Goal: Task Accomplishment & Management: Complete application form

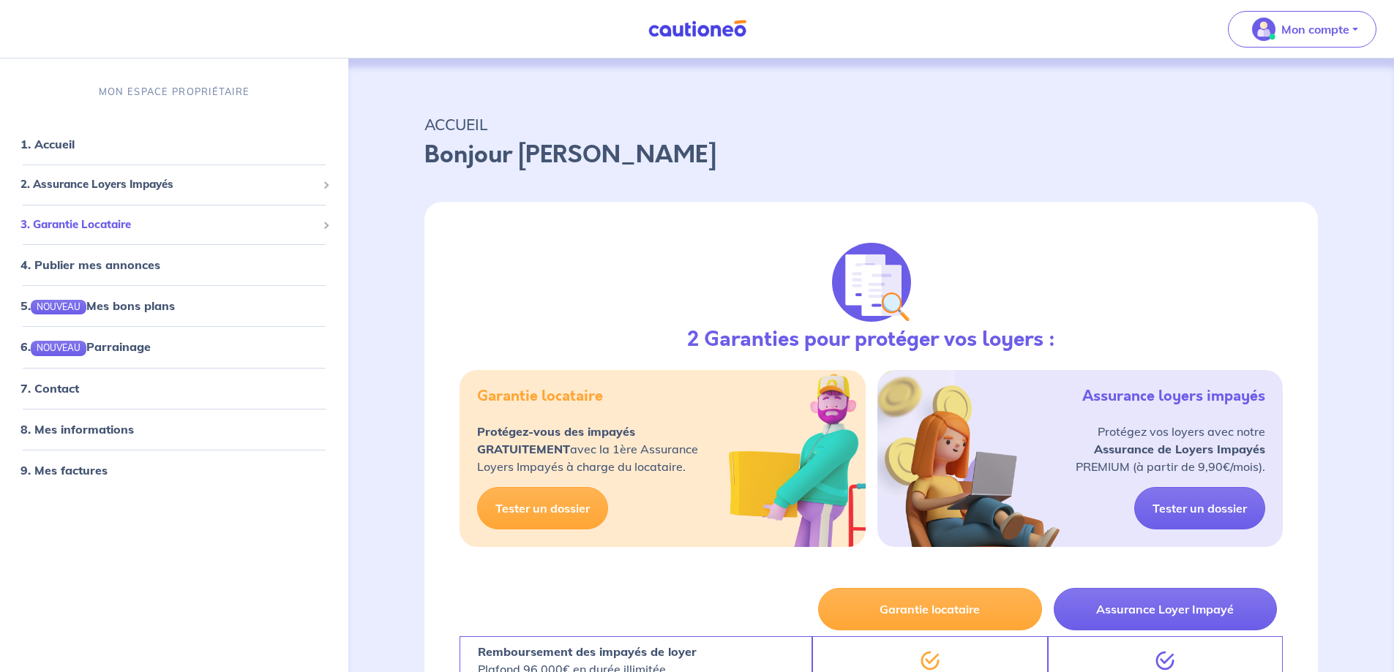
click at [176, 222] on span "3. Garantie Locataire" at bounding box center [168, 225] width 296 height 17
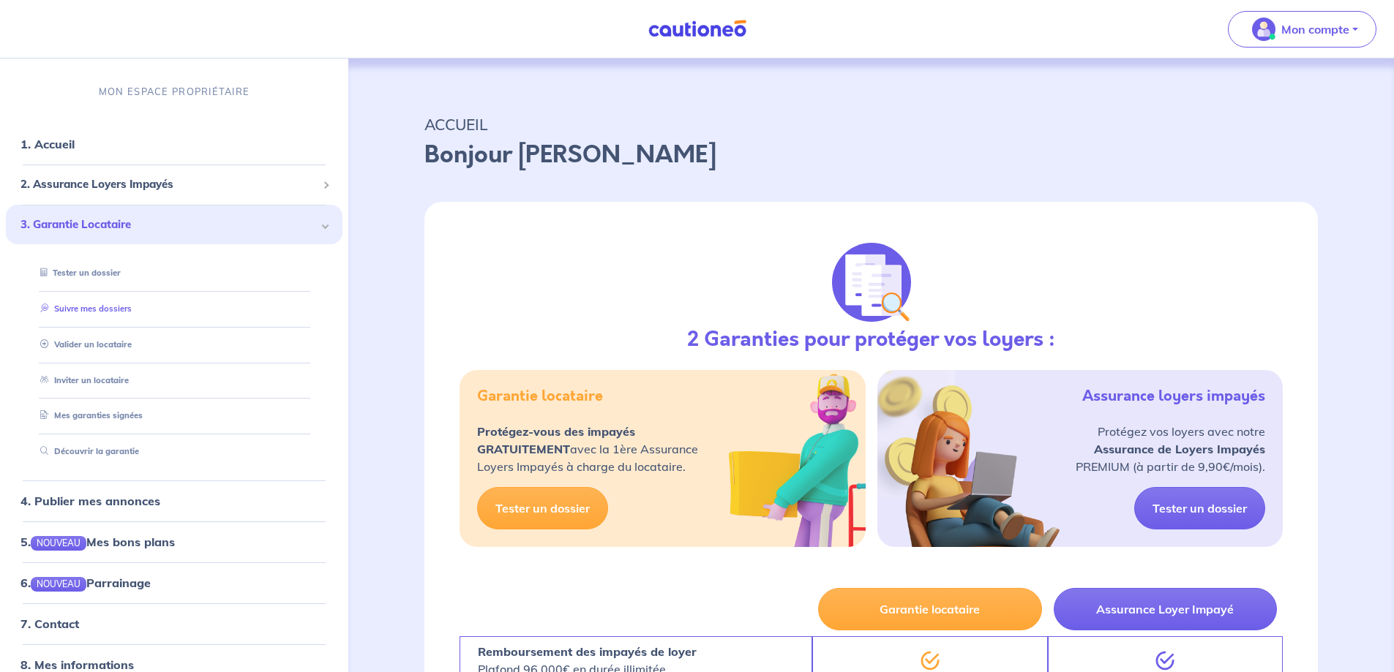
click at [106, 310] on link "Suivre mes dossiers" at bounding box center [82, 309] width 97 height 10
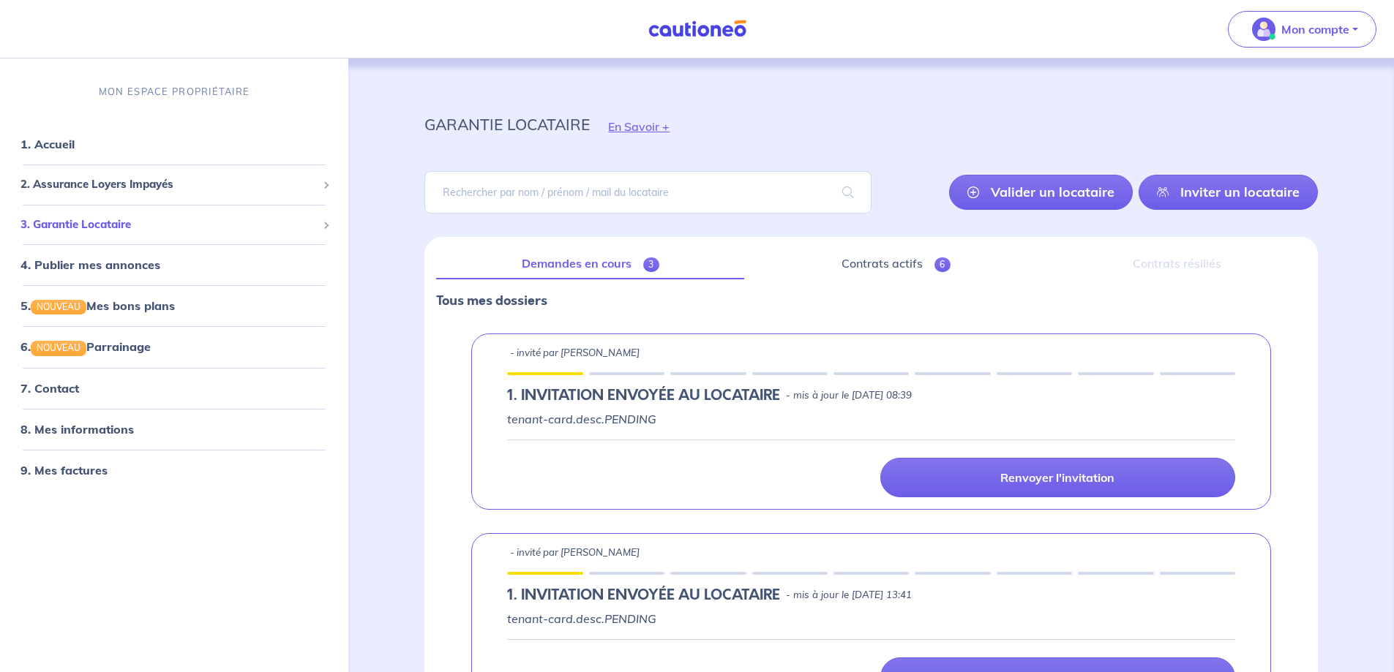
click at [172, 219] on span "3. Garantie Locataire" at bounding box center [168, 225] width 296 height 17
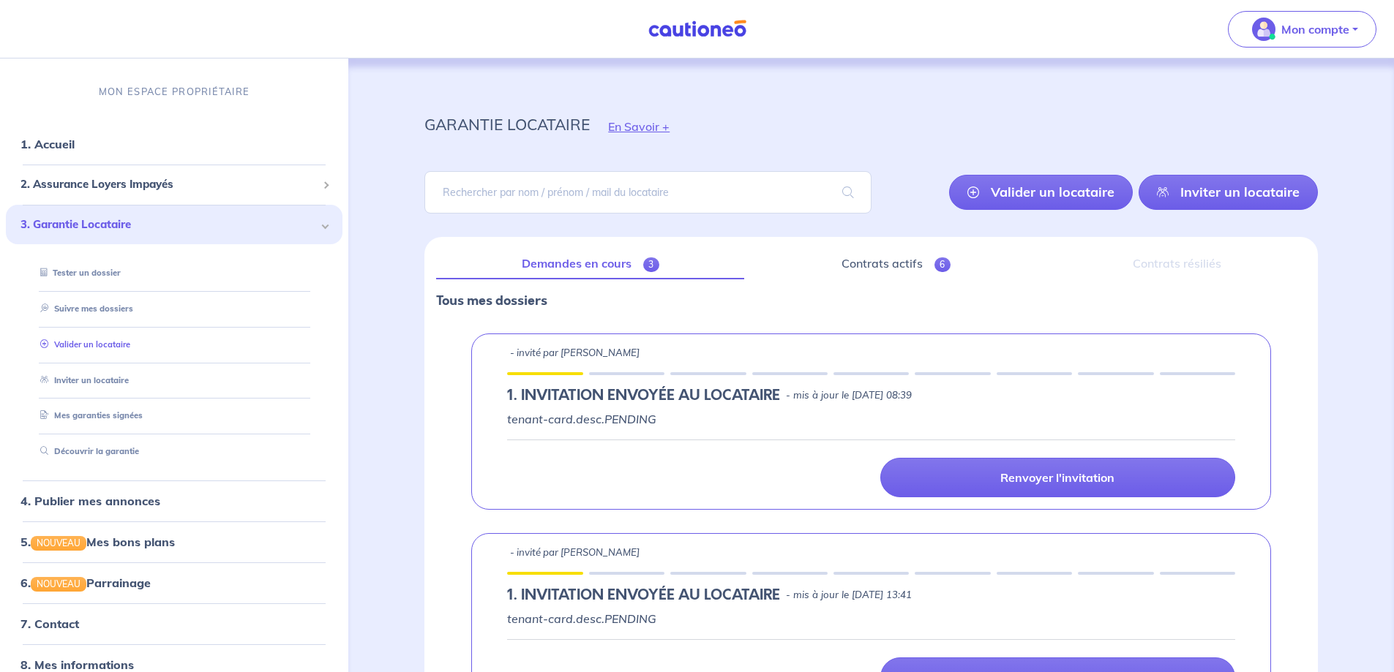
click at [97, 345] on link "Valider un locataire" at bounding box center [82, 344] width 96 height 10
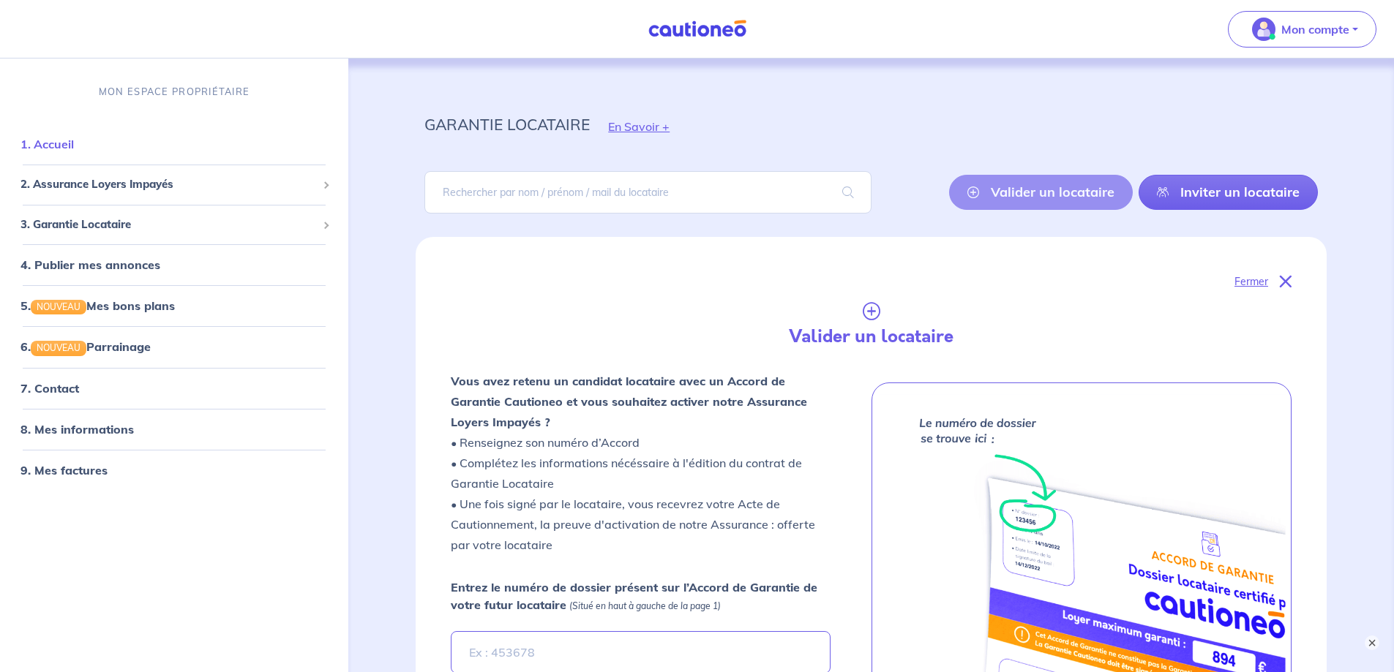
click at [74, 147] on link "1. Accueil" at bounding box center [46, 144] width 53 height 15
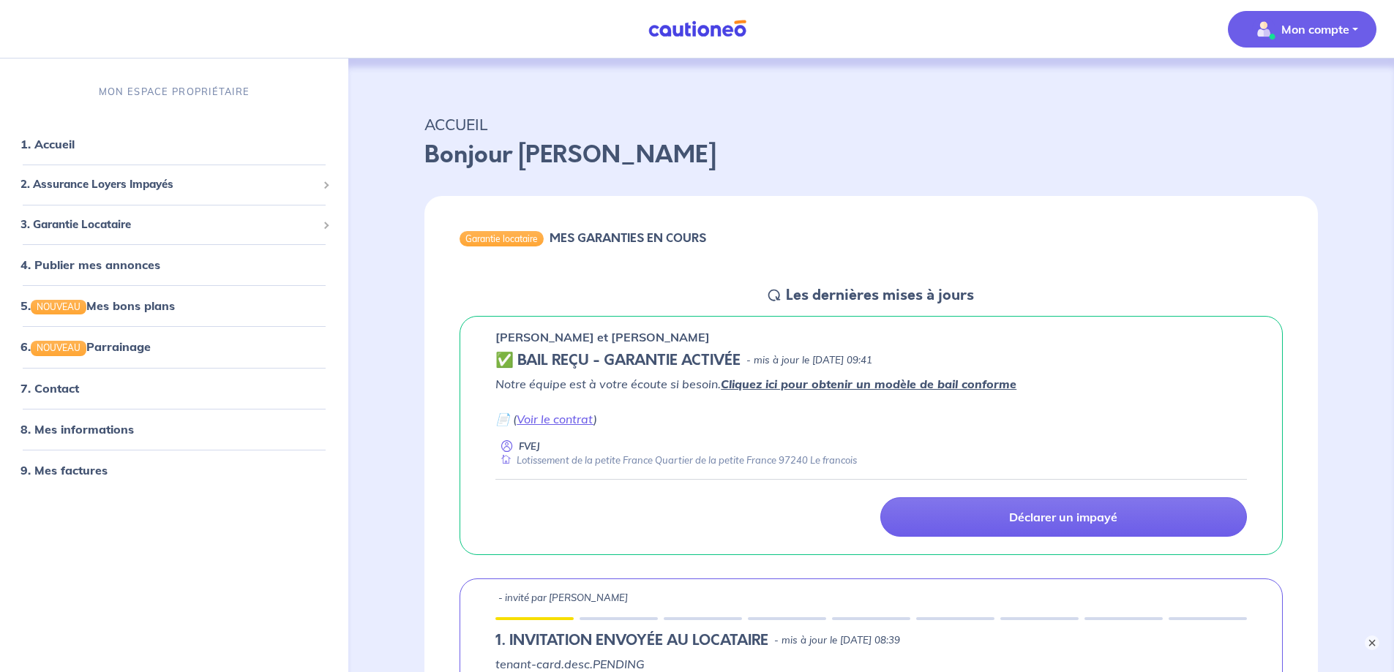
click at [1342, 26] on p "Mon compte" at bounding box center [1315, 29] width 68 height 18
click at [1292, 131] on link "Me déconnecter" at bounding box center [1287, 125] width 118 height 23
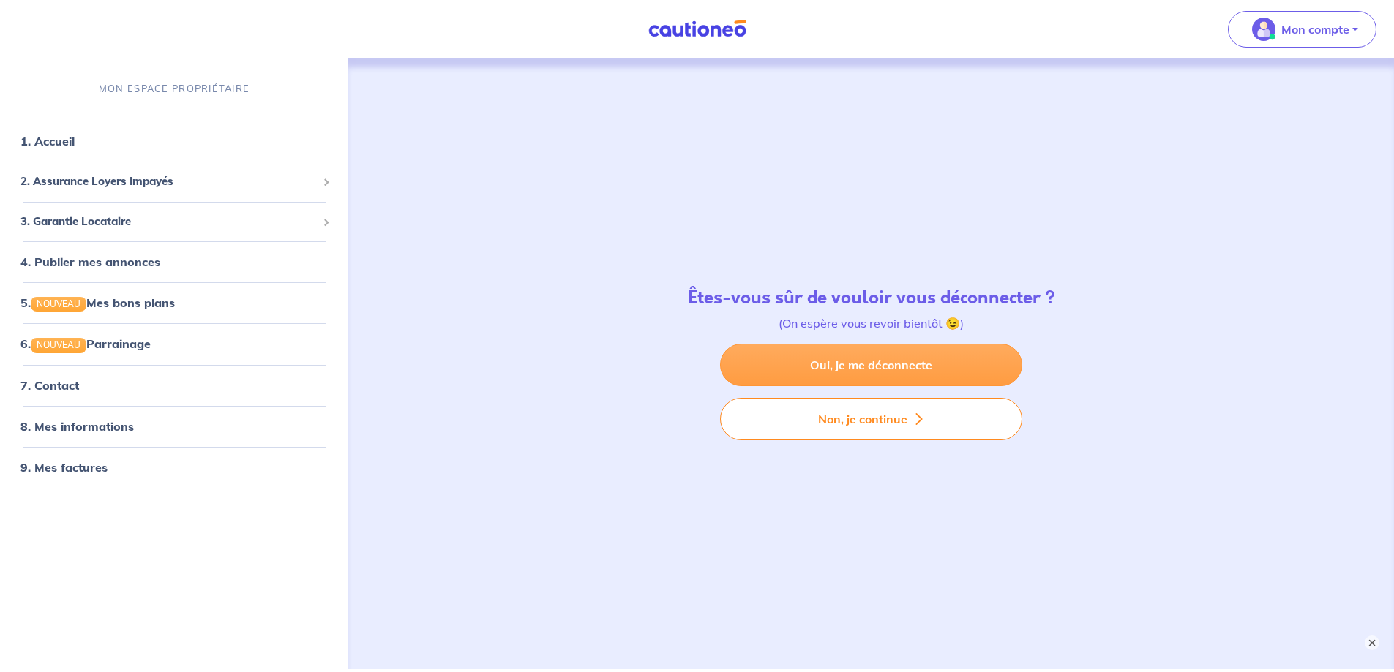
click at [860, 374] on link "Oui, je me déconnecte" at bounding box center [871, 365] width 302 height 42
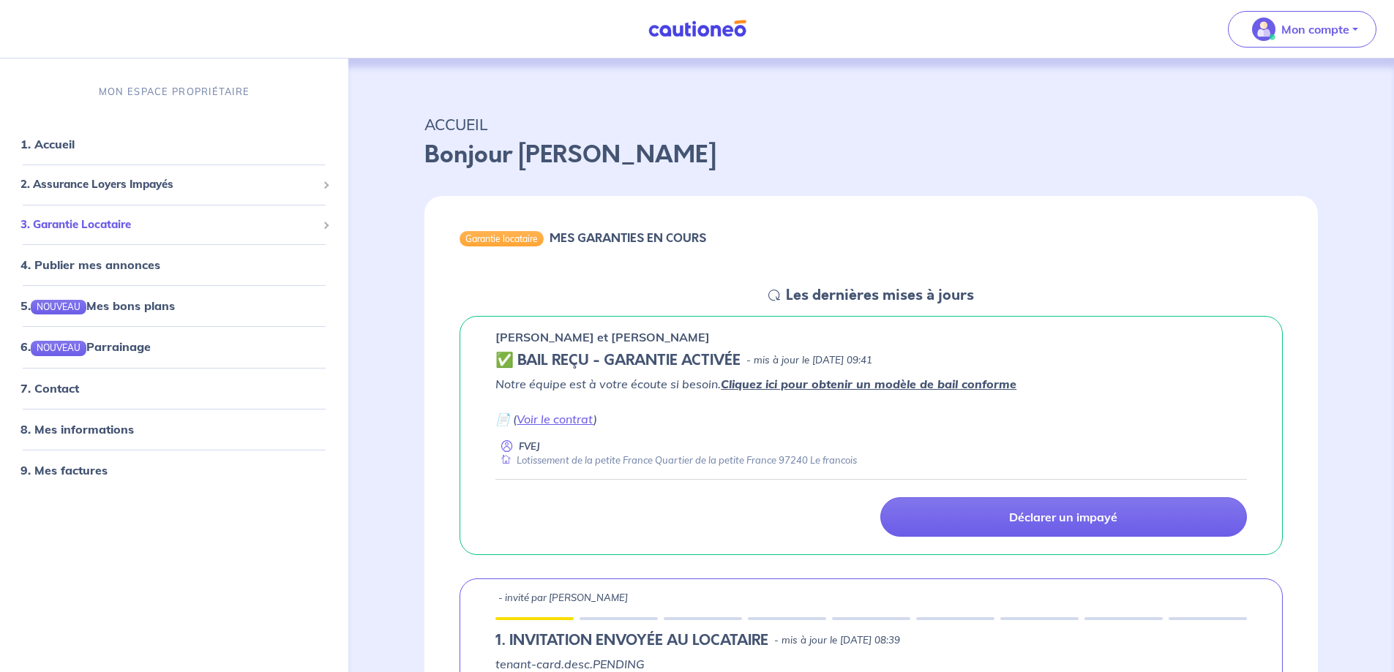
click at [132, 222] on span "3. Garantie Locataire" at bounding box center [168, 225] width 296 height 17
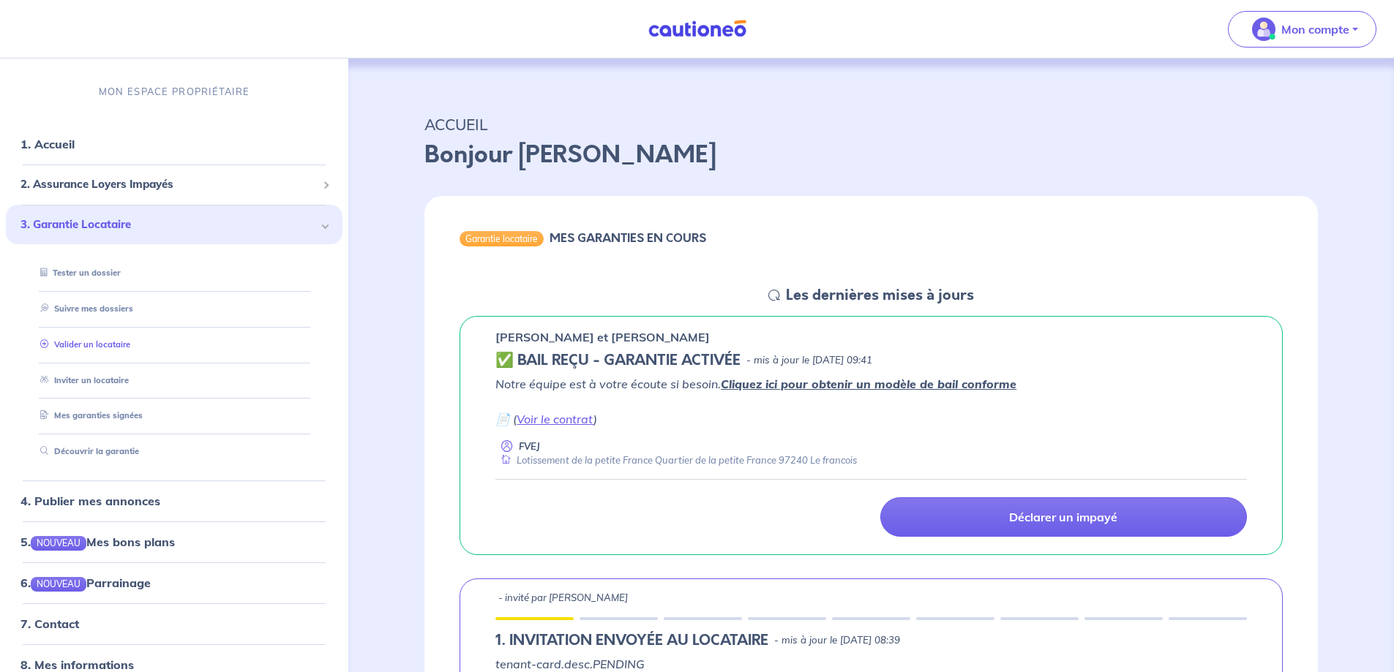
click at [109, 342] on link "Valider un locataire" at bounding box center [82, 344] width 96 height 10
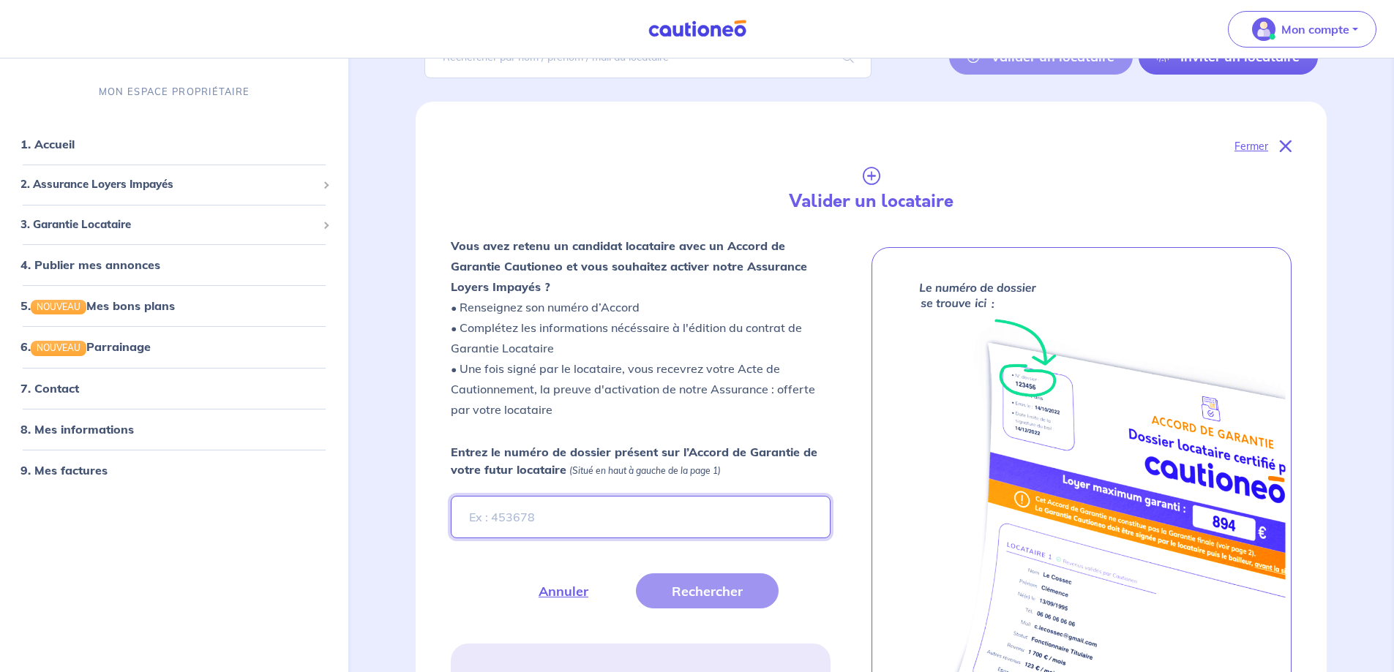
scroll to position [146, 0]
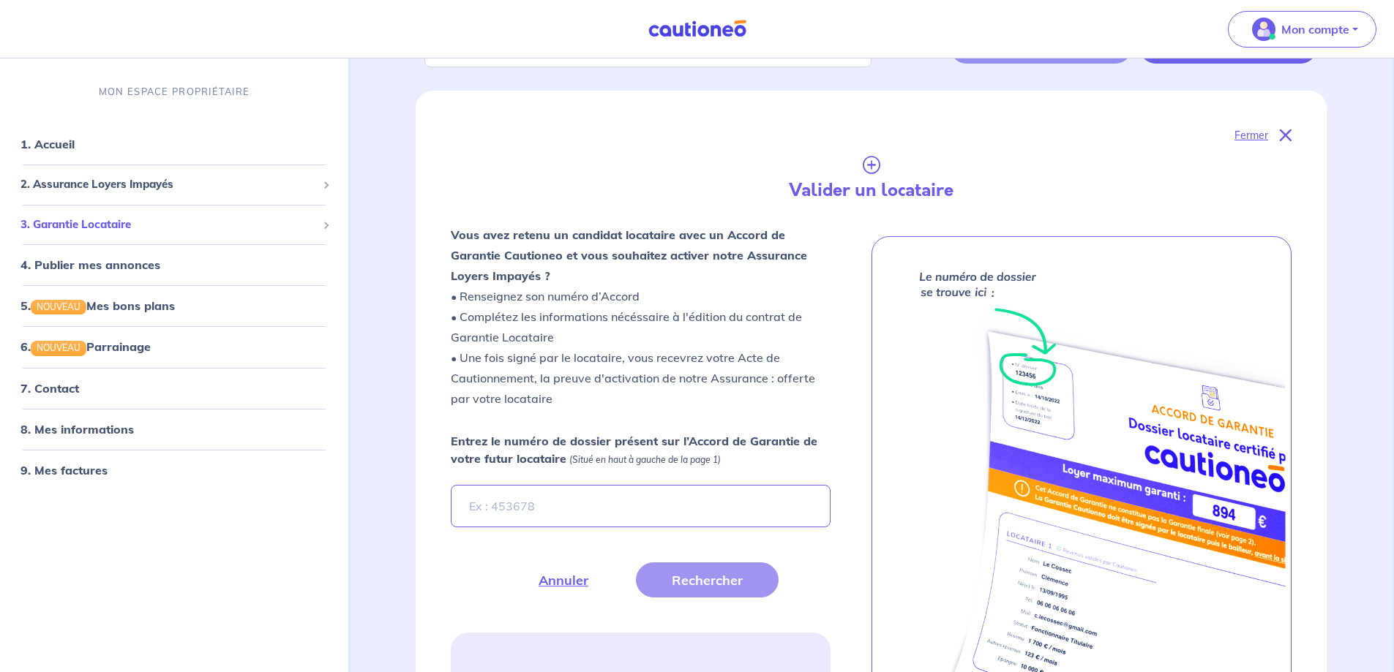
click at [124, 225] on span "3. Garantie Locataire" at bounding box center [168, 225] width 296 height 17
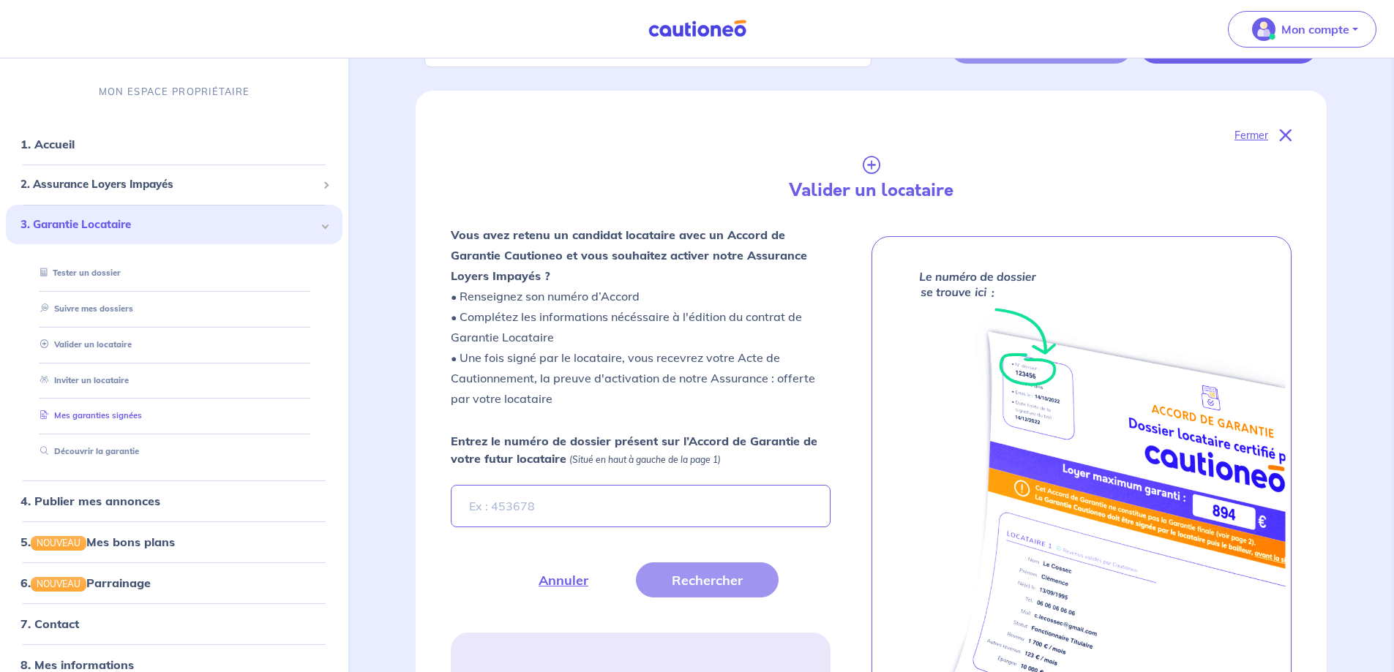
click at [81, 415] on link "Mes garanties signées" at bounding box center [88, 415] width 108 height 10
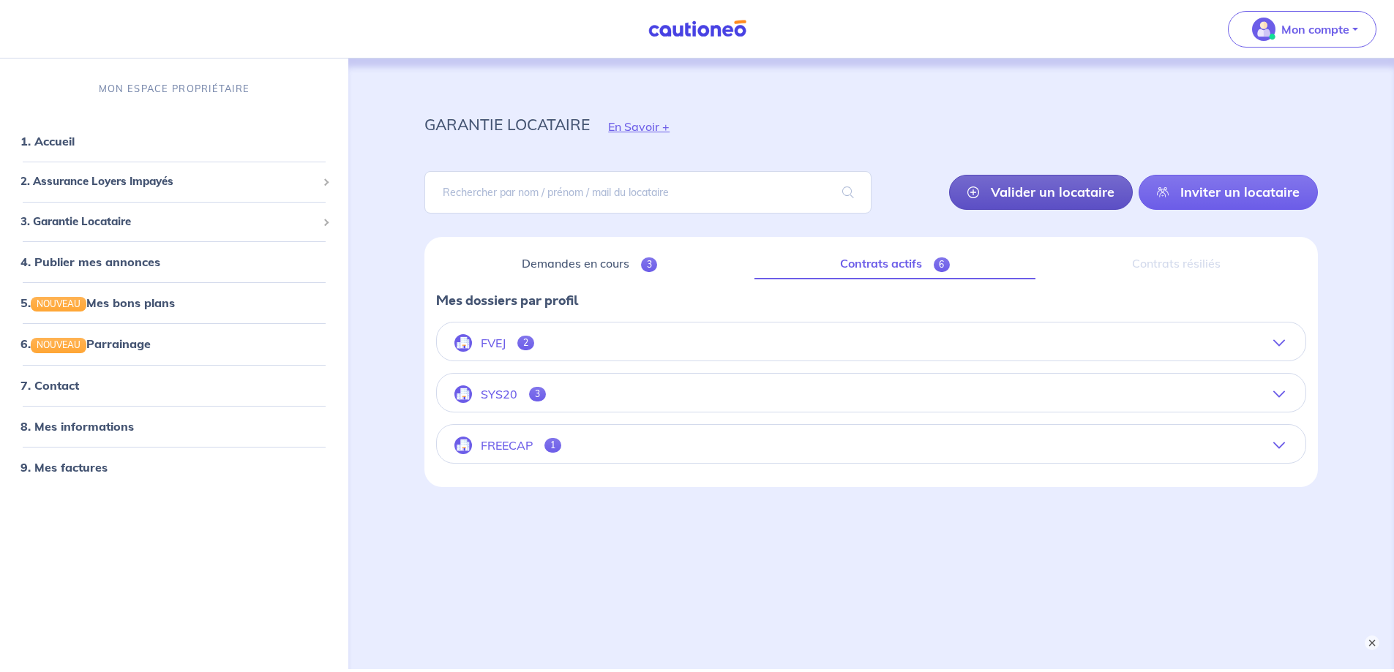
click at [1034, 196] on link "Valider un locataire" at bounding box center [1041, 192] width 184 height 35
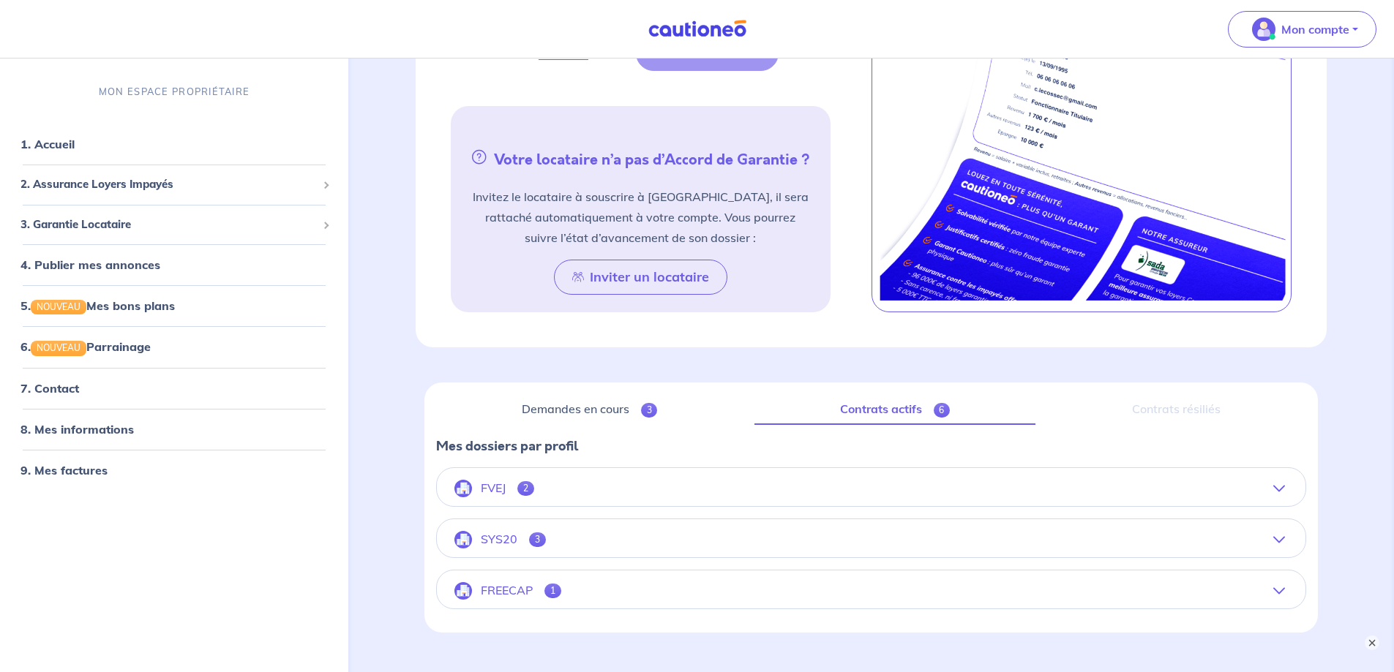
scroll to position [762, 0]
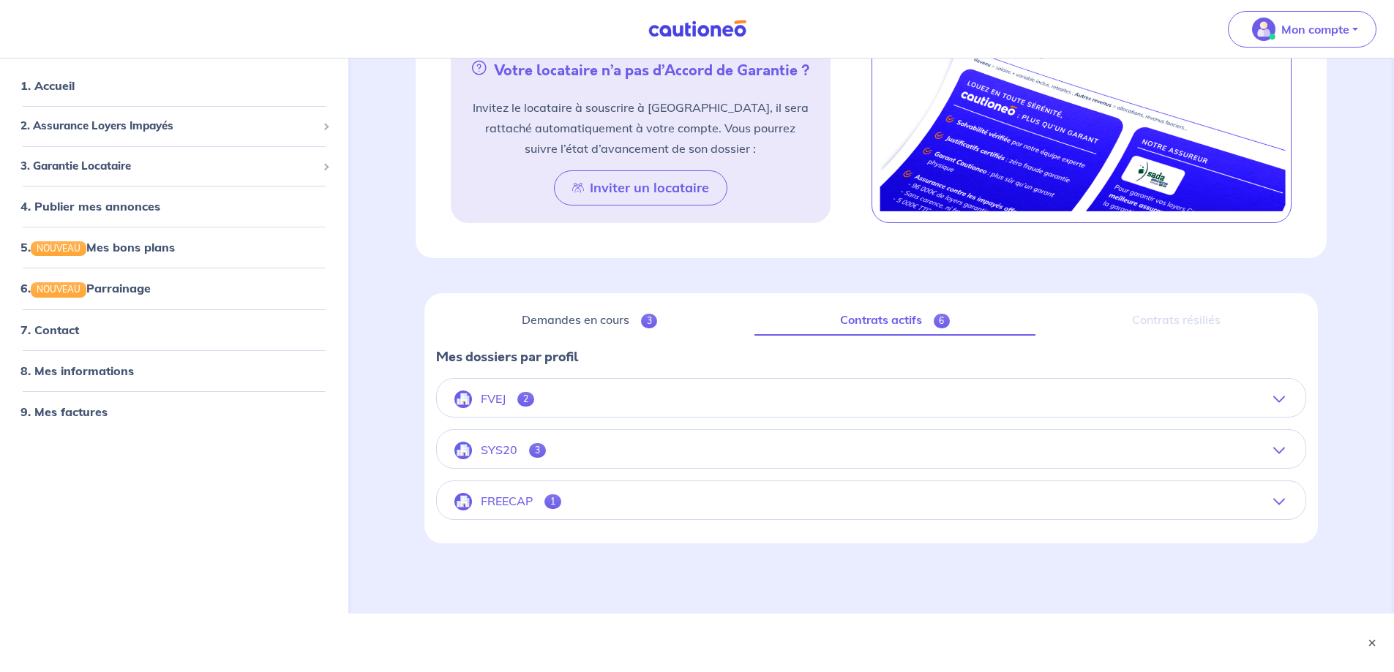
click at [1280, 400] on icon "button" at bounding box center [1279, 400] width 12 height 12
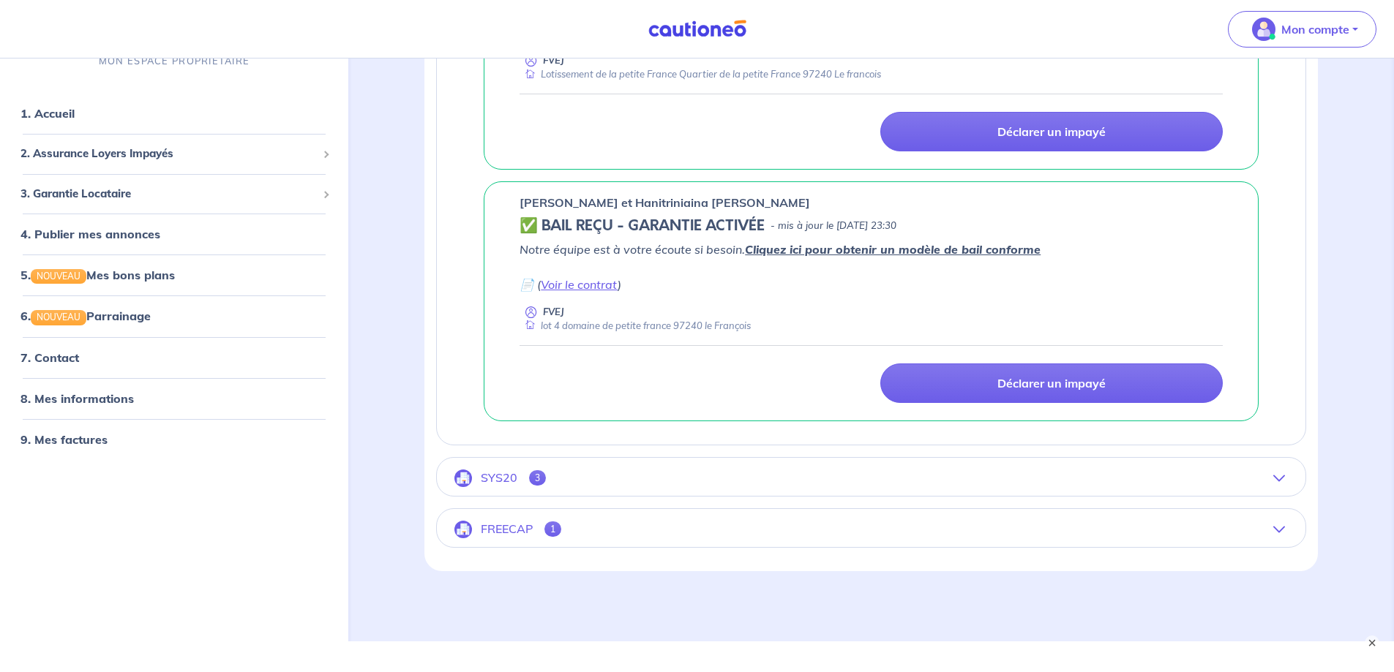
scroll to position [1274, 0]
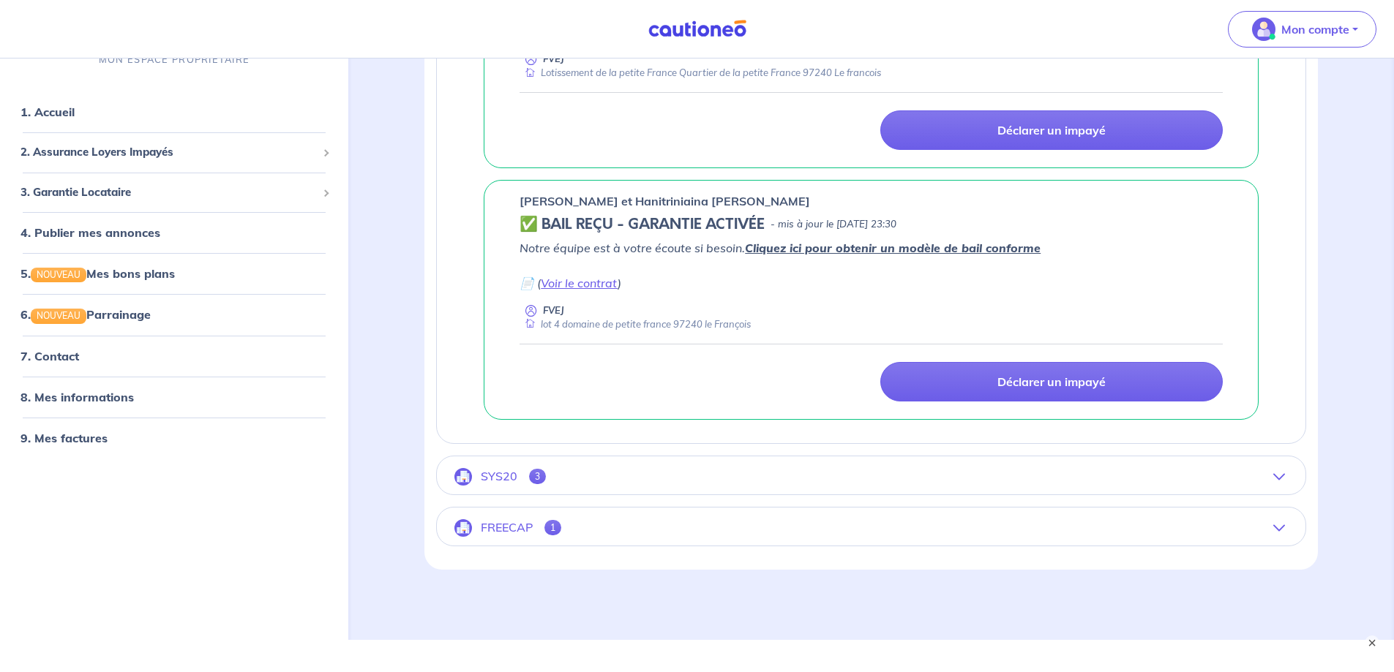
click at [1276, 479] on icon "button" at bounding box center [1279, 477] width 12 height 12
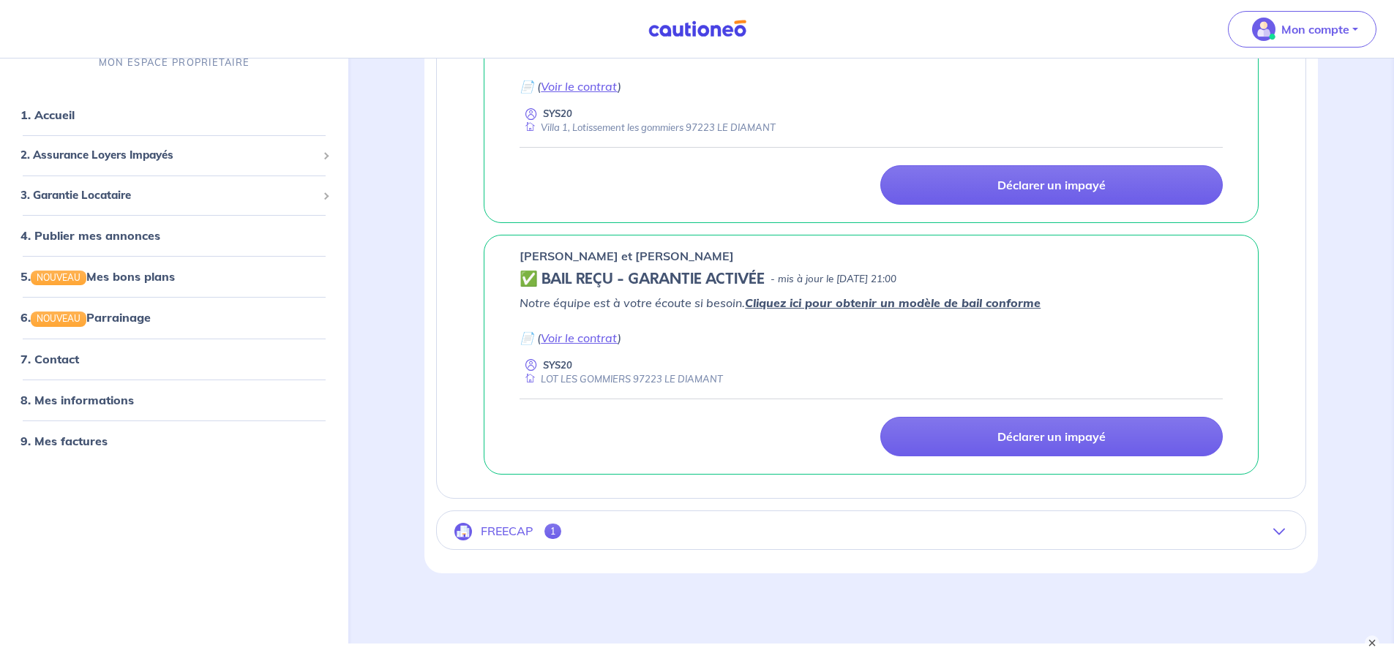
scroll to position [1552, 0]
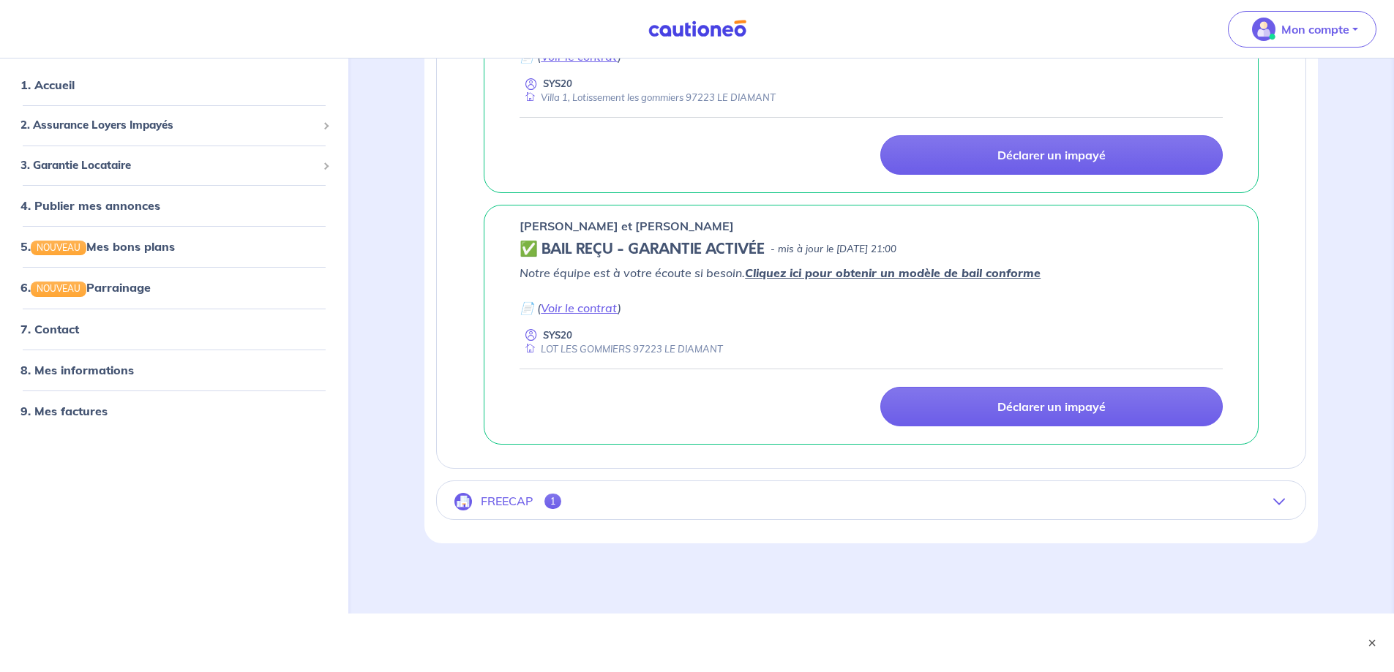
click at [1279, 503] on icon "button" at bounding box center [1279, 502] width 12 height 12
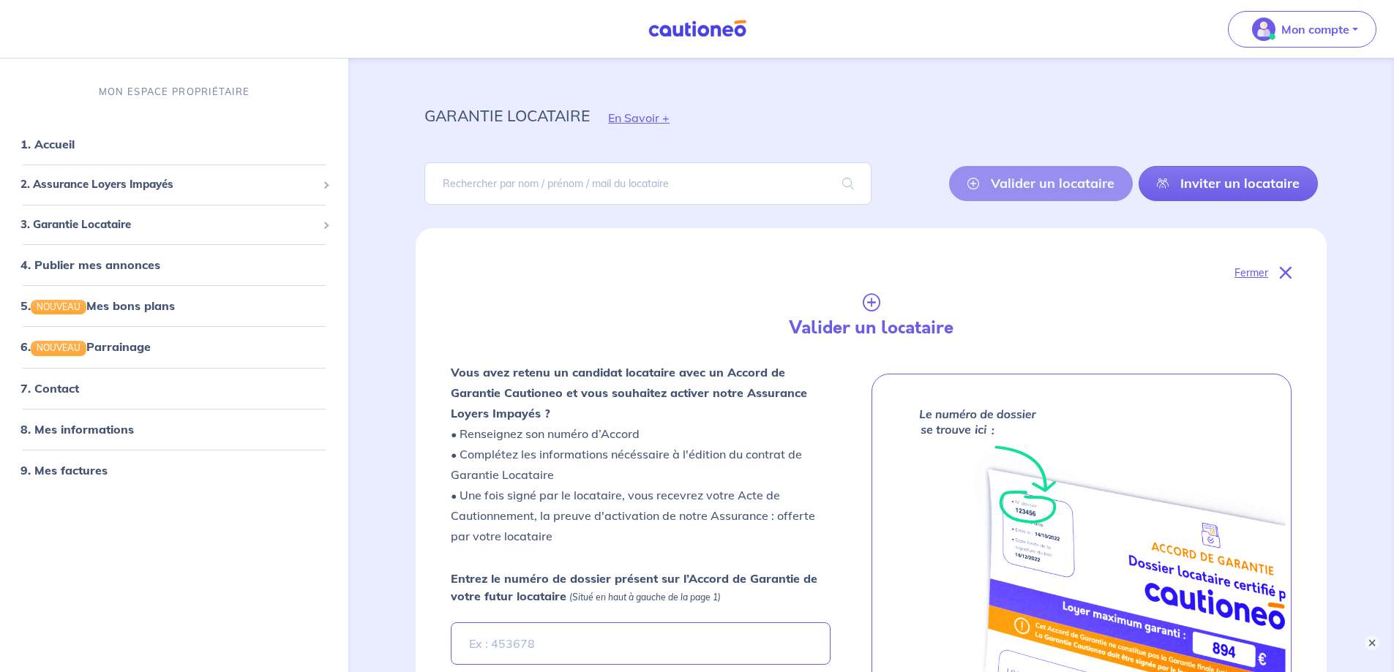
scroll to position [0, 0]
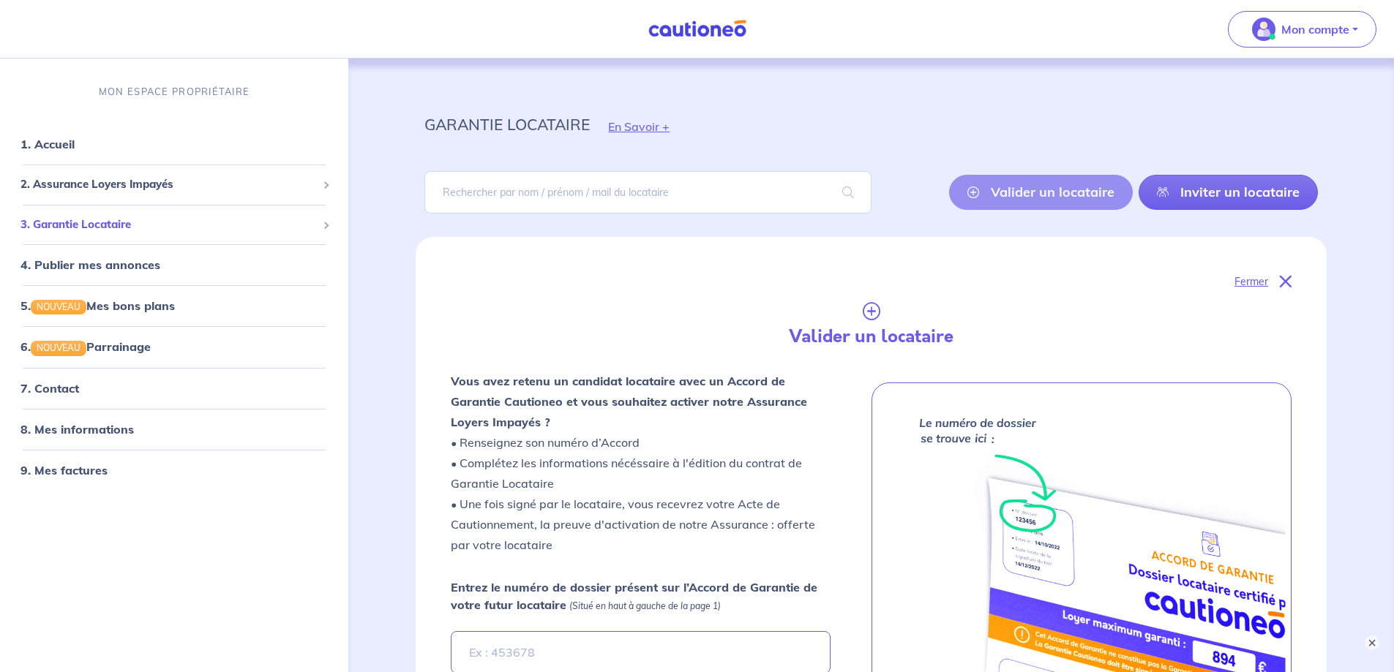
click at [98, 218] on span "3. Garantie Locataire" at bounding box center [168, 225] width 296 height 17
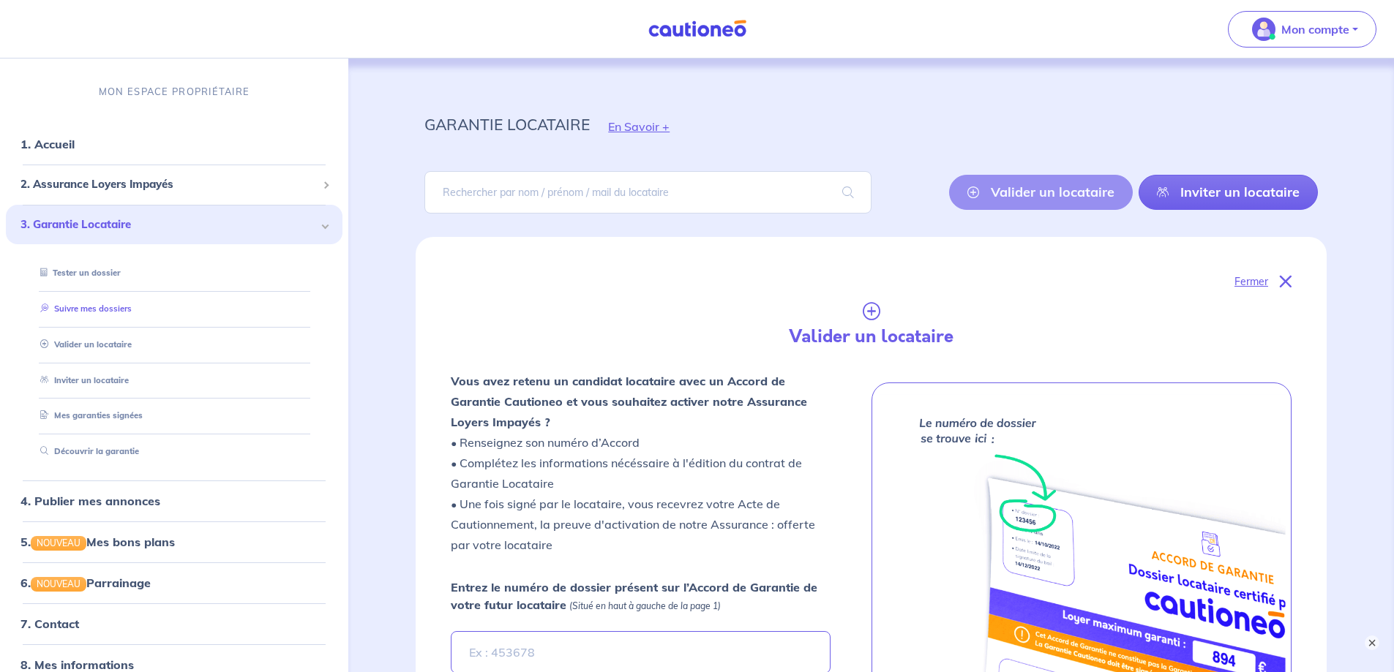
click at [83, 314] on link "Suivre mes dossiers" at bounding box center [82, 309] width 97 height 10
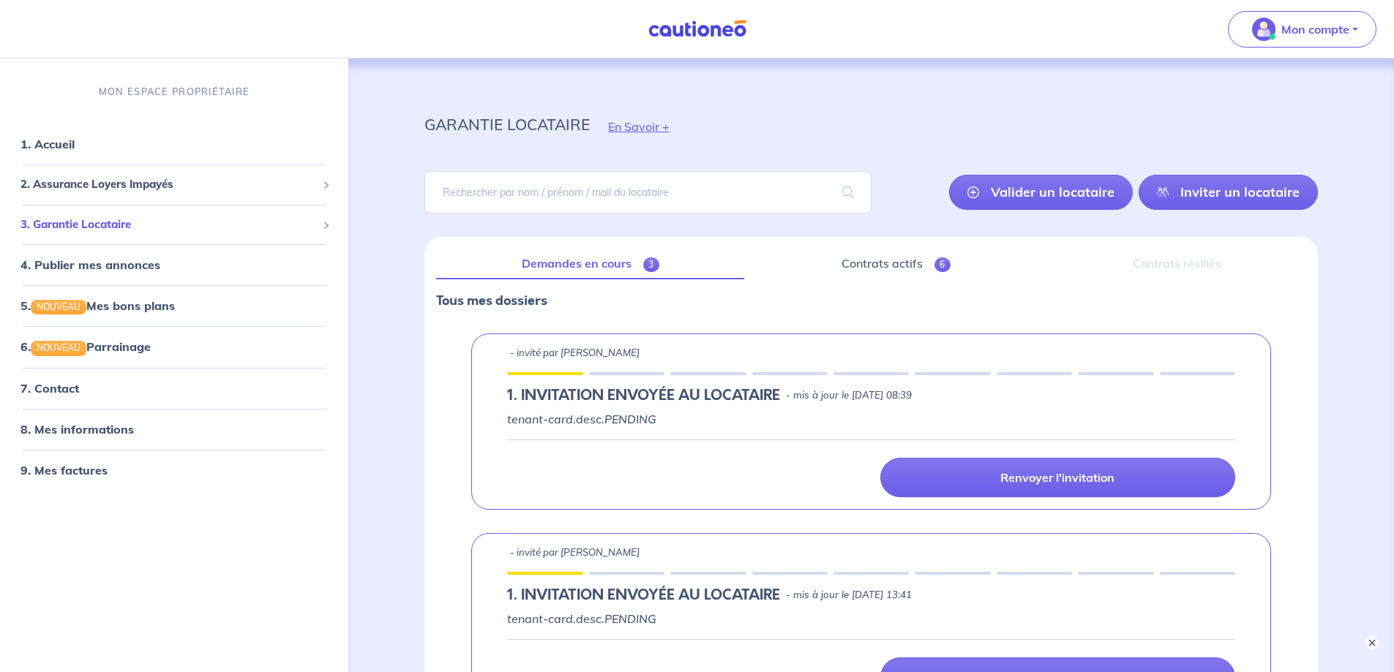
click at [96, 214] on div "3. Garantie Locataire" at bounding box center [174, 225] width 336 height 29
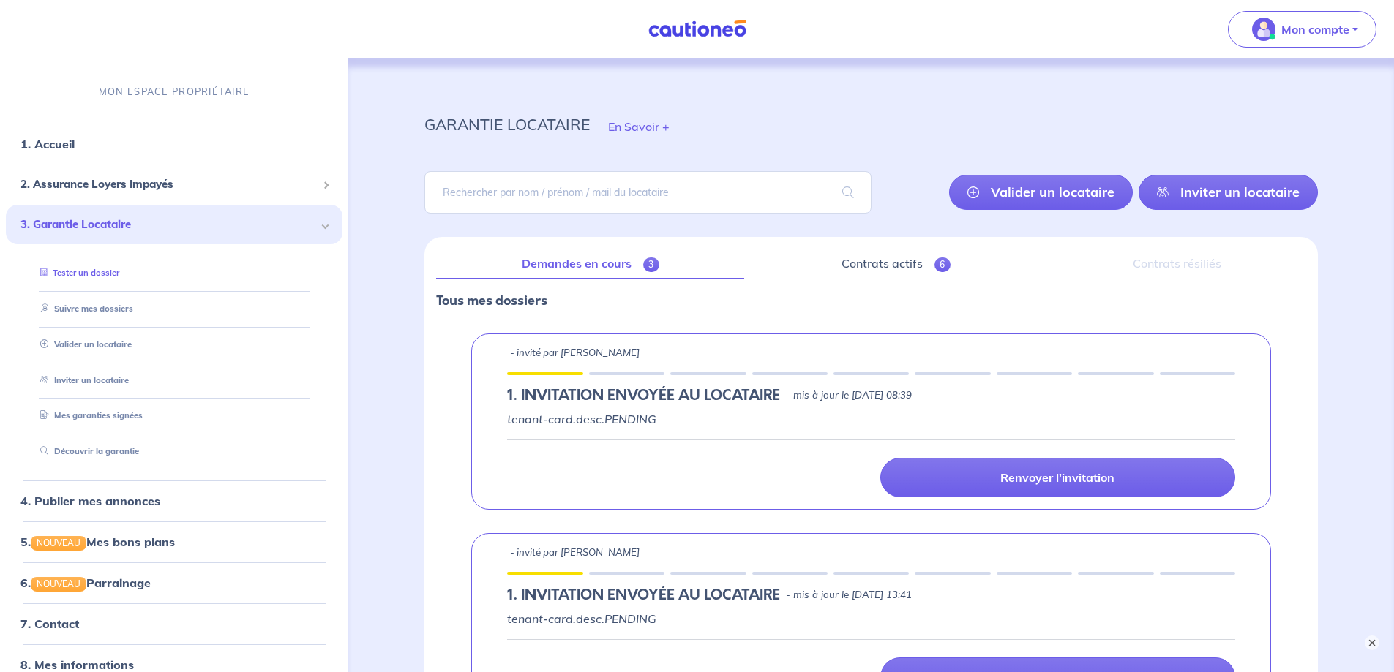
click at [116, 268] on link "Tester un dossier" at bounding box center [76, 273] width 85 height 10
click at [91, 341] on link "Valider un locataire" at bounding box center [82, 344] width 96 height 10
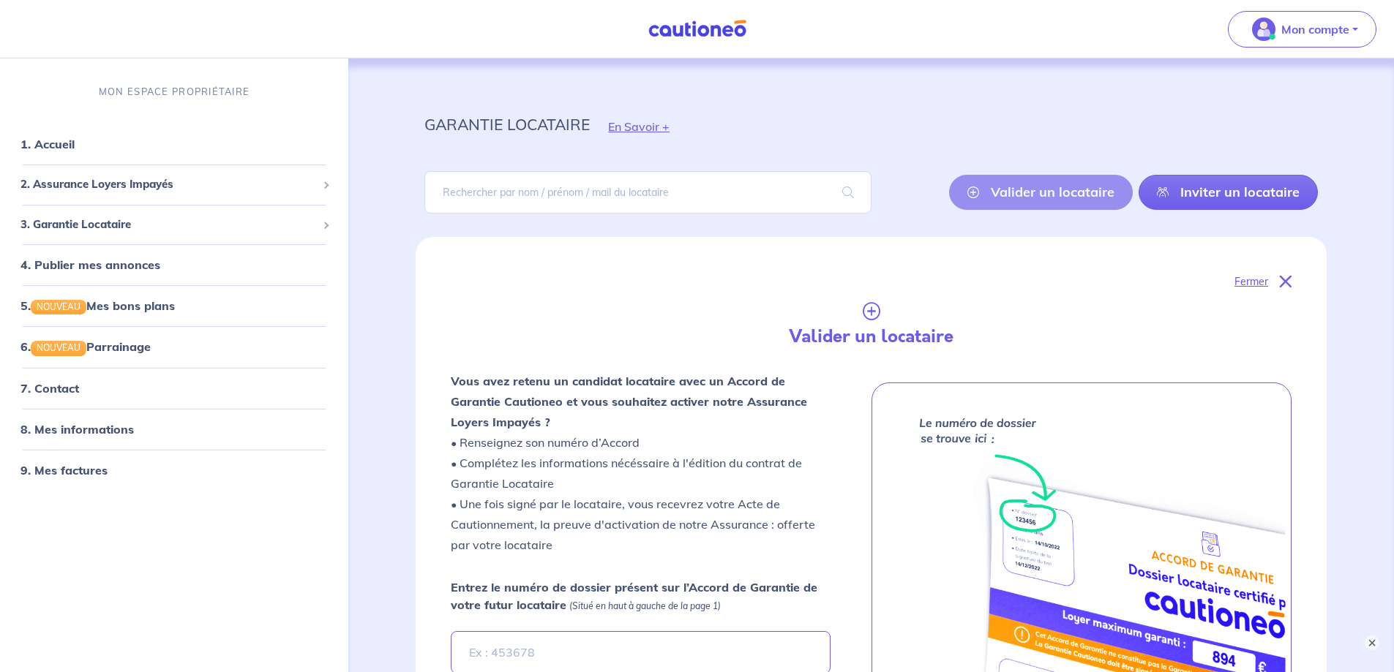
click at [1050, 191] on div "Valider un locataire Inviter un locataire" at bounding box center [1133, 192] width 369 height 35
click at [127, 222] on span "3. Garantie Locataire" at bounding box center [168, 225] width 296 height 17
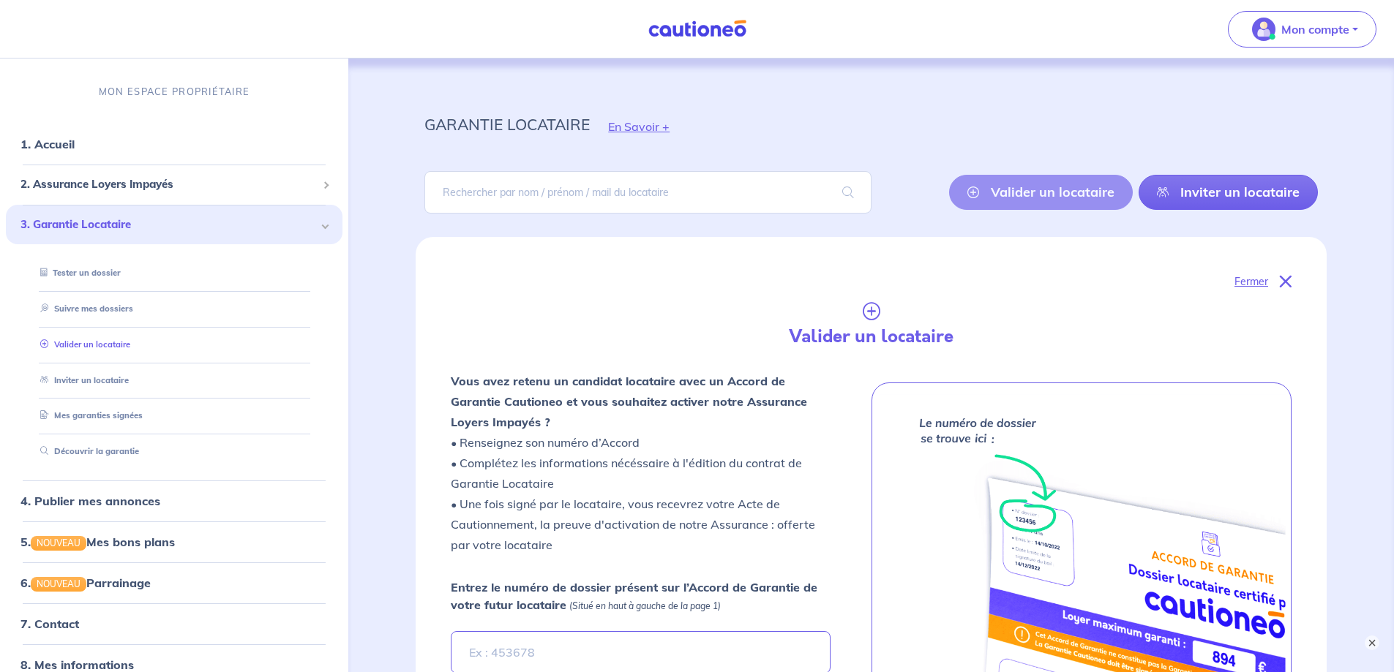
click at [99, 344] on link "Valider un locataire" at bounding box center [82, 344] width 96 height 10
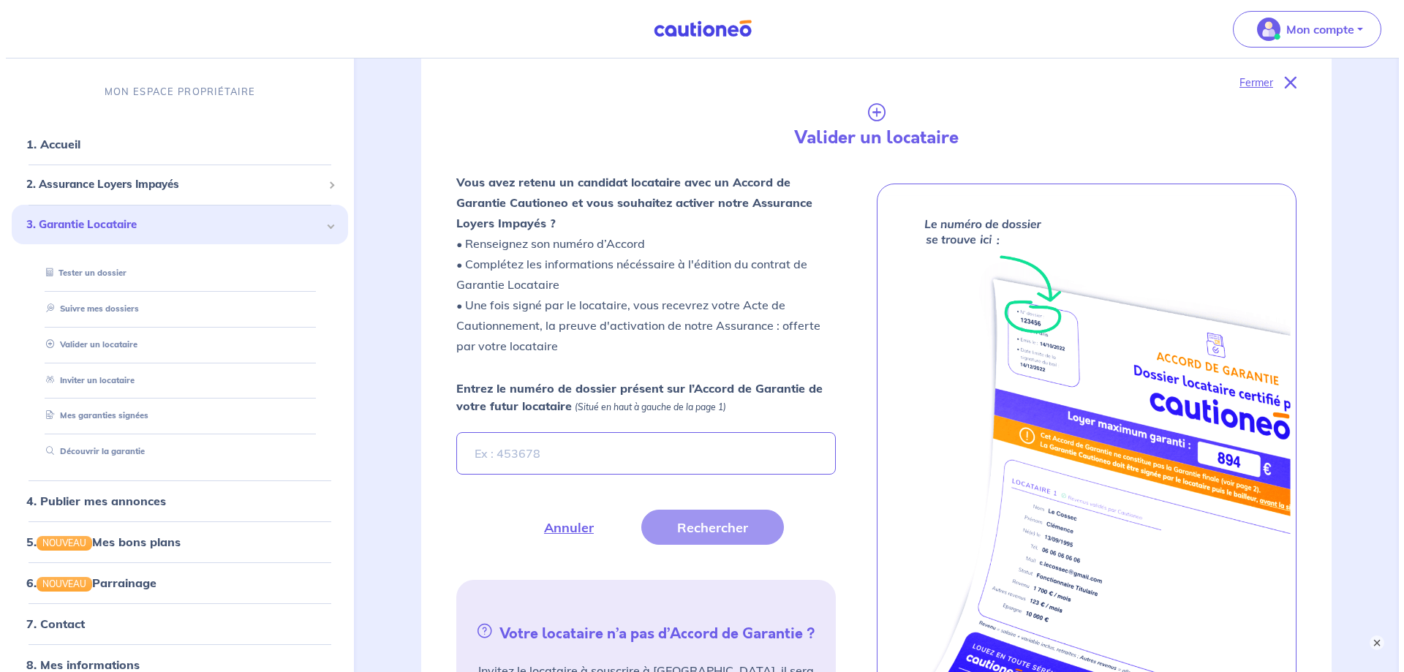
scroll to position [237, 0]
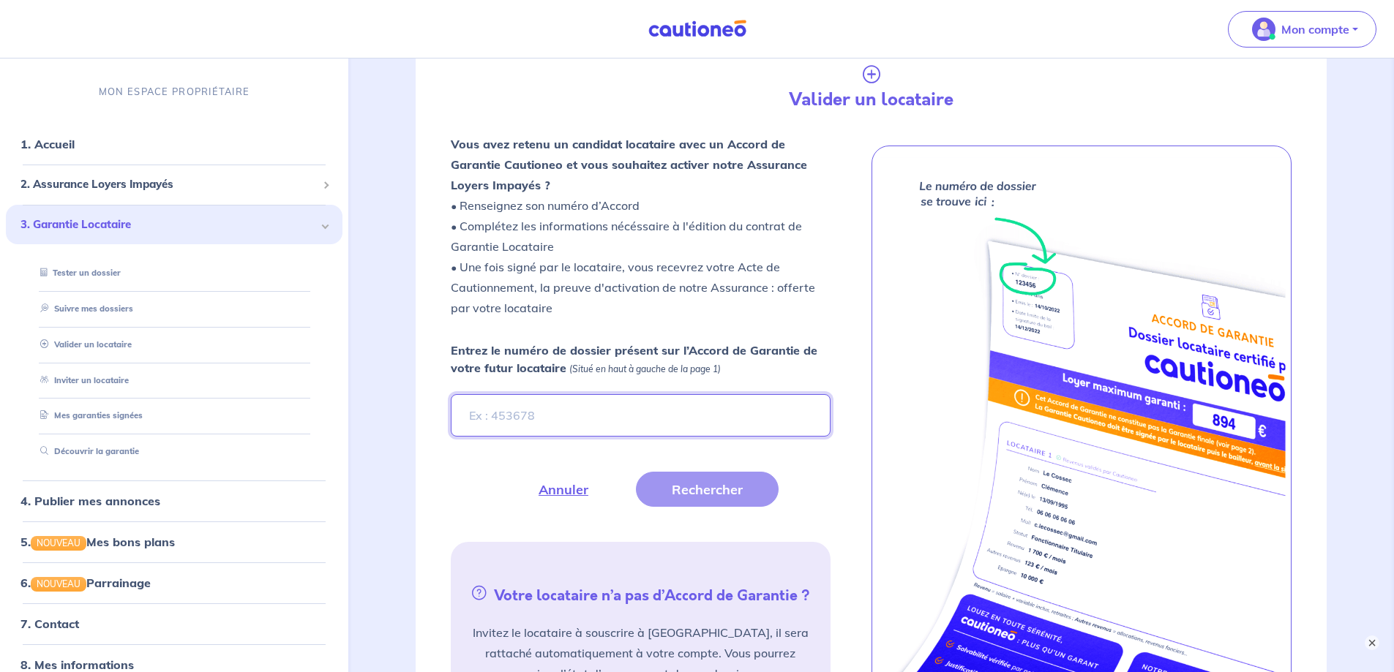
click at [513, 421] on input "Entrez le numéro de dossier présent sur l’Accord de Garantie de votre futur loc…" at bounding box center [640, 415] width 379 height 42
type input "UJ69nE"
drag, startPoint x: 691, startPoint y: 505, endPoint x: 695, endPoint y: 499, distance: 7.9
click at [695, 499] on button "Rechercher" at bounding box center [707, 489] width 143 height 35
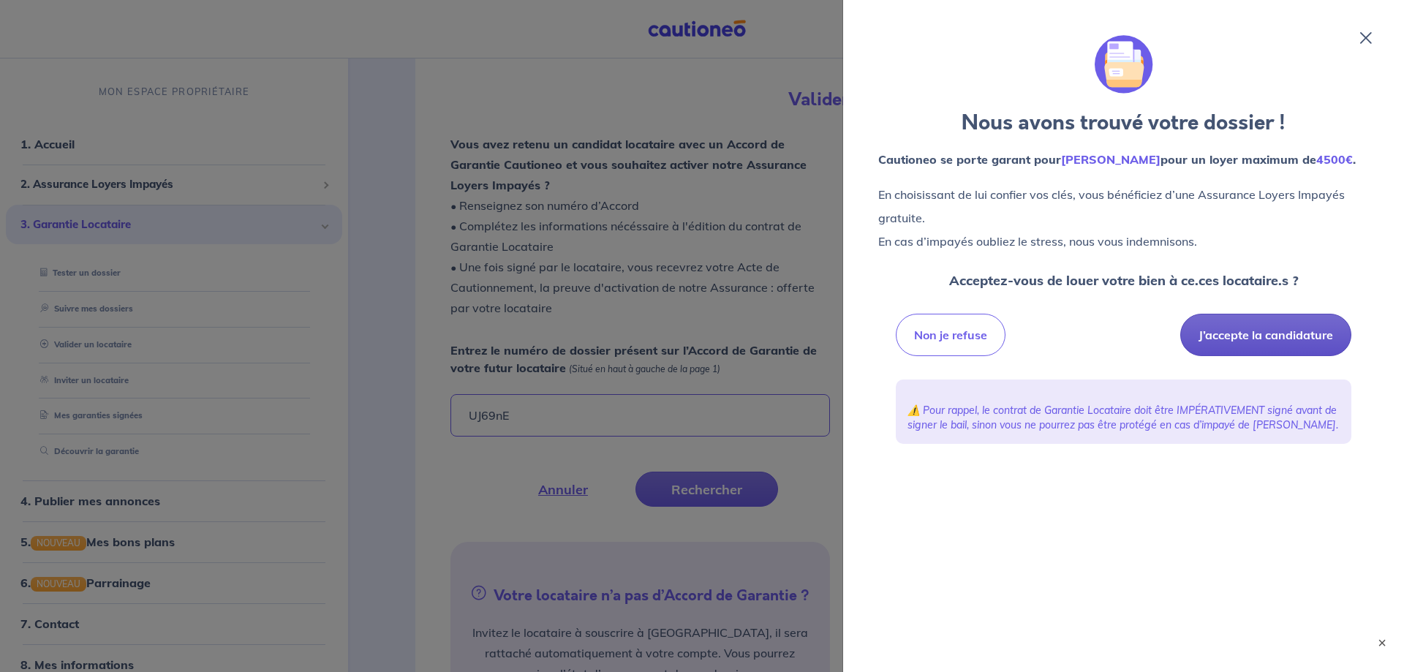
click at [1278, 339] on button "J’accepte la candidature" at bounding box center [1266, 335] width 171 height 42
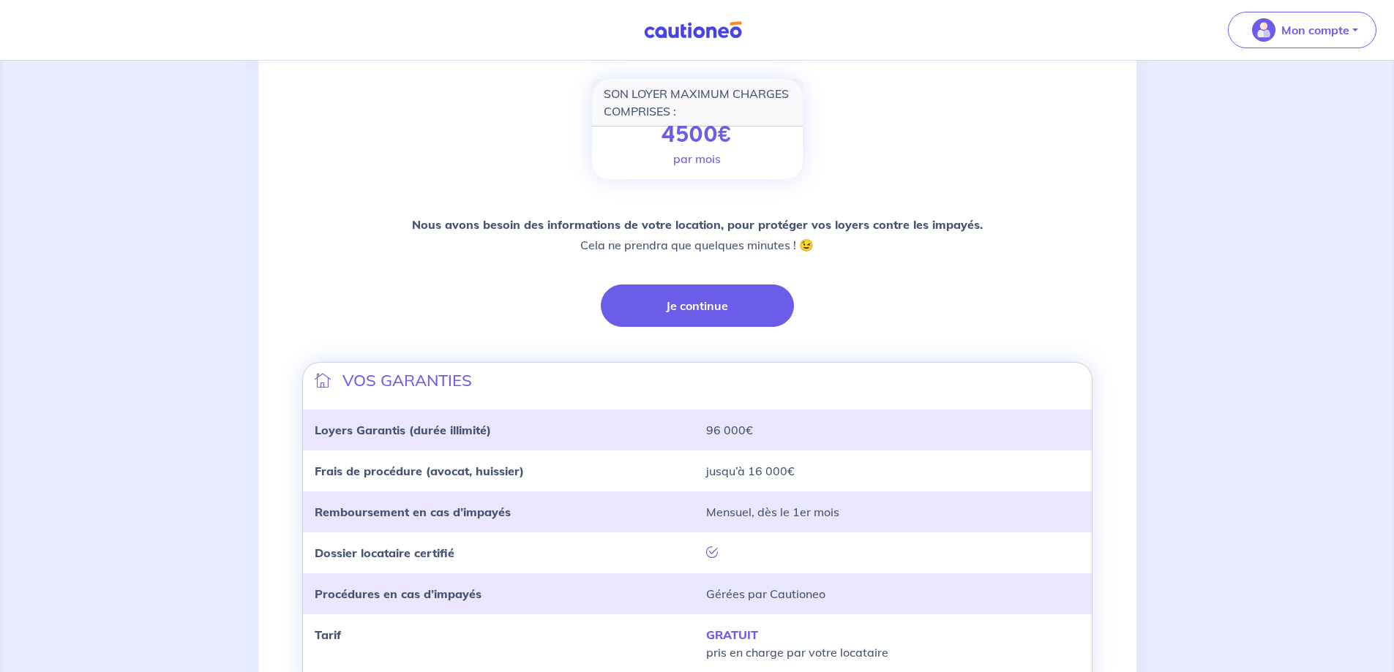
scroll to position [219, 0]
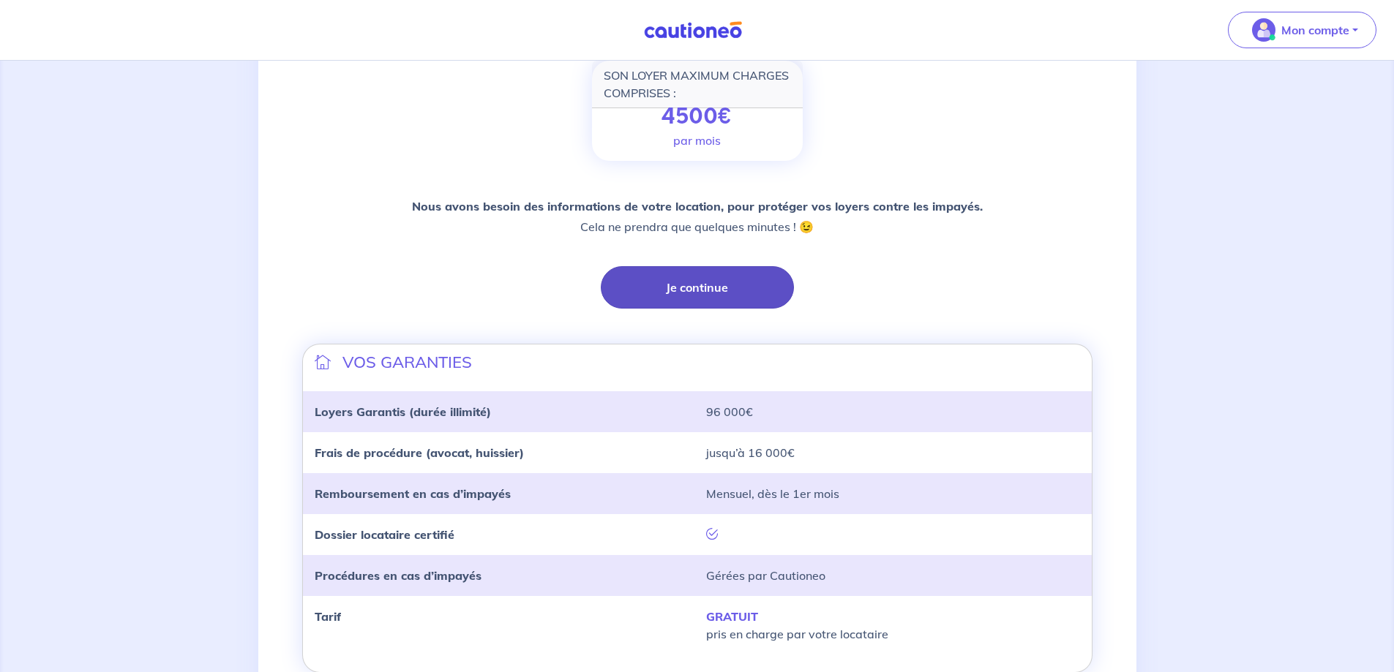
click at [695, 291] on button "Je continue" at bounding box center [697, 287] width 193 height 42
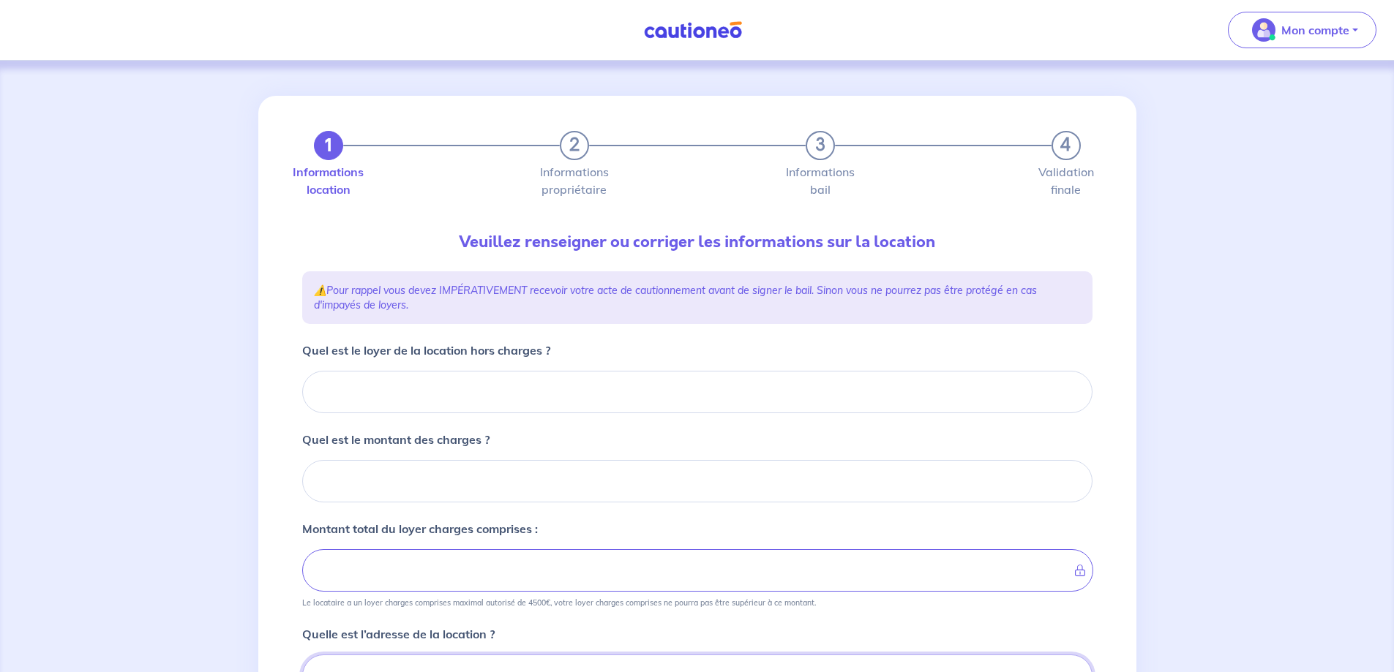
scroll to position [11, 0]
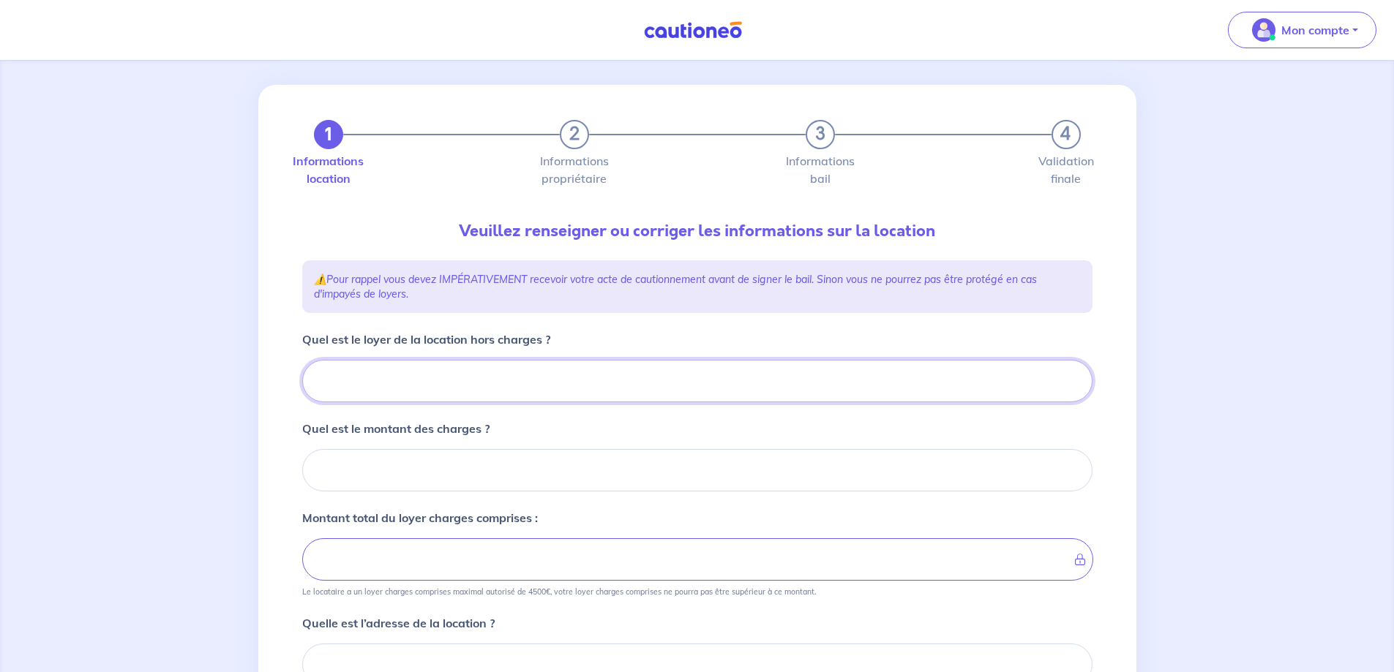
click at [377, 374] on input "Quel est le loyer de la location hors charges ?" at bounding box center [697, 381] width 790 height 42
click at [345, 393] on input "Quel est le loyer de la location hors charges ?" at bounding box center [697, 381] width 790 height 42
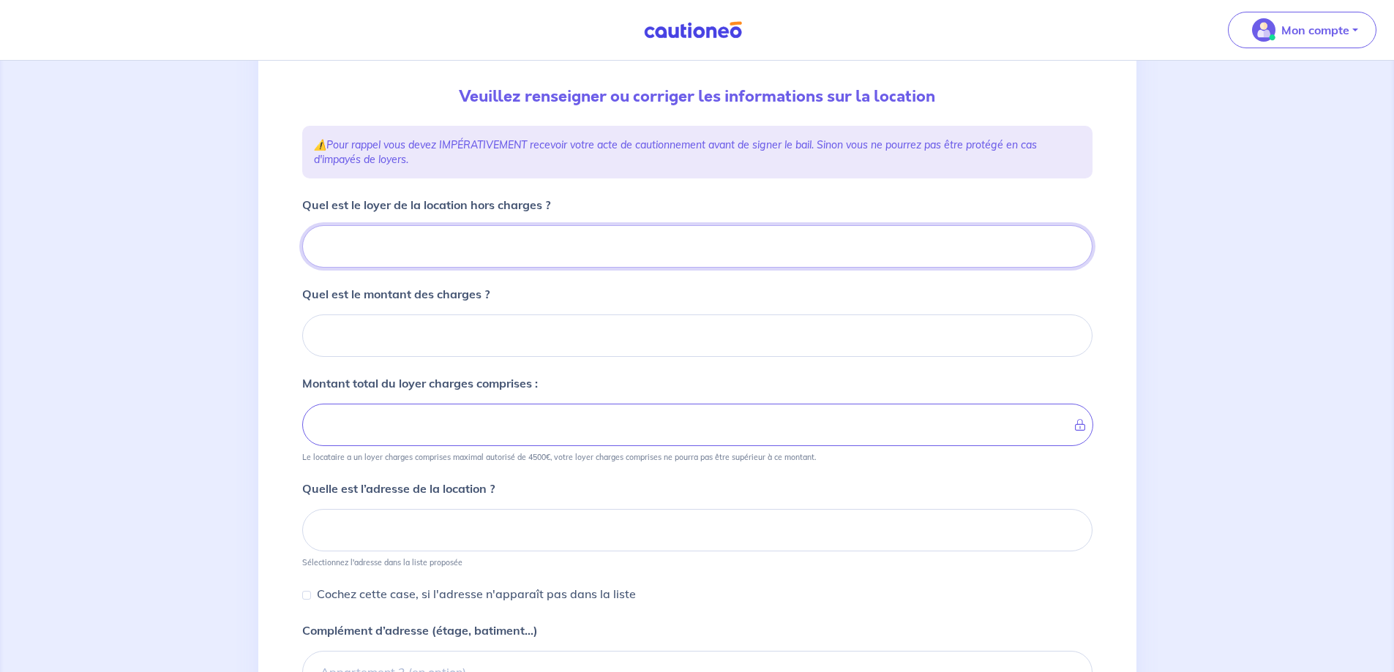
scroll to position [157, 0]
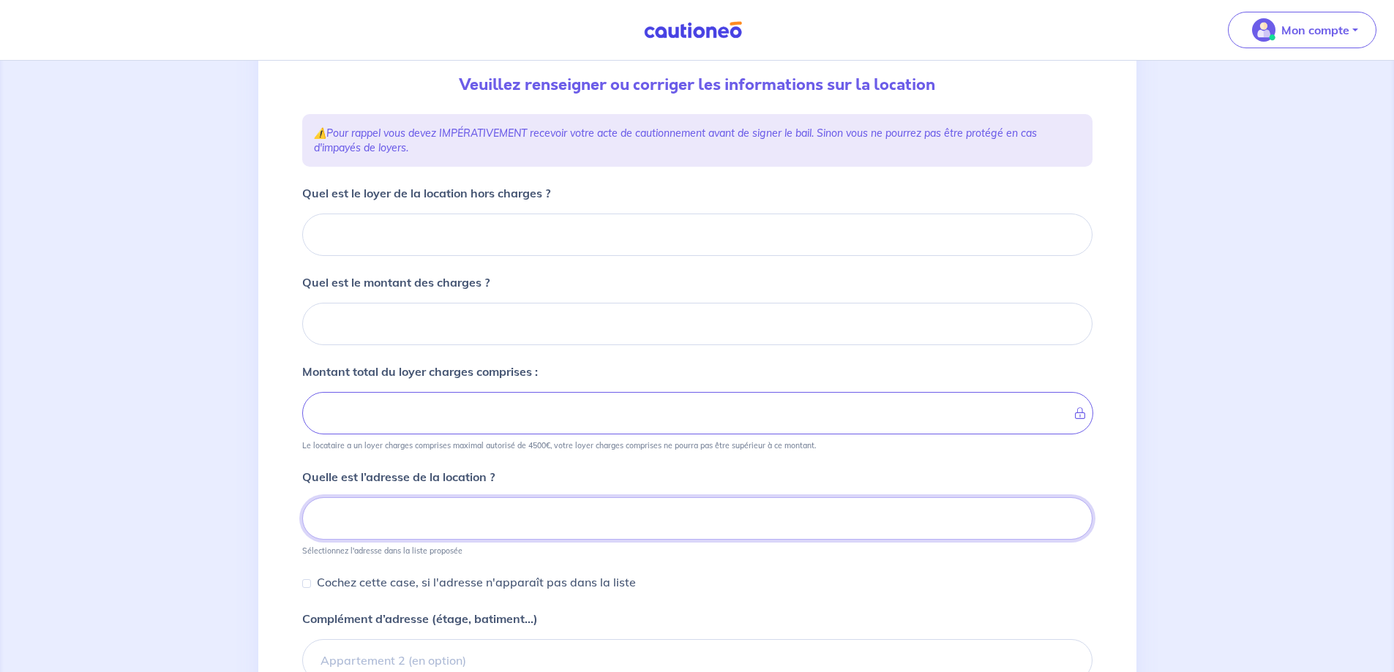
click at [381, 526] on input at bounding box center [697, 518] width 790 height 42
click at [391, 230] on input "Quel est le loyer de la location hors charges ?" at bounding box center [697, 235] width 790 height 42
type input "21"
type input "2120"
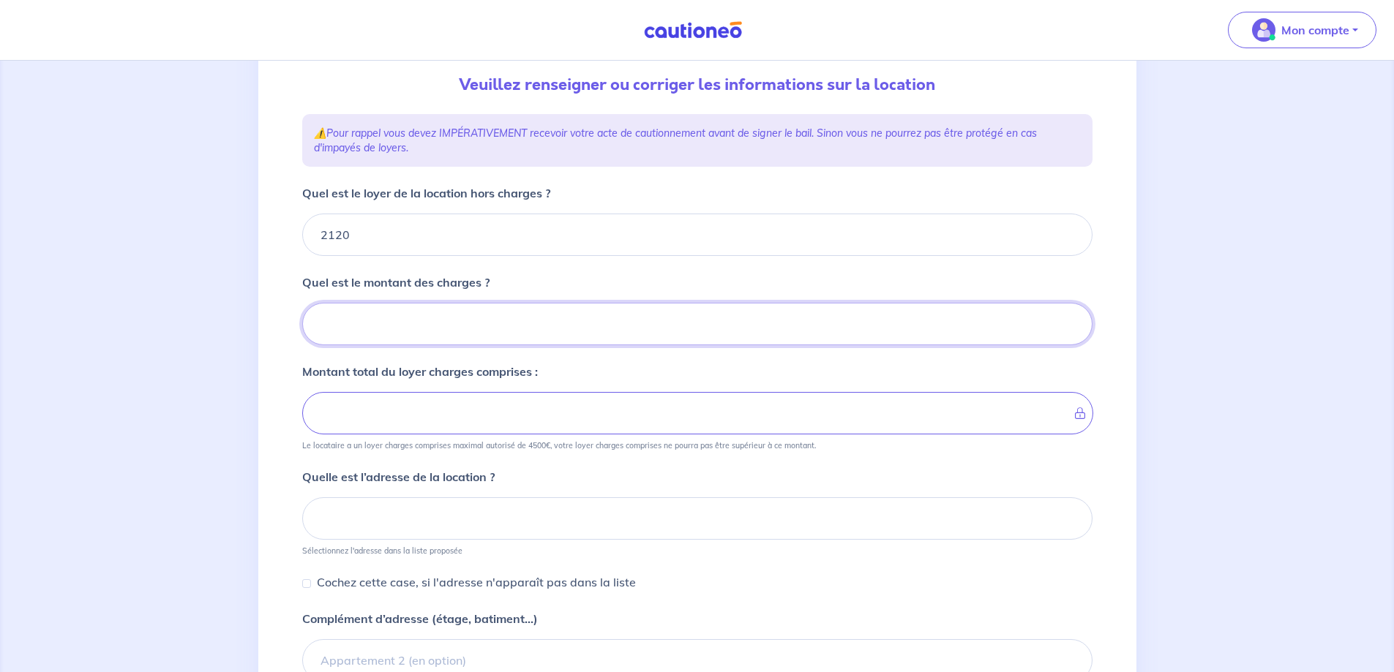
click at [350, 326] on input "Quel est le montant des charges ?" at bounding box center [697, 324] width 790 height 42
type input "23"
type input "2122"
type input "230"
type input "2350"
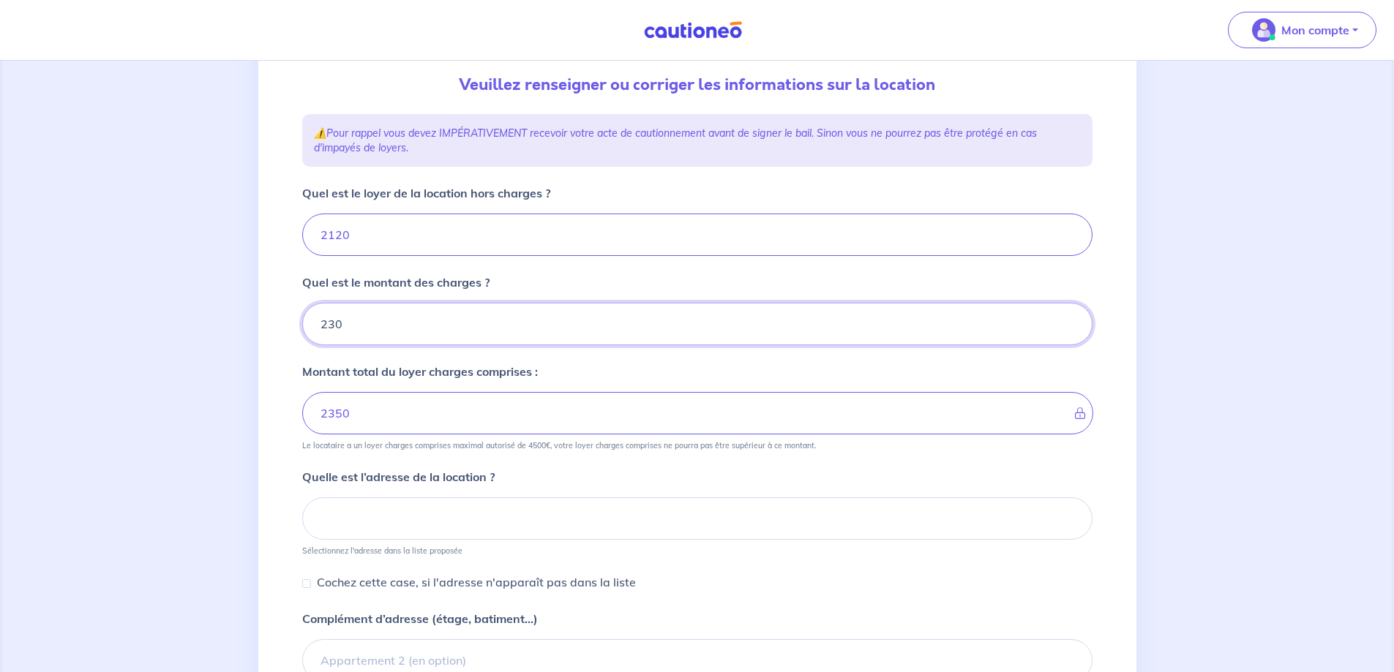
type input "230"
click at [368, 512] on input at bounding box center [697, 518] width 790 height 42
click at [319, 517] on input "le domaine de bel Air - villa n°4 - Zamana" at bounding box center [697, 518] width 790 height 42
click at [633, 521] on input "lotissement le domaine de bel Air - villa n°4 - Zamana" at bounding box center [697, 518] width 790 height 42
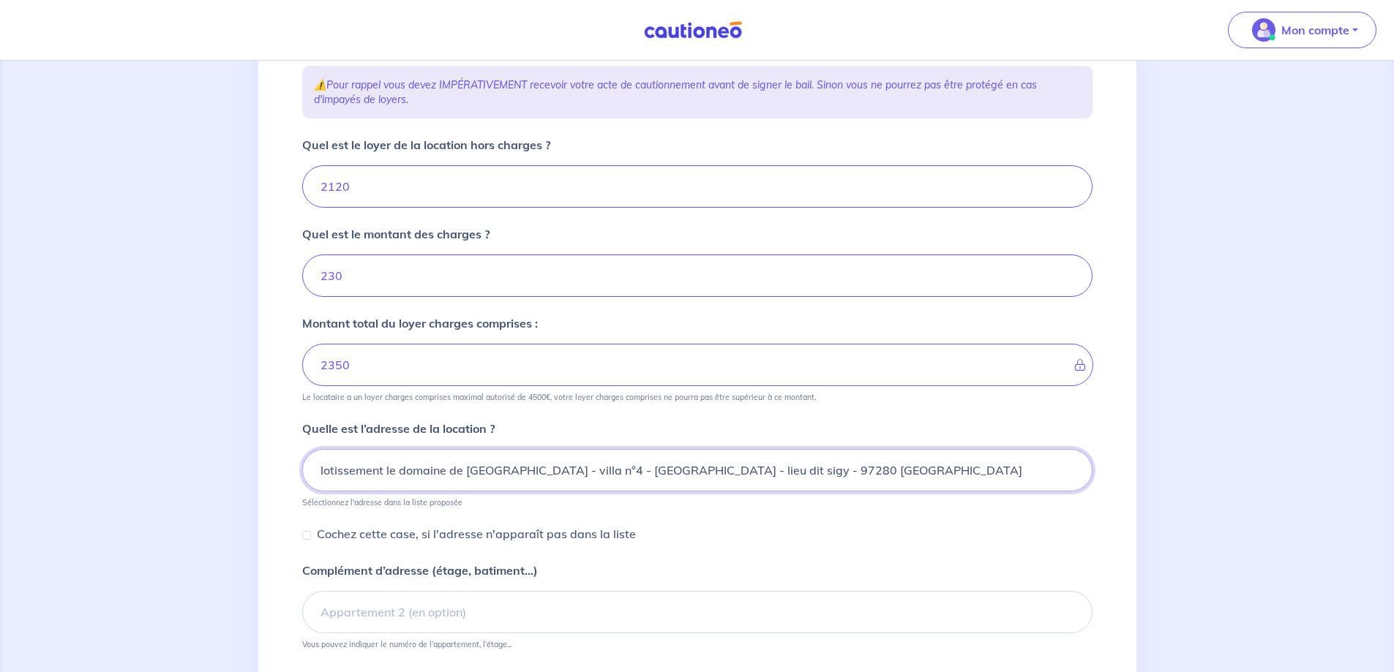
scroll to position [230, 0]
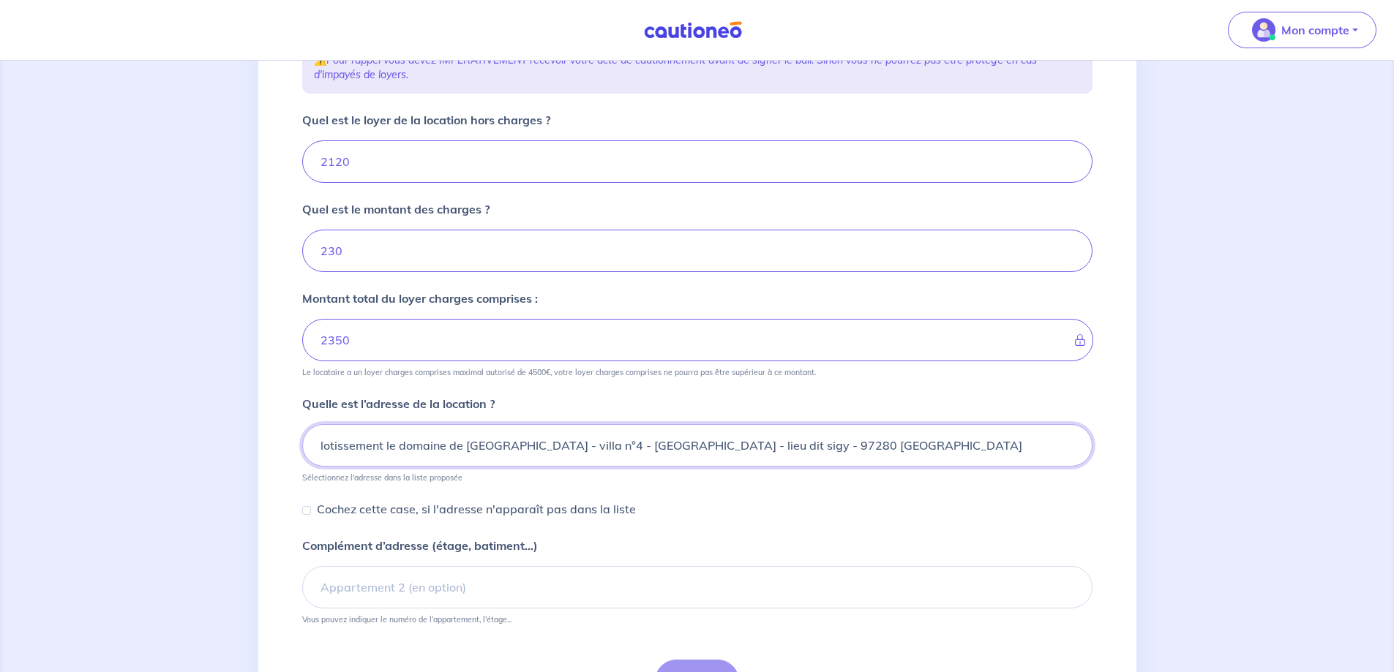
type input "lotissement le domaine de bel Air - villa n°4 - Zamana - lieu dit sigy - 97280 …"
click at [309, 514] on input "Cochez cette case, si l'adresse n'apparaît pas dans la liste" at bounding box center [306, 510] width 9 height 9
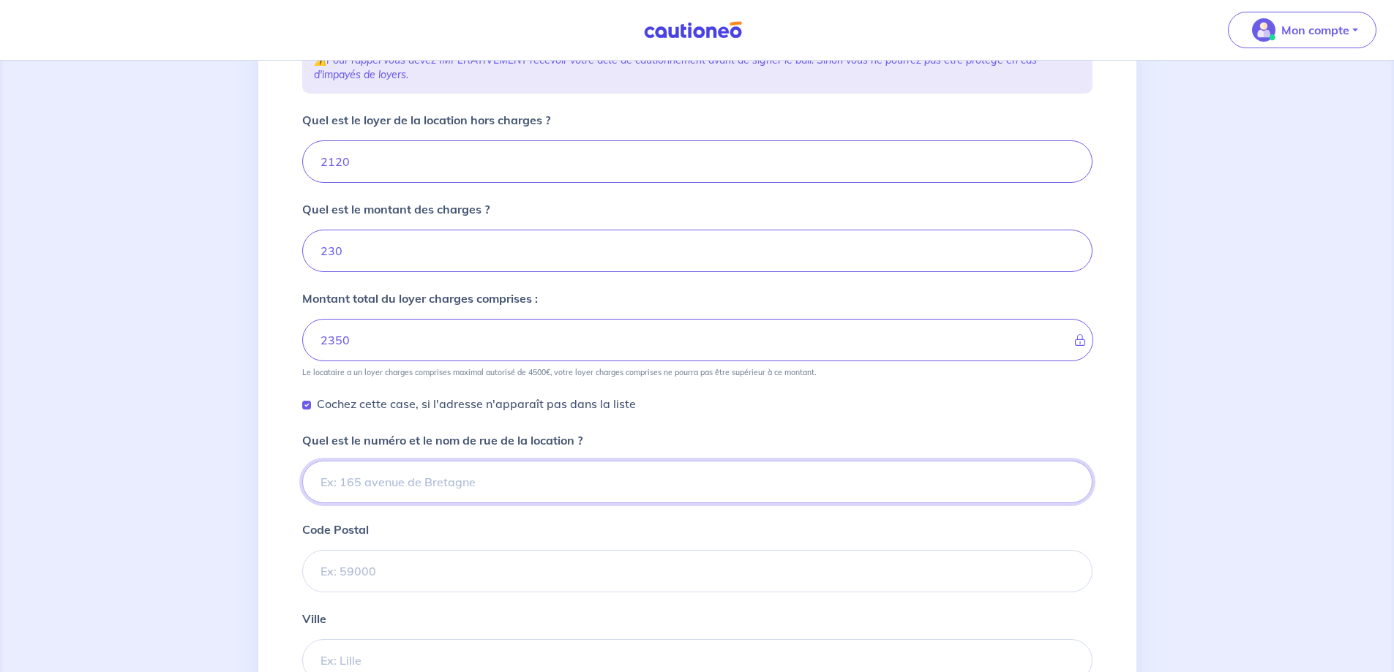
click at [347, 479] on input "Quel est le numéro et le nom de rue de la location ?" at bounding box center [697, 482] width 790 height 42
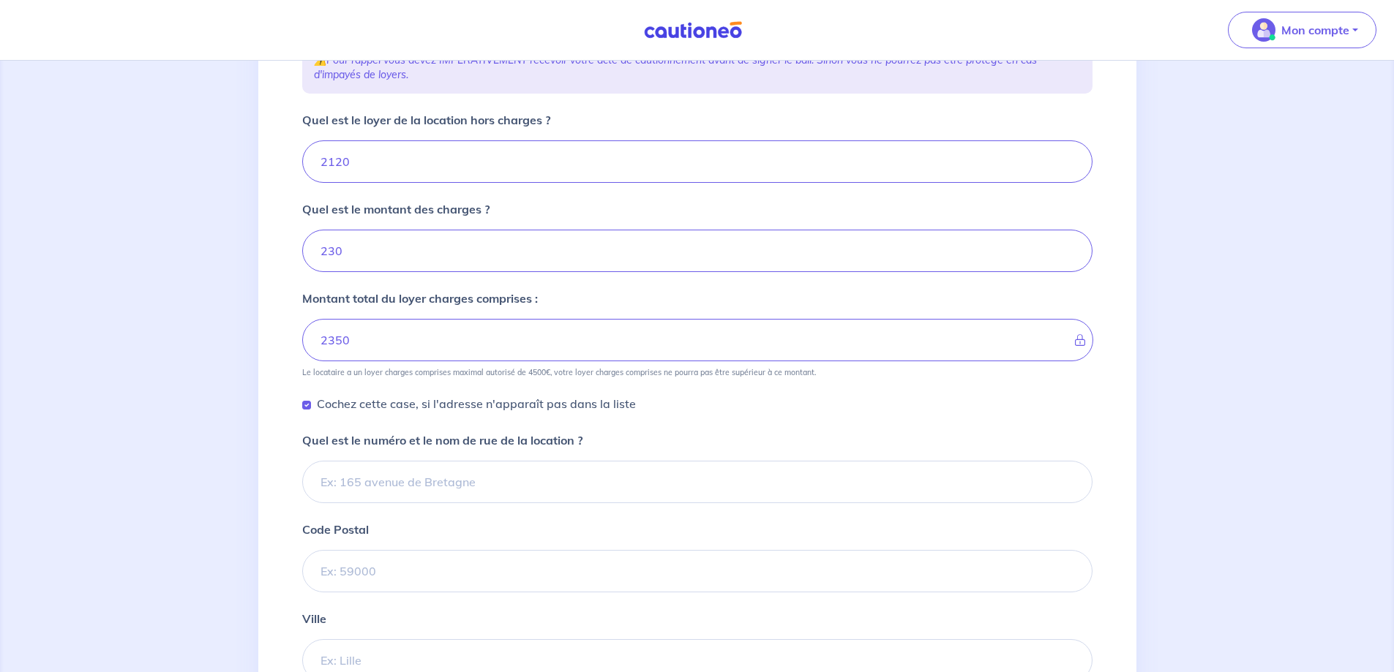
click at [299, 405] on div "1 2 3 4 Informations location Informations propriétaire Informations bail Valid…" at bounding box center [697, 373] width 808 height 1017
click at [309, 405] on input "Cochez cette case, si l'adresse n'apparaît pas dans la liste" at bounding box center [306, 405] width 9 height 9
checkbox input "false"
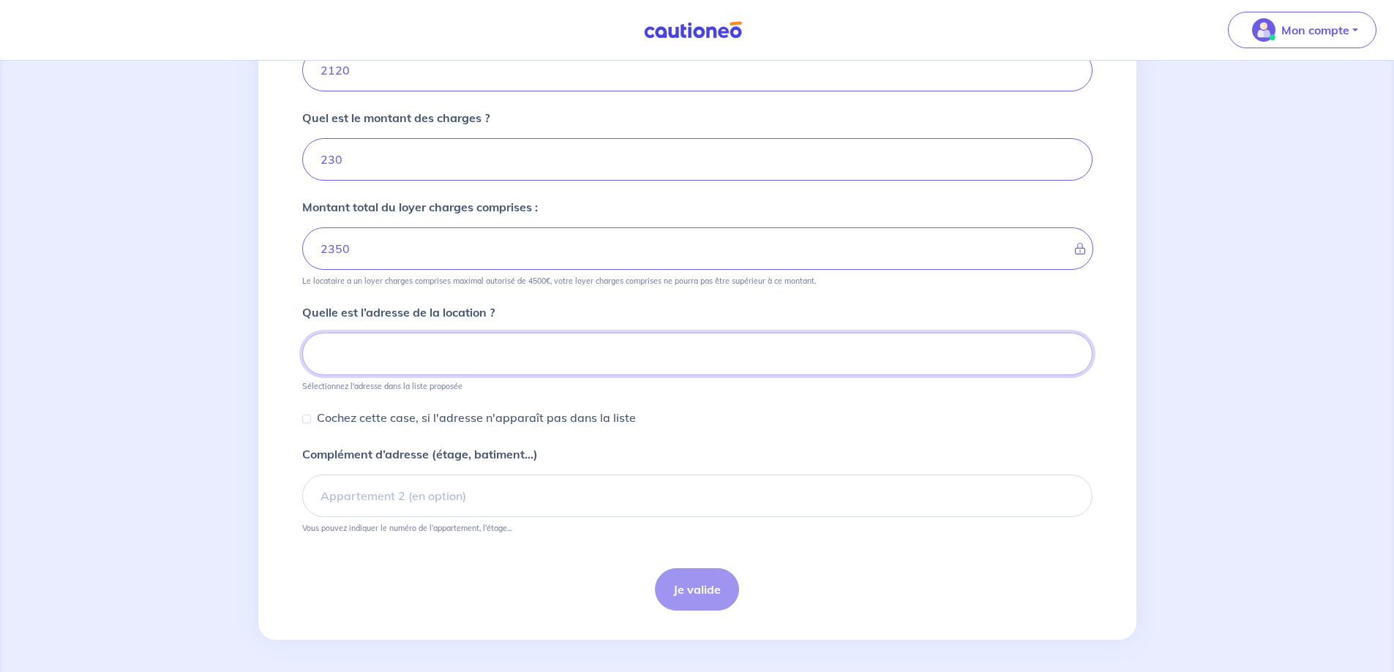
scroll to position [325, 0]
click at [340, 352] on input at bounding box center [697, 351] width 790 height 42
click at [484, 349] on input "lotissement de ble air -villa n°' - zamana" at bounding box center [697, 351] width 790 height 42
click at [551, 356] on input "lotissement de ble air -villa n°4 - zamana" at bounding box center [697, 351] width 790 height 42
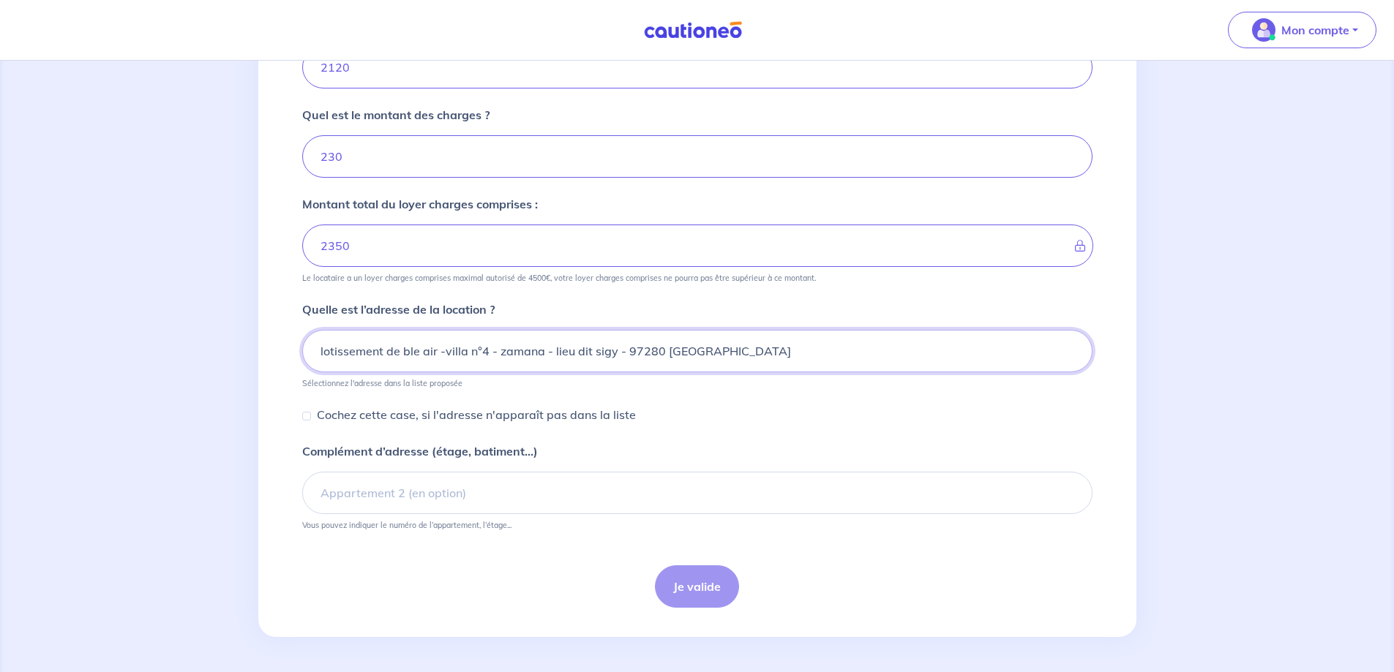
type input "lotissement de ble air -villa n°4 - zamana - lieu dit sigy - 97280 le vaulcin"
click at [704, 582] on div "Je valide" at bounding box center [697, 586] width 790 height 42
click at [699, 584] on div "Je valide" at bounding box center [697, 586] width 790 height 42
drag, startPoint x: 653, startPoint y: 358, endPoint x: 320, endPoint y: 361, distance: 332.8
click at [314, 361] on input "lotissement de ble air -villa n°4 - zamana - lieu dit sigy - 97280 le vaulcin" at bounding box center [697, 351] width 790 height 42
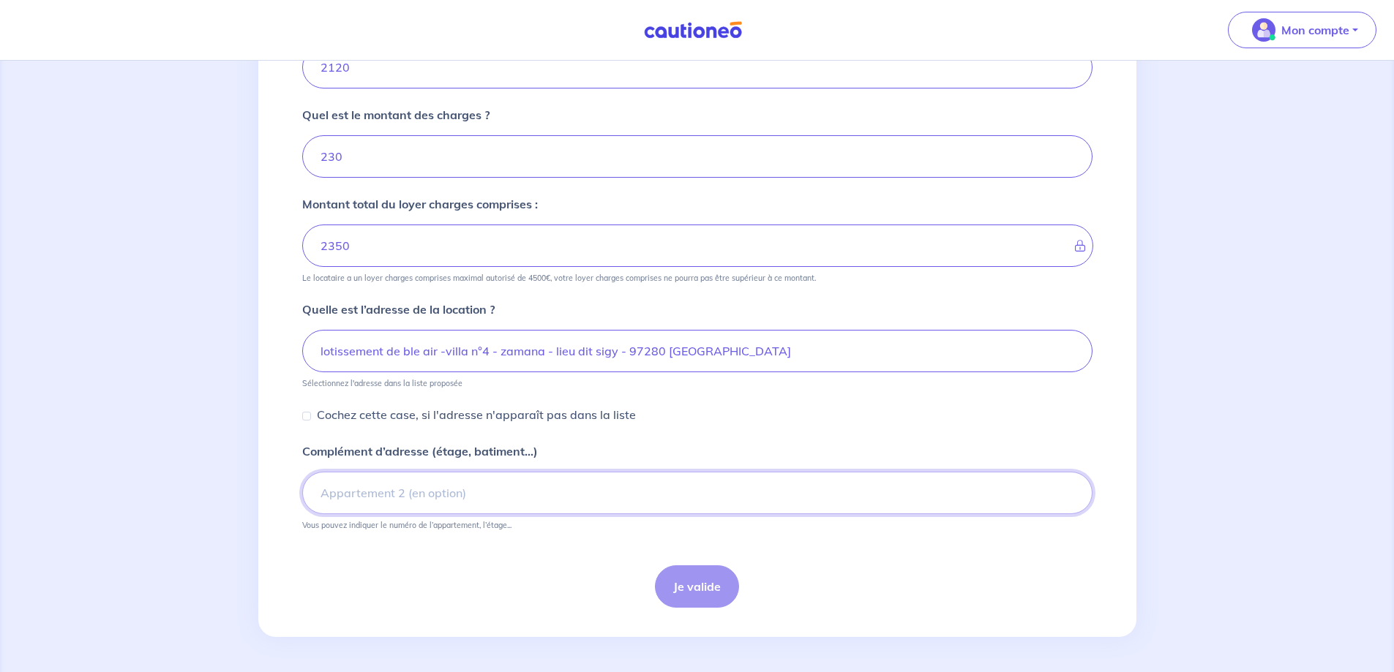
click at [370, 495] on input "Complément d’adresse (étage, batiment...)" at bounding box center [697, 493] width 790 height 42
paste input "lotissement de ble air -villa n°4 - zamana - lieu dit sigy - 97280 le vaulcin"
click at [415, 493] on input "lotissement de ble air -villa n°4 - zamana - lieu dit sigy - 97280 le vaulcin" at bounding box center [697, 493] width 790 height 42
type input "lotissement de bel air -villa n°4 - zamana - lieu dit sigy - 97280 le vaulcin"
click at [308, 417] on input "Cochez cette case, si l'adresse n'apparaît pas dans la liste" at bounding box center [306, 416] width 9 height 9
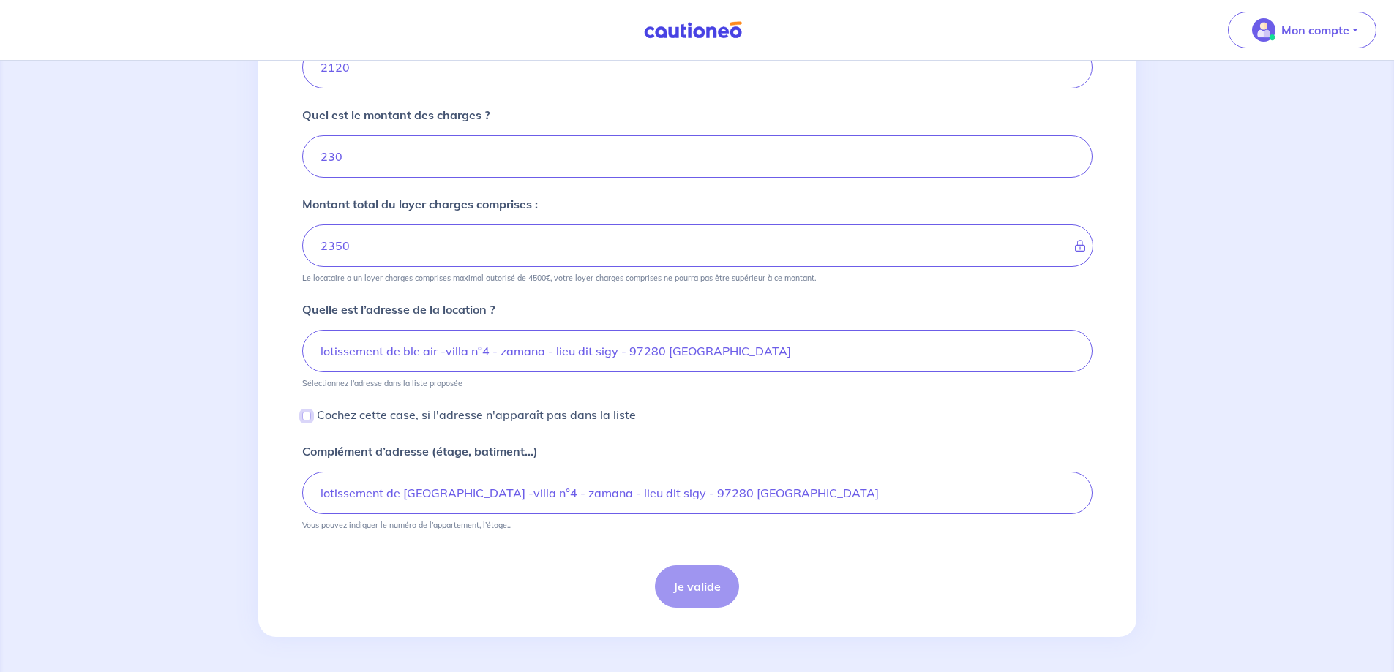
checkbox input "true"
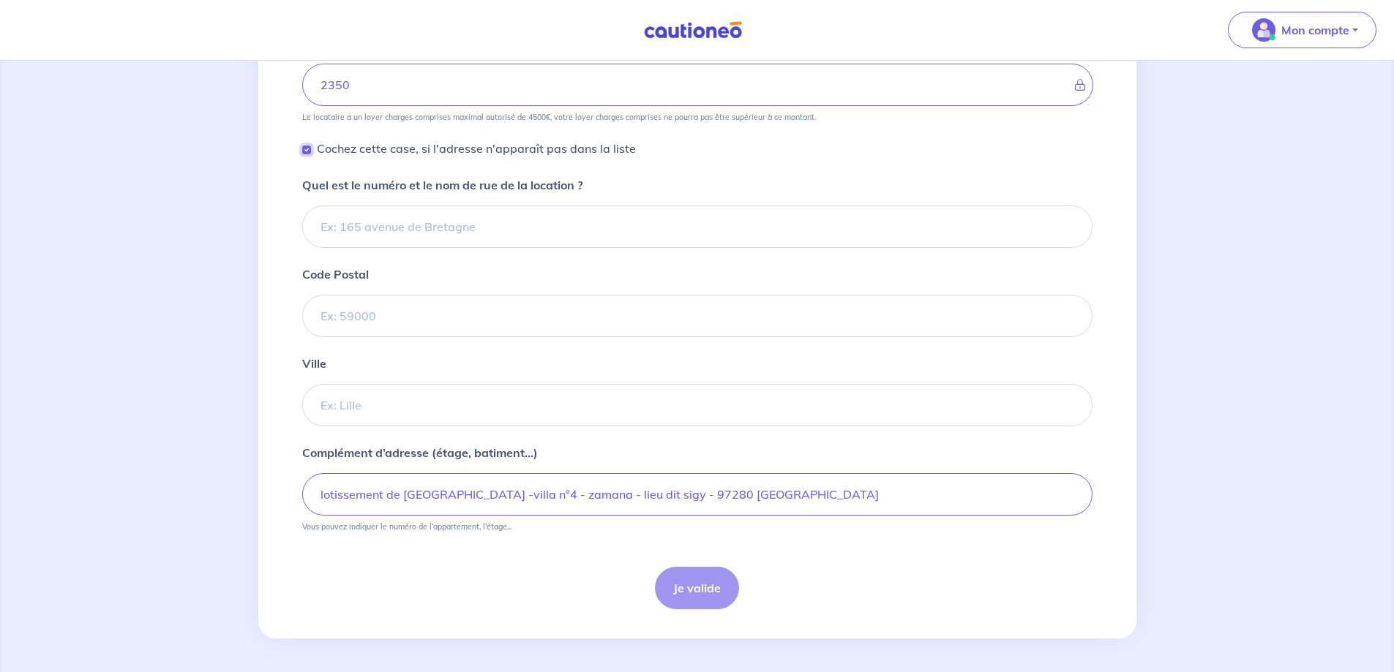
scroll to position [487, 0]
click at [365, 320] on input "Code Postal" at bounding box center [697, 314] width 790 height 42
type input "97280"
click at [413, 401] on input "Ville" at bounding box center [697, 404] width 790 height 42
click at [380, 406] on input "Ville" at bounding box center [697, 404] width 790 height 42
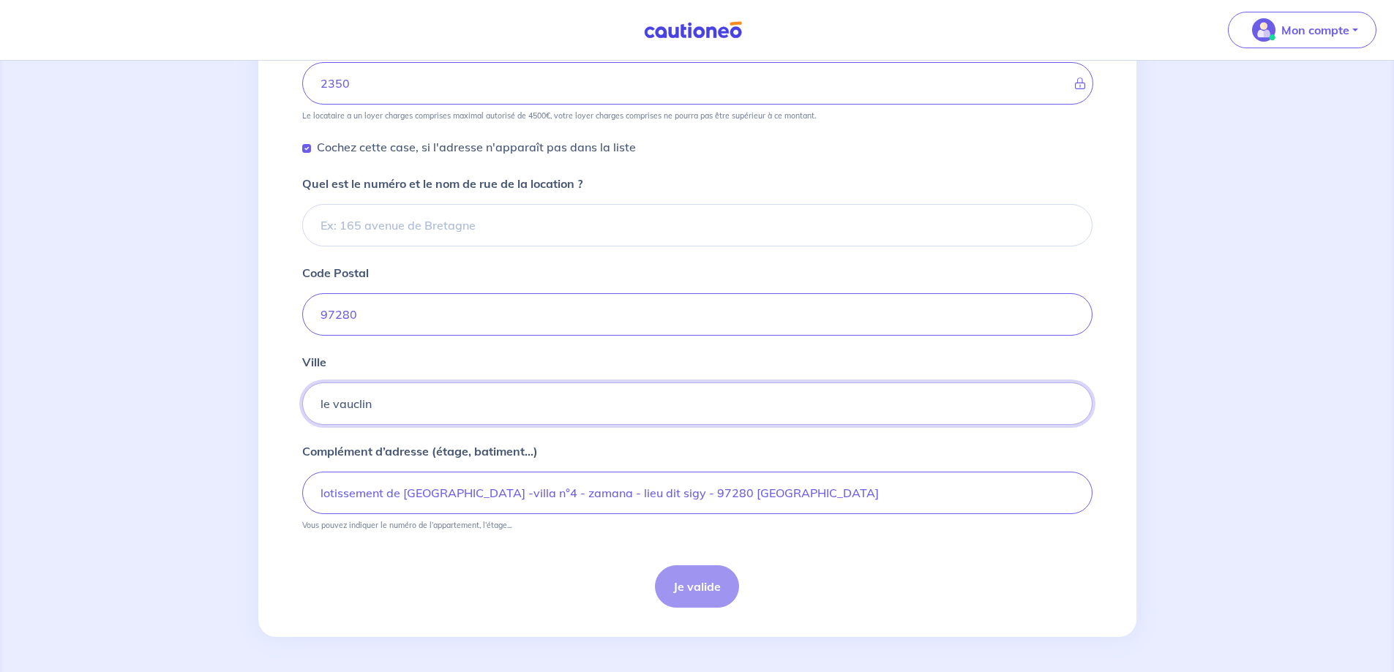
type input "le vauclin"
drag, startPoint x: 716, startPoint y: 492, endPoint x: 617, endPoint y: 488, distance: 98.8
click at [617, 488] on input "lotissement de bel air -villa n°4 - zamana - lieu dit sigy - 97280 le vaulcin" at bounding box center [697, 493] width 790 height 42
type input "lotissement de bel air -villa n°4 - zamana - lieu dit sigy"
click at [348, 226] on input "Quel est le numéro et le nom de rue de la location ?" at bounding box center [697, 225] width 790 height 42
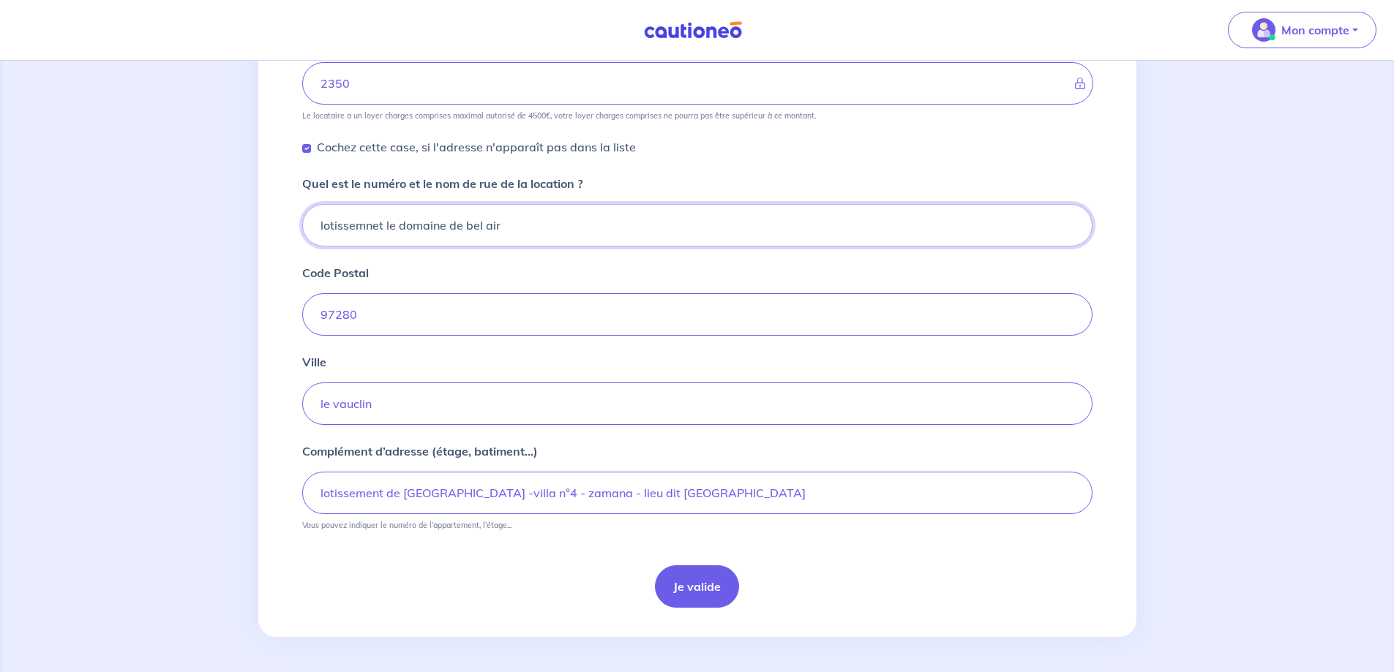
click at [370, 226] on input "lotissemnet le domaine de bel air" at bounding box center [697, 225] width 790 height 42
type input "lotissement le domaine de bel air"
drag, startPoint x: 435, startPoint y: 492, endPoint x: 303, endPoint y: 500, distance: 132.0
click at [303, 500] on input "lotissement de bel air -villa n°4 - zamana - lieu dit sigy" at bounding box center [697, 493] width 790 height 42
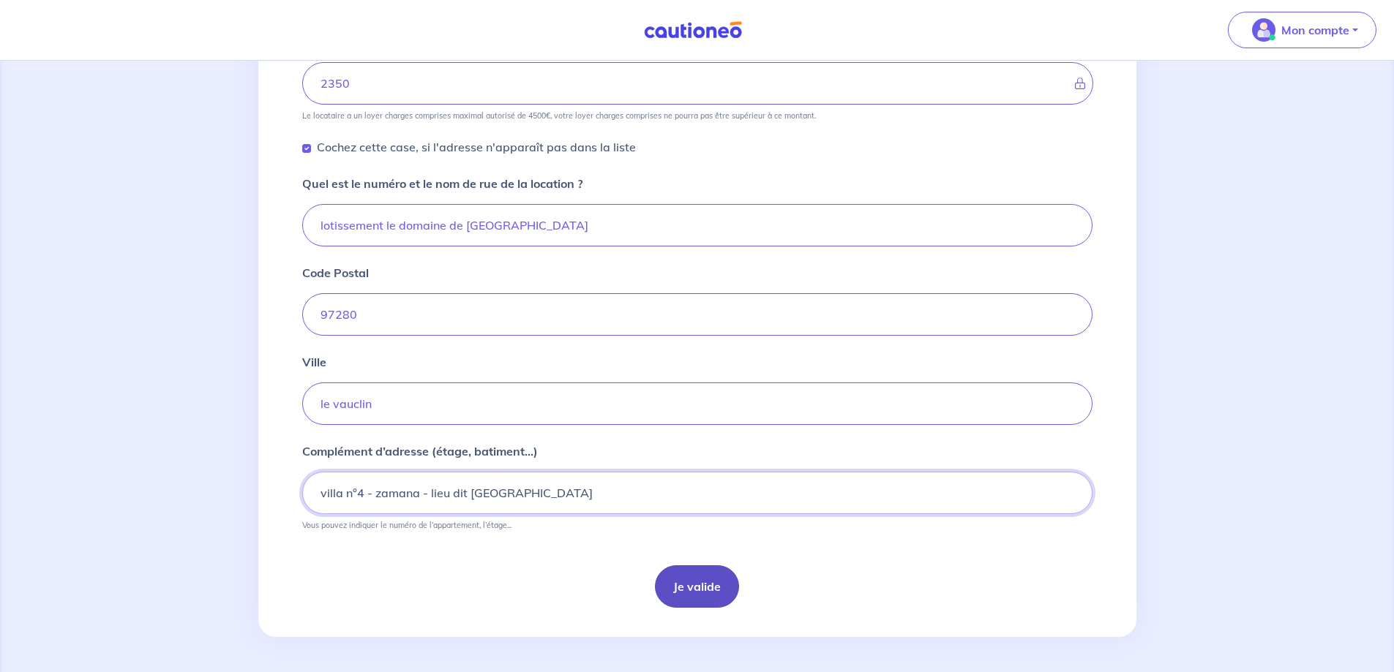
type input "villa n°4 - zamana - lieu dit sigy"
click at [702, 585] on button "Je valide" at bounding box center [697, 586] width 84 height 42
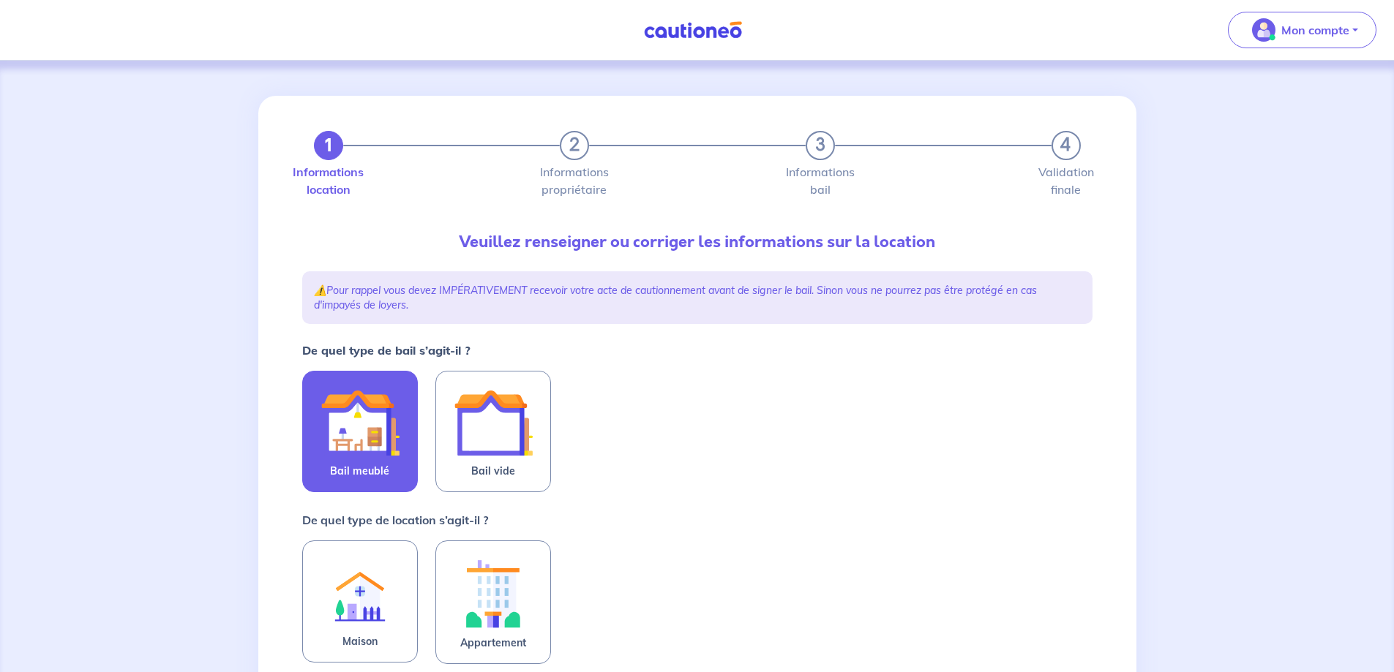
click at [376, 430] on img at bounding box center [359, 422] width 79 height 79
click at [0, 0] on input "Bail meublé" at bounding box center [0, 0] width 0 height 0
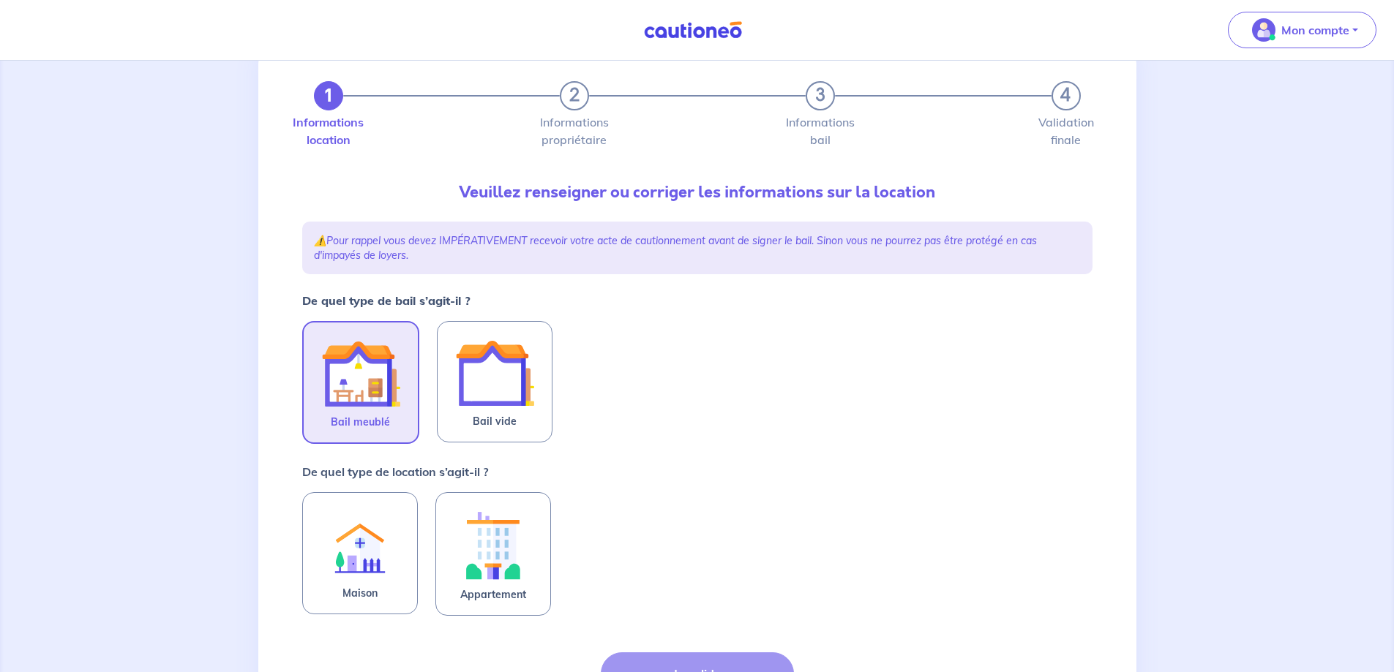
scroll to position [191, 0]
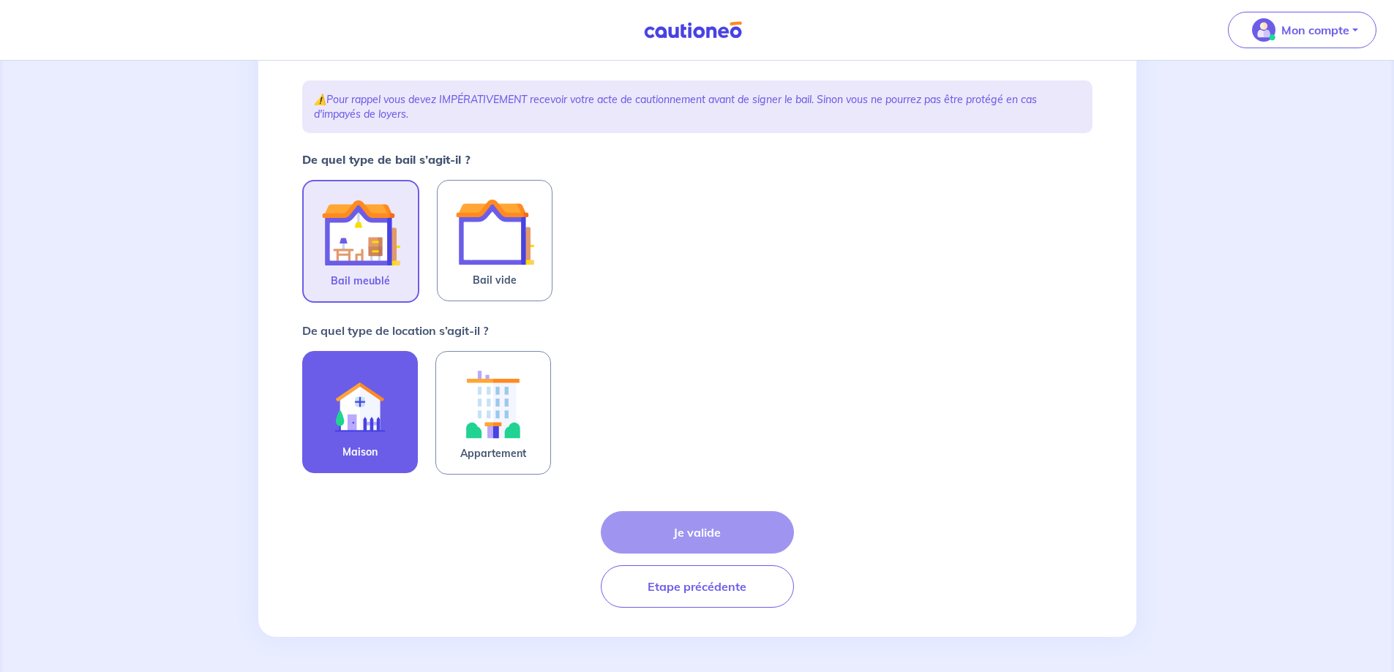
click at [348, 393] on img at bounding box center [359, 404] width 79 height 80
click at [0, 0] on input "Maison" at bounding box center [0, 0] width 0 height 0
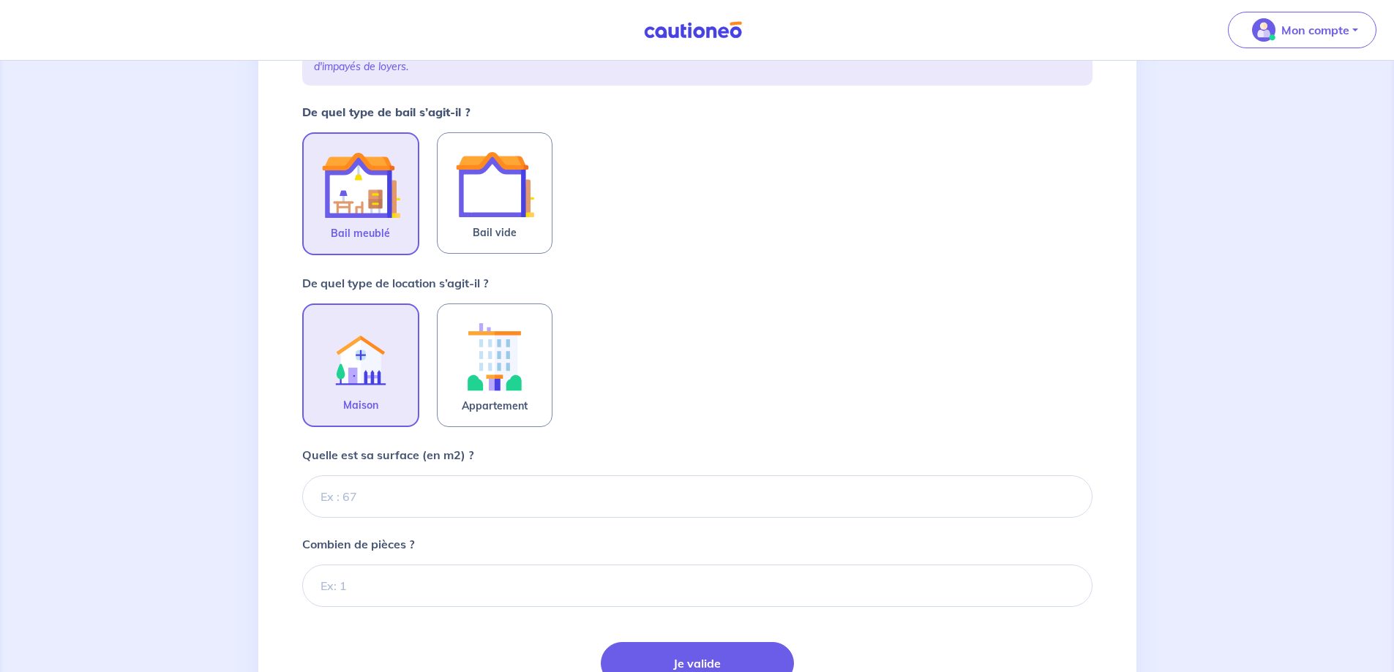
scroll to position [264, 0]
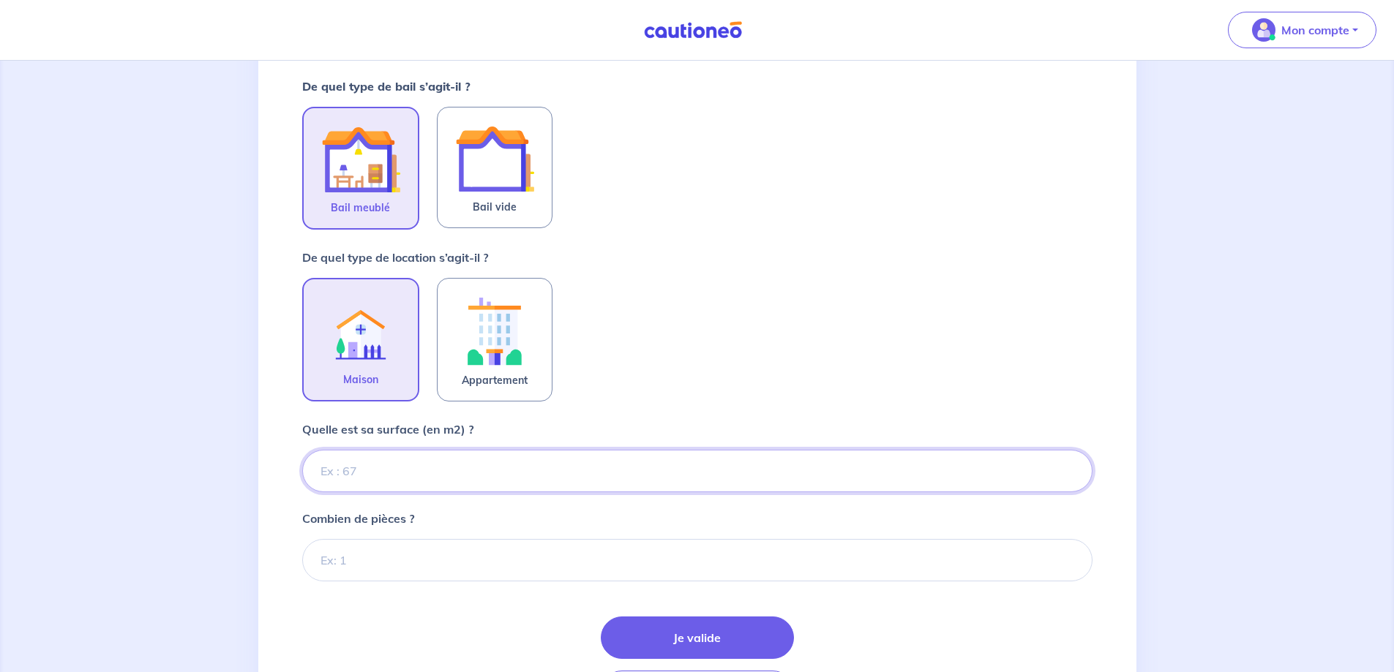
click at [406, 484] on input "Quelle est sa surface (en m2) ?" at bounding box center [697, 471] width 790 height 42
type input "88"
type input "88.30"
click at [347, 557] on input "Combien de pièces ?" at bounding box center [697, 560] width 790 height 42
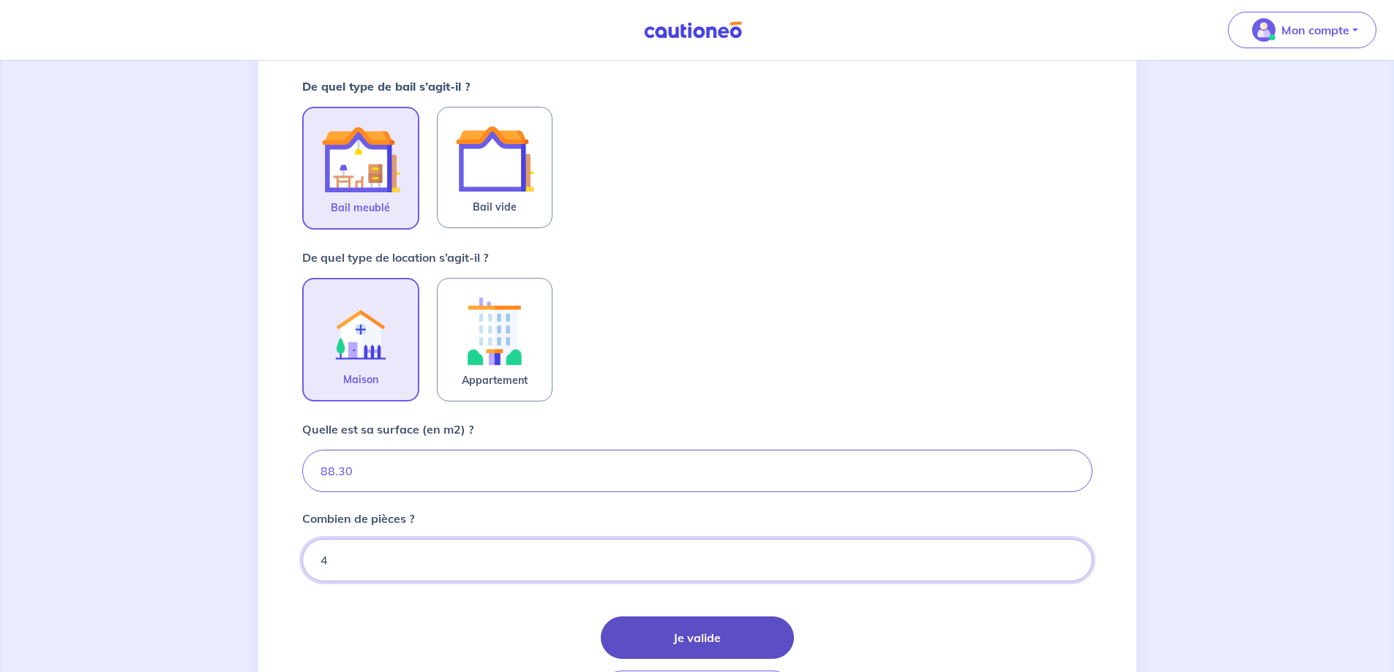
type input "4"
click at [692, 634] on button "Je valide" at bounding box center [697, 638] width 193 height 42
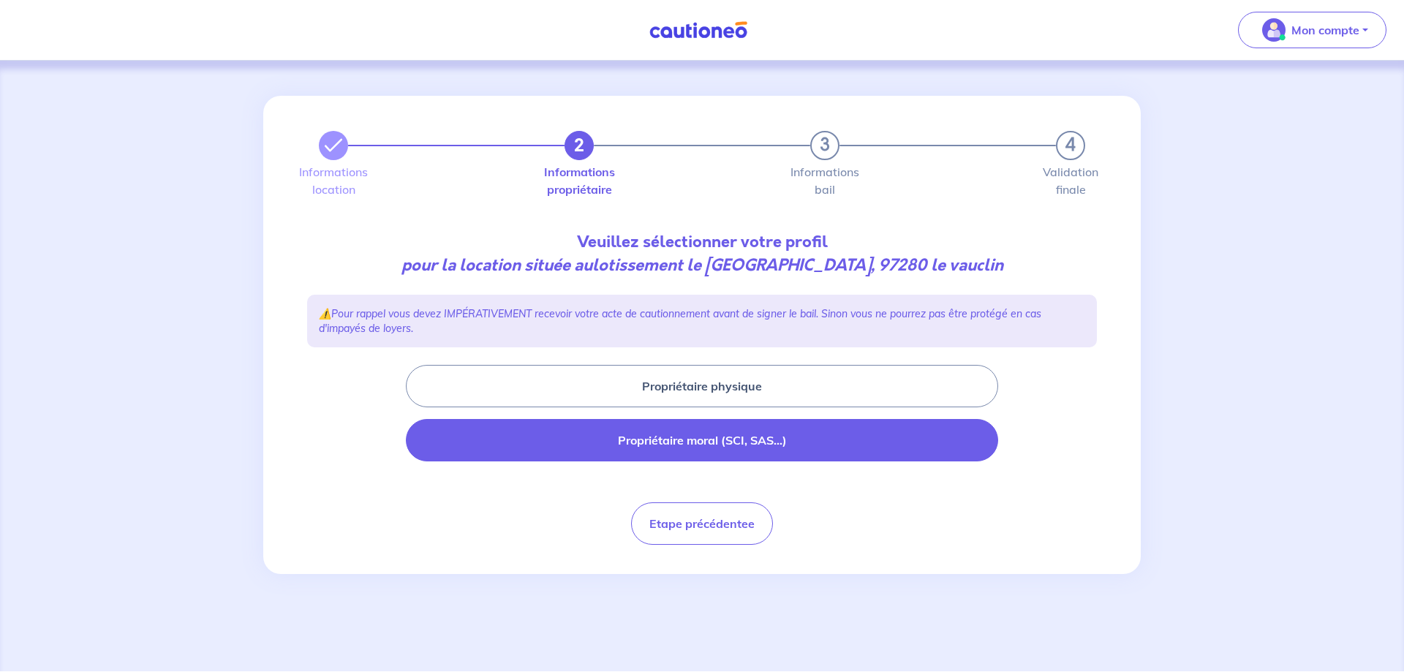
click at [606, 427] on button "Propriétaire moral (SCI, SAS...)" at bounding box center [702, 440] width 593 height 42
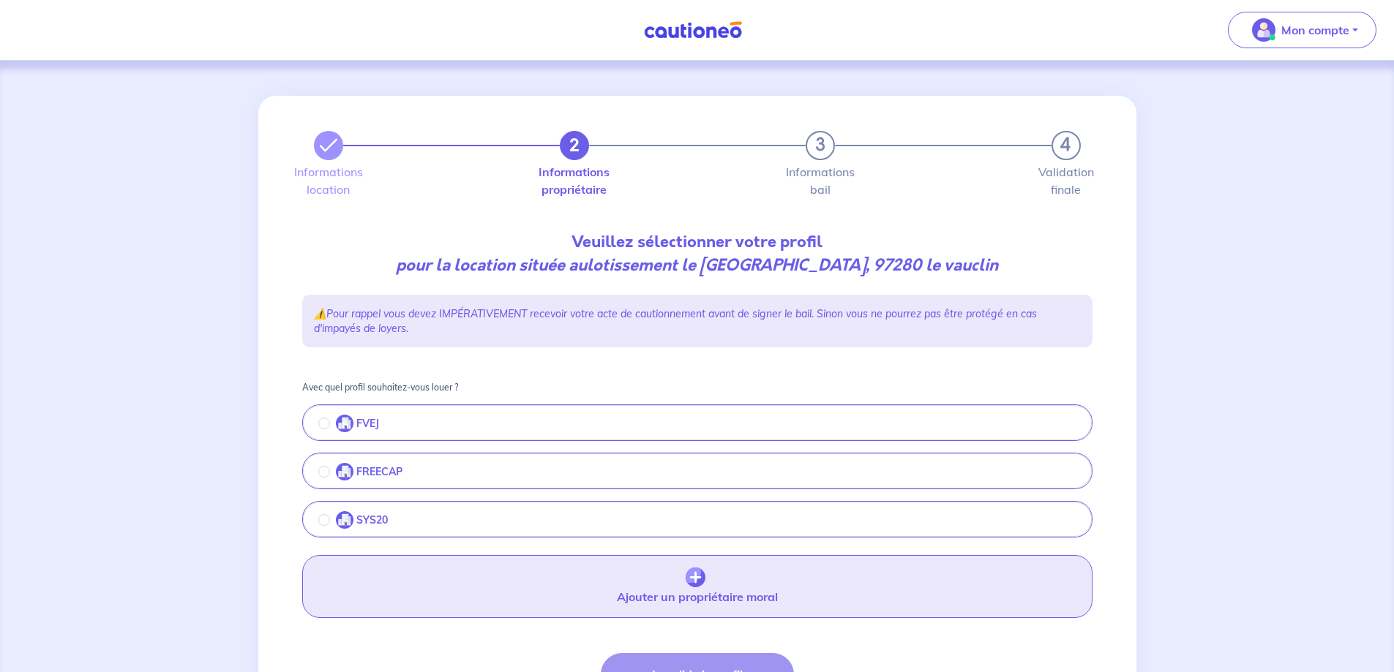
click at [692, 576] on img "button" at bounding box center [695, 578] width 20 height 20
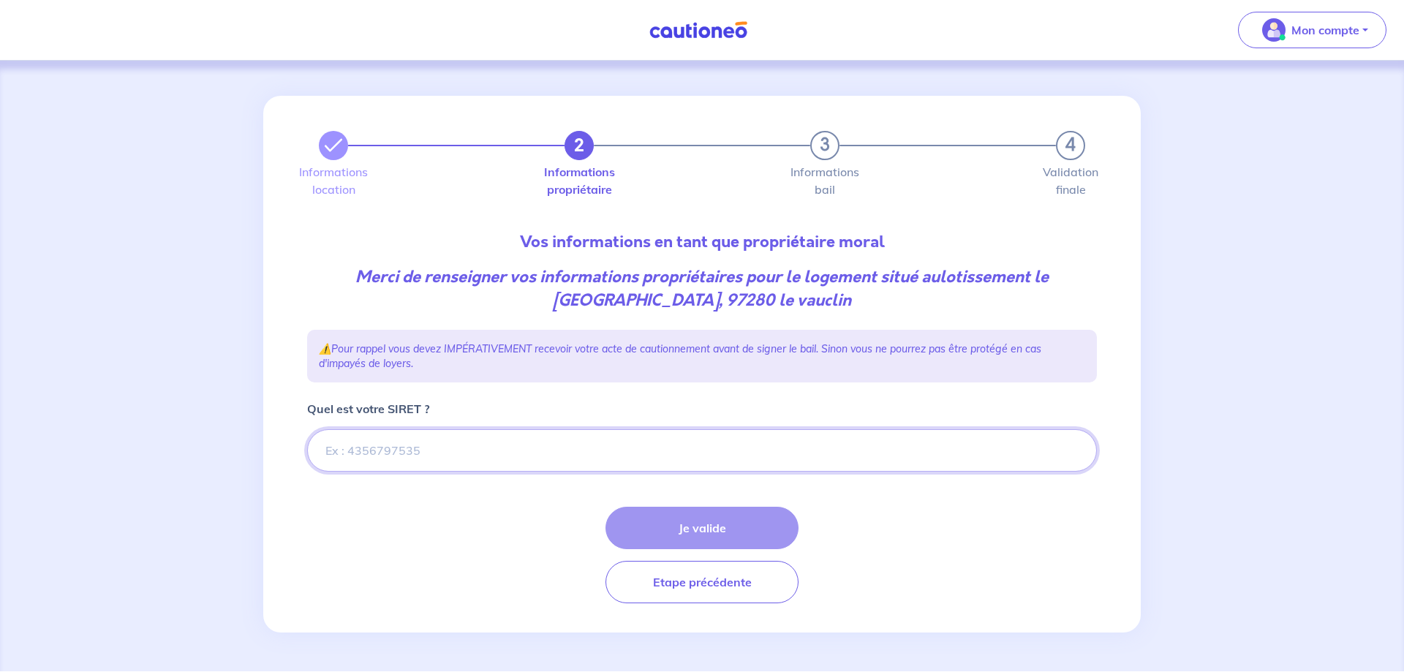
click at [383, 450] on input "Quel est votre SIRET ?" at bounding box center [702, 450] width 790 height 42
click at [568, 454] on input "Quel est votre SIRET ?" at bounding box center [702, 450] width 790 height 42
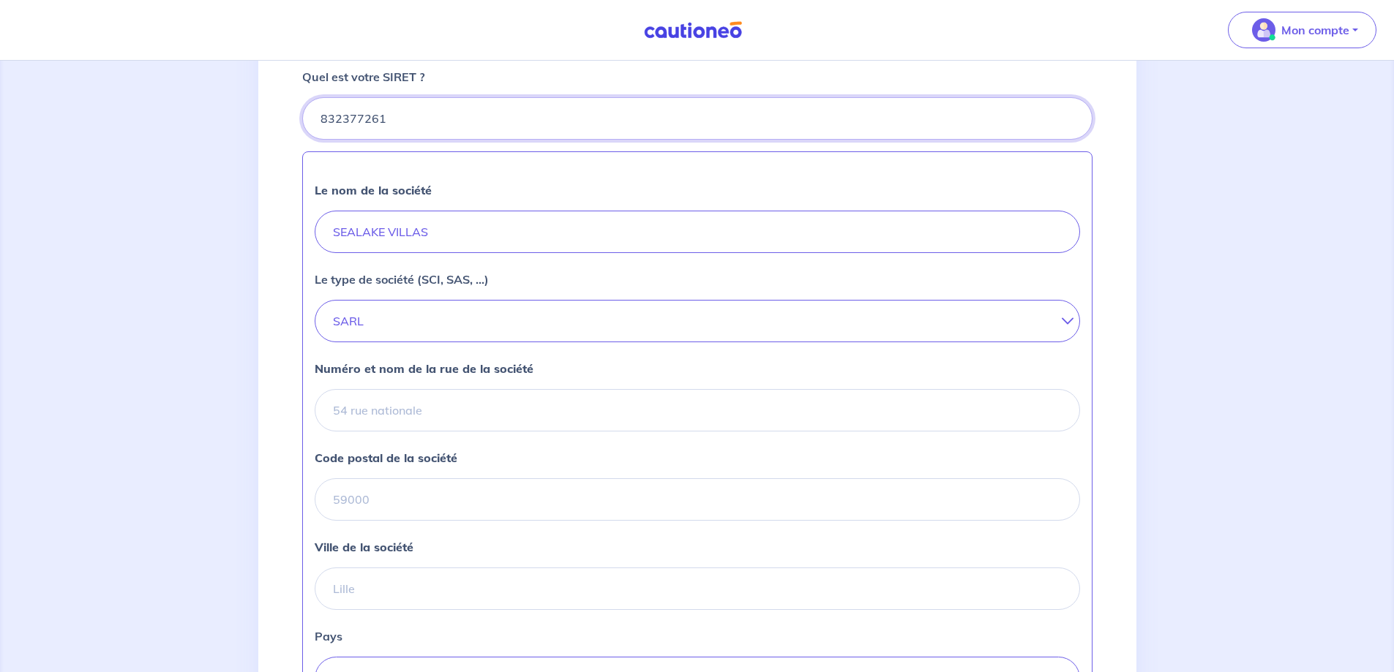
scroll to position [366, 0]
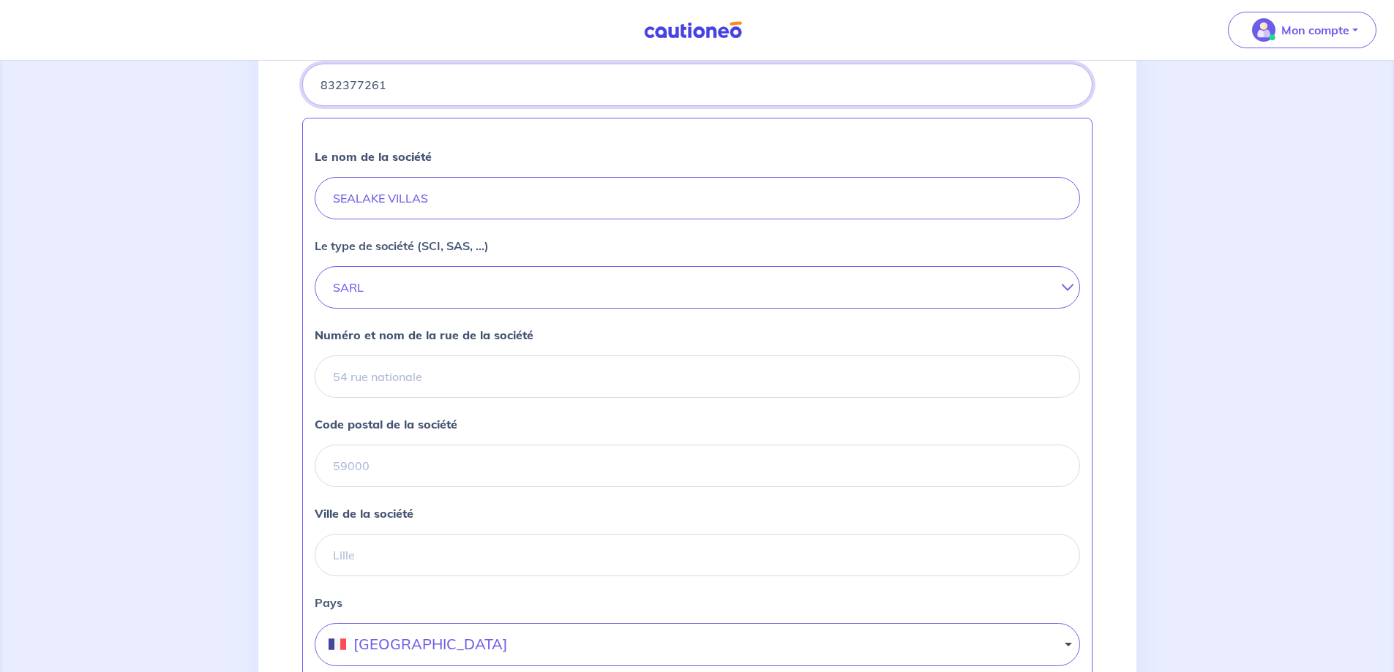
type input "832377261"
click at [376, 372] on input "Numéro et nom de la rue de la société" at bounding box center [697, 377] width 765 height 42
type input "16 rue des amareusses"
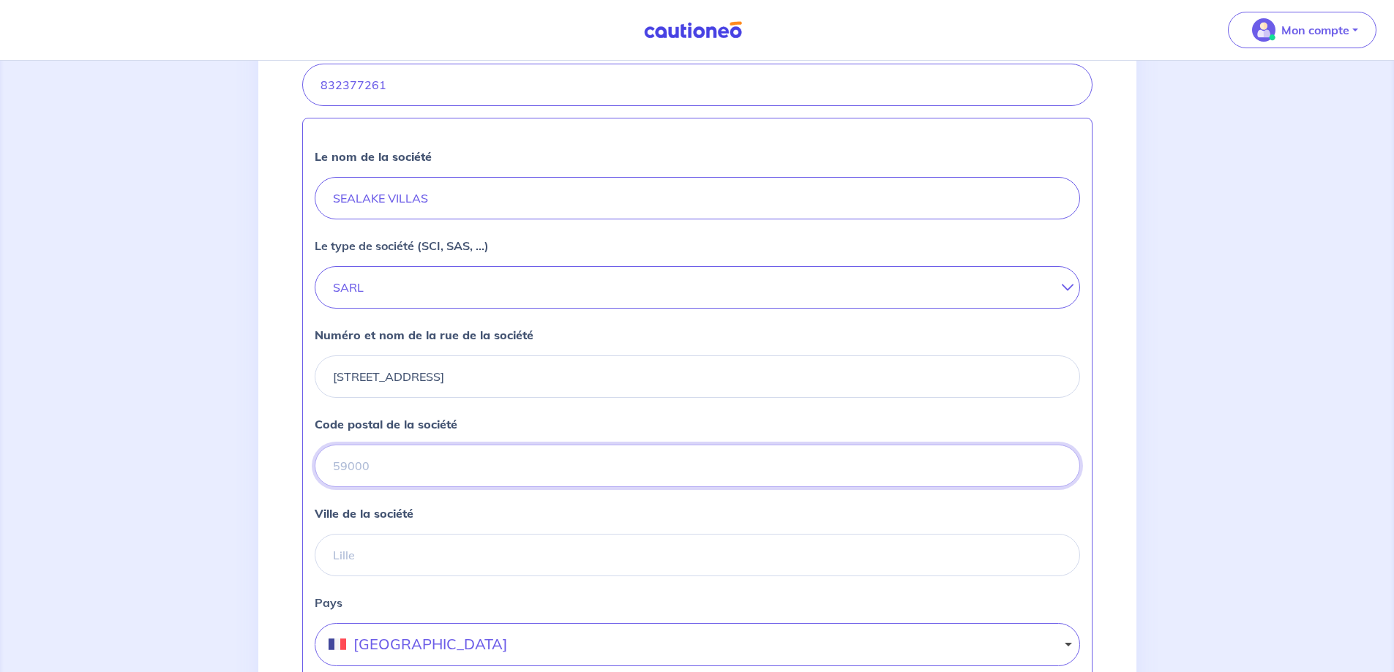
click at [350, 468] on input "Code postal de la société" at bounding box center [697, 466] width 765 height 42
type input "97224"
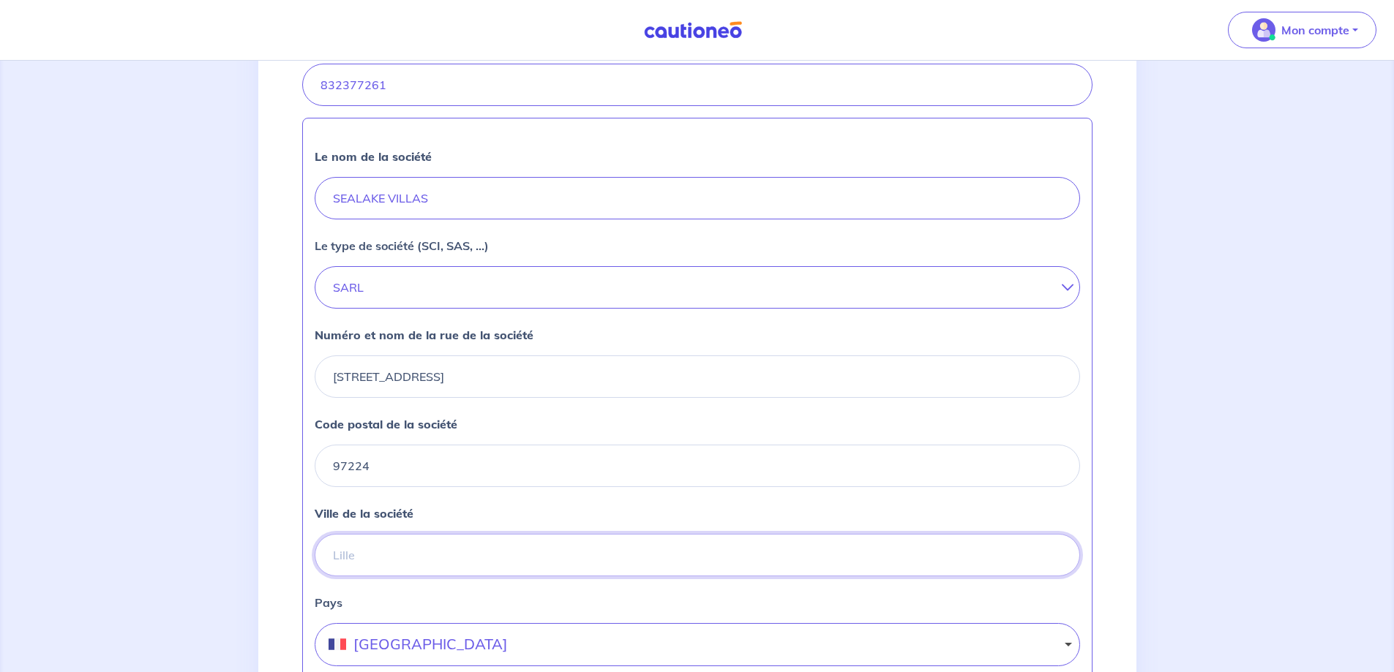
click at [374, 549] on input "Ville de la société" at bounding box center [697, 555] width 765 height 42
type input "l"
type input "Ducos"
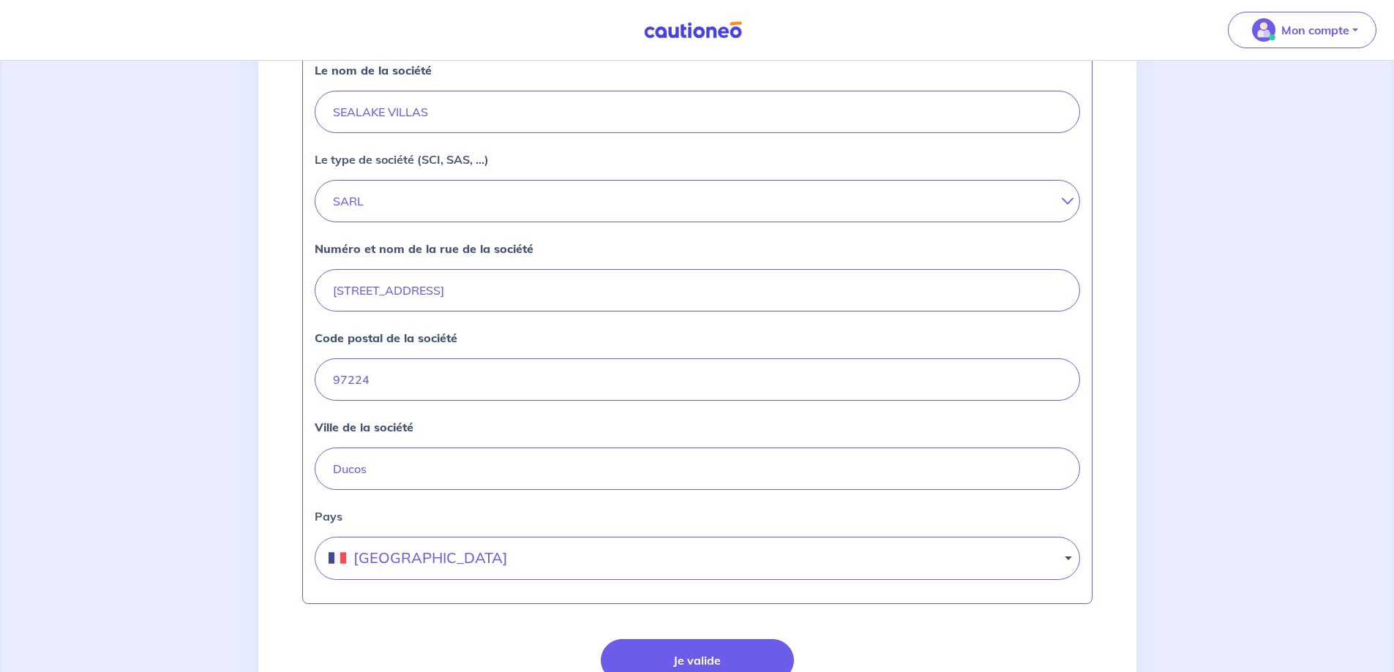
scroll to position [580, 0]
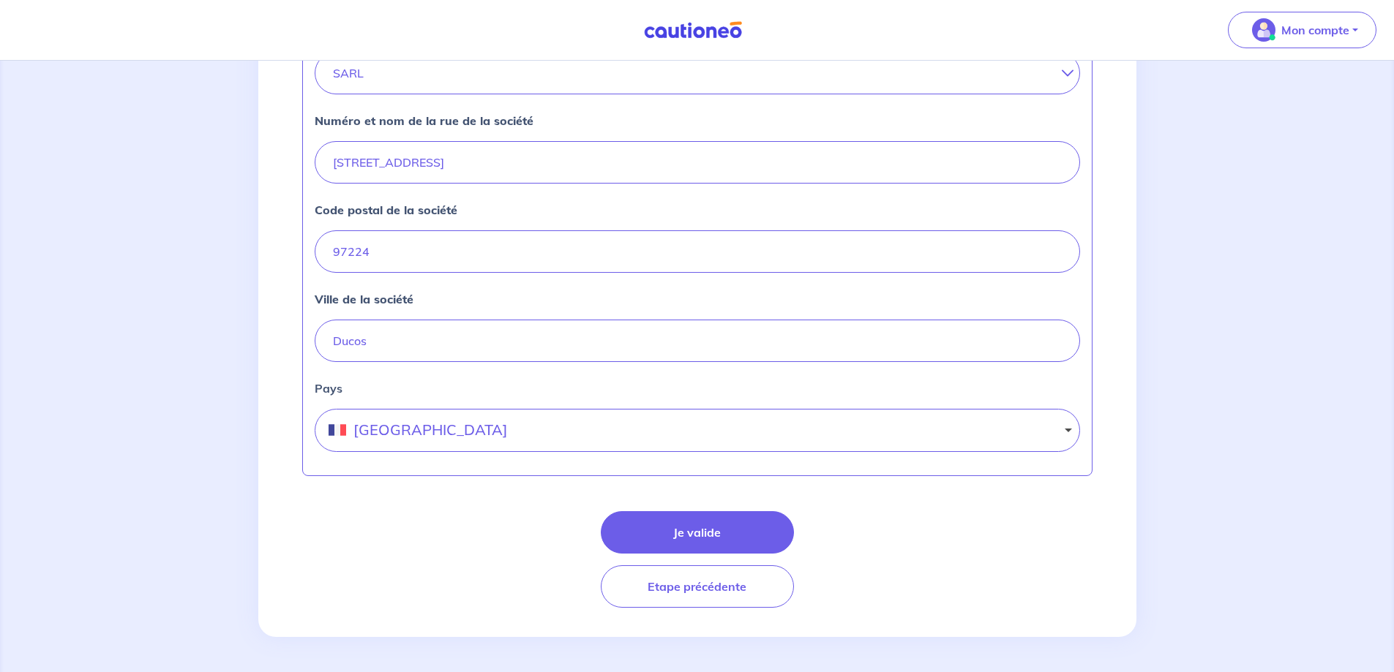
click at [415, 431] on button "[GEOGRAPHIC_DATA]" at bounding box center [697, 430] width 765 height 43
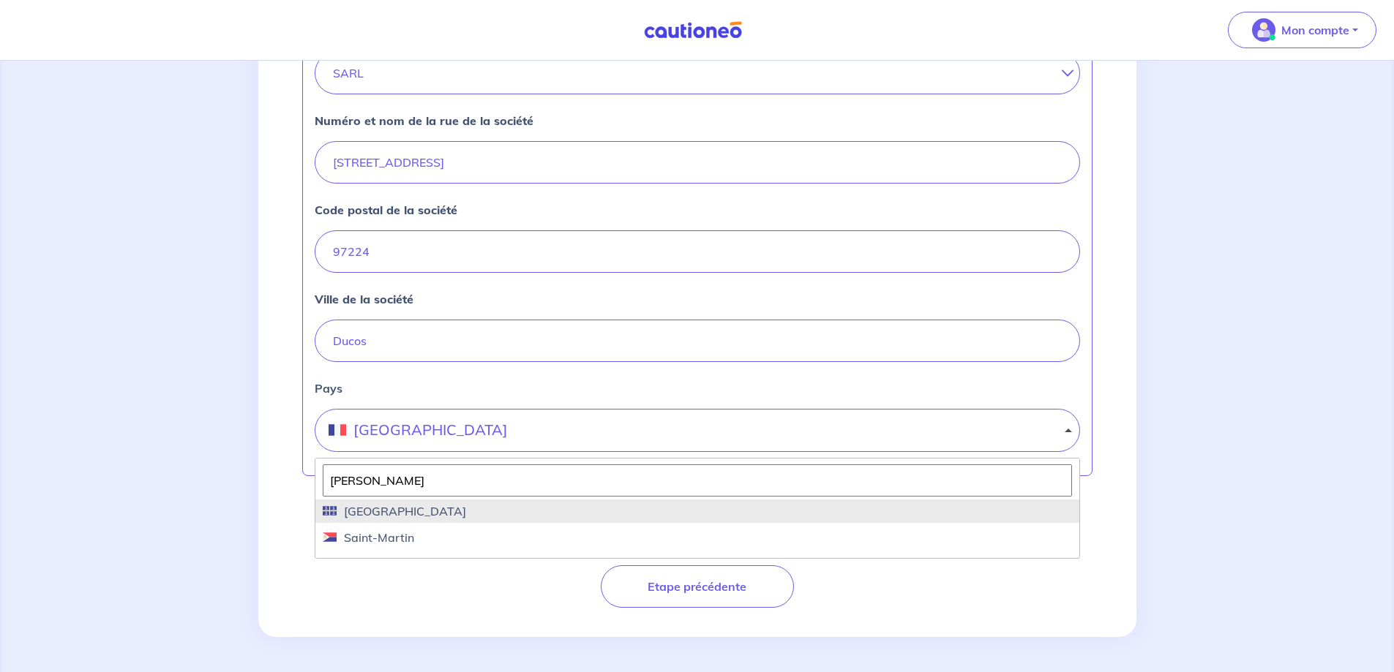
type input "martin"
drag, startPoint x: 375, startPoint y: 511, endPoint x: 375, endPoint y: 501, distance: 10.2
click at [375, 511] on span "[GEOGRAPHIC_DATA]" at bounding box center [400, 512] width 129 height 18
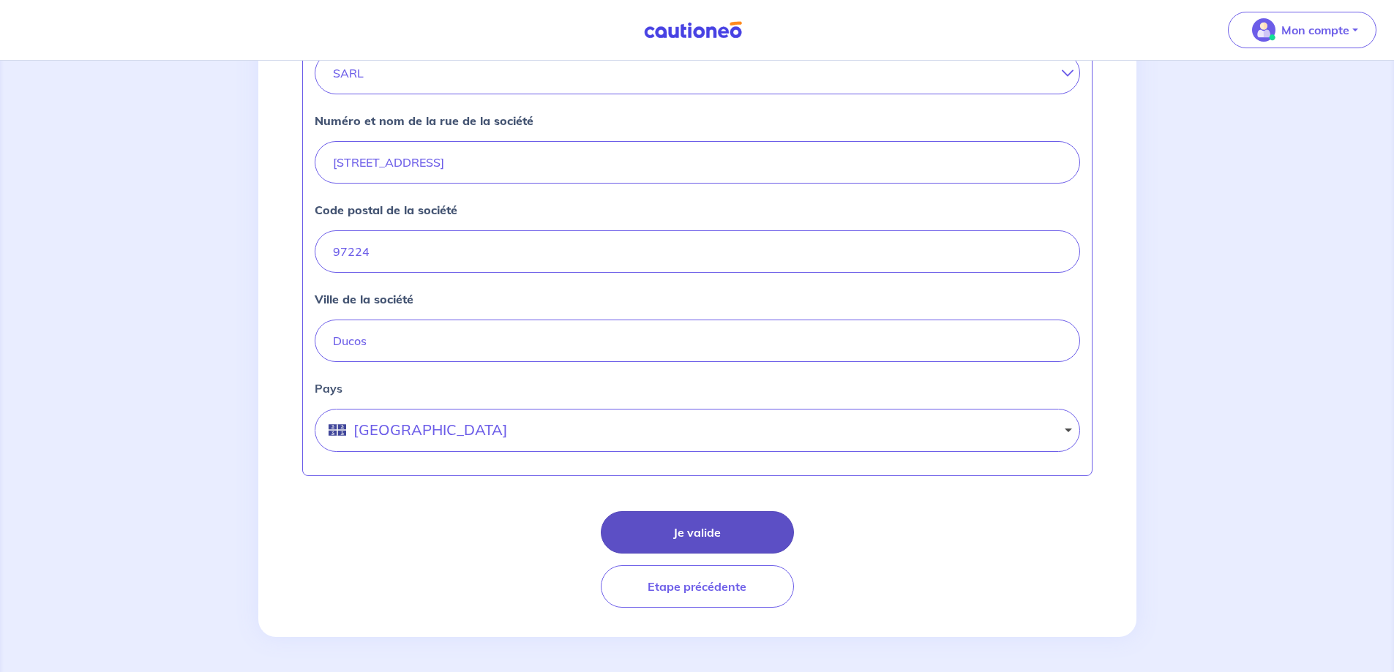
click at [721, 537] on button "Je valide" at bounding box center [697, 532] width 193 height 42
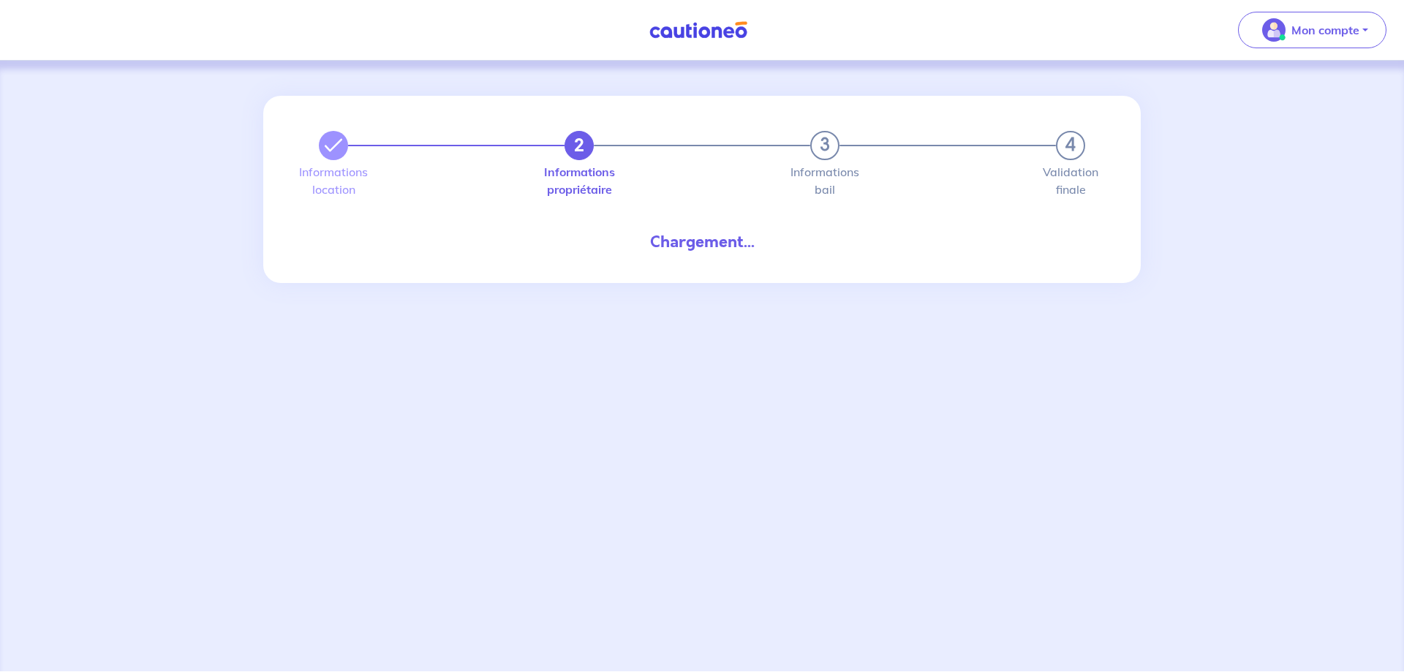
select select "MQ"
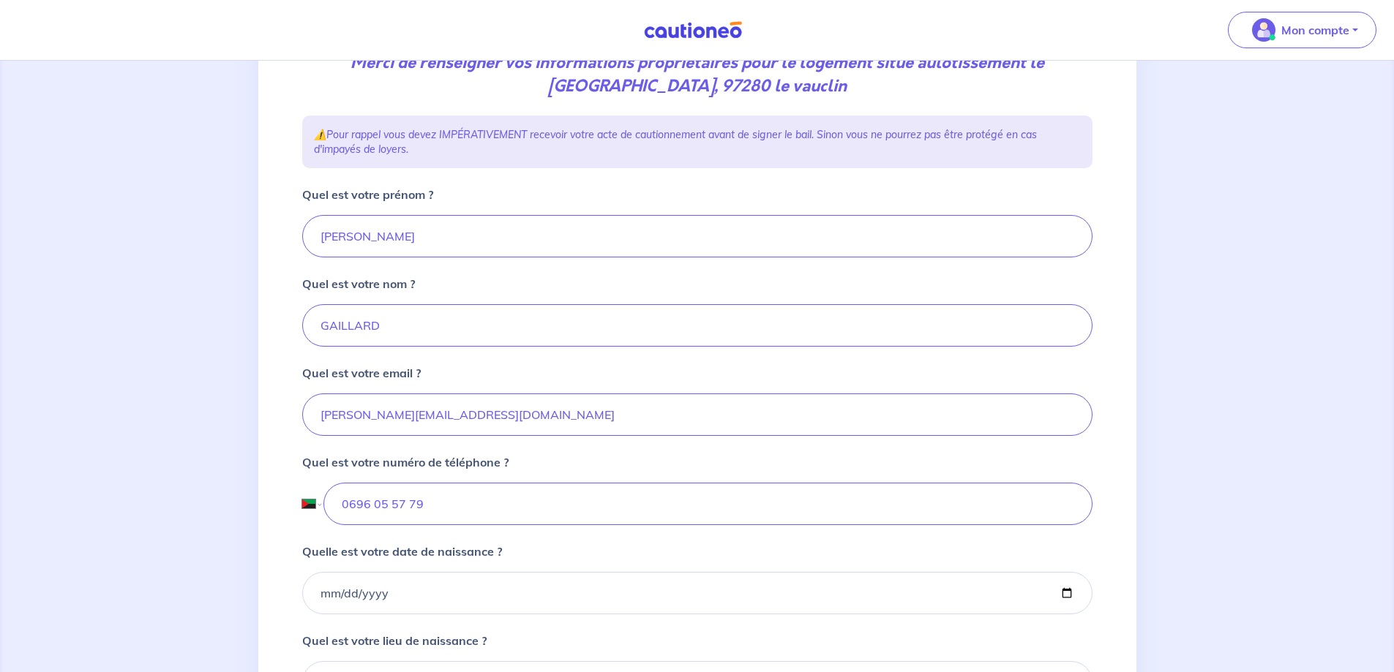
scroll to position [219, 0]
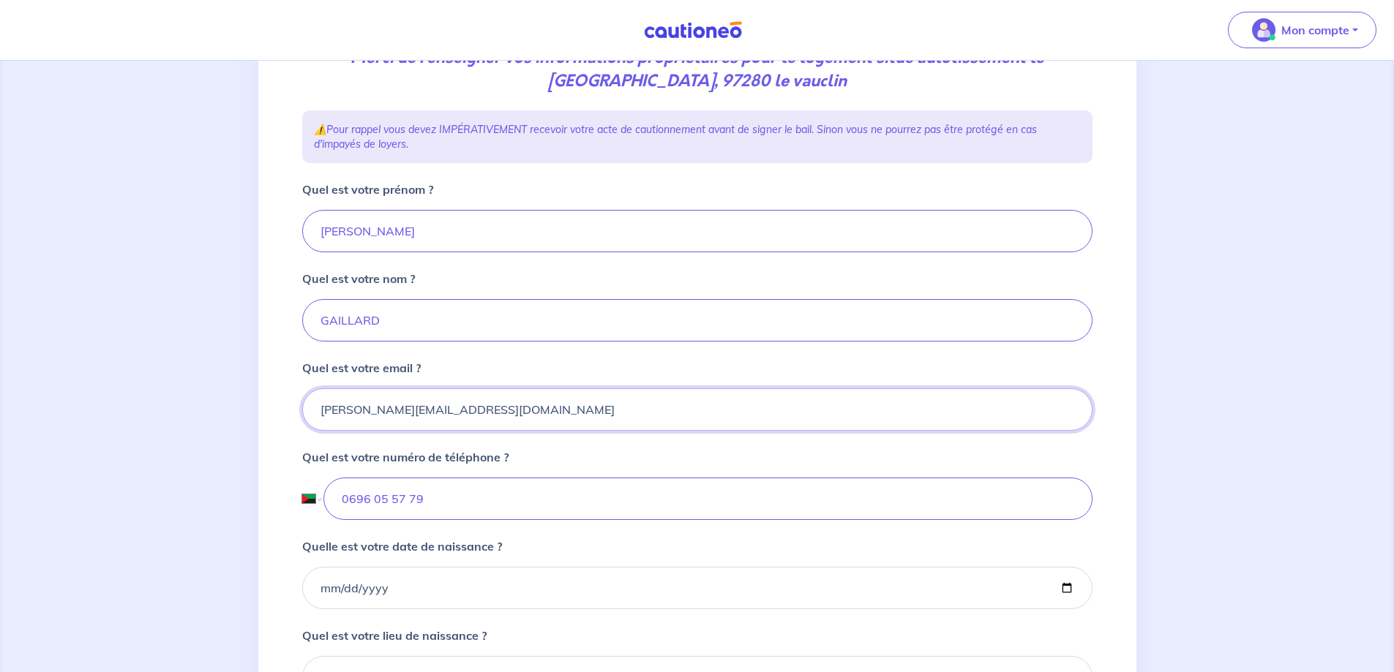
drag, startPoint x: 358, startPoint y: 413, endPoint x: 310, endPoint y: 421, distance: 48.9
click at [310, 421] on input "c.gallet@systeko.fr" at bounding box center [697, 409] width 790 height 42
type input "s.tournour@systeko.fr"
drag, startPoint x: 420, startPoint y: 503, endPoint x: 376, endPoint y: 508, distance: 44.2
click at [376, 508] on input "0696 05 57 79" at bounding box center [707, 499] width 768 height 42
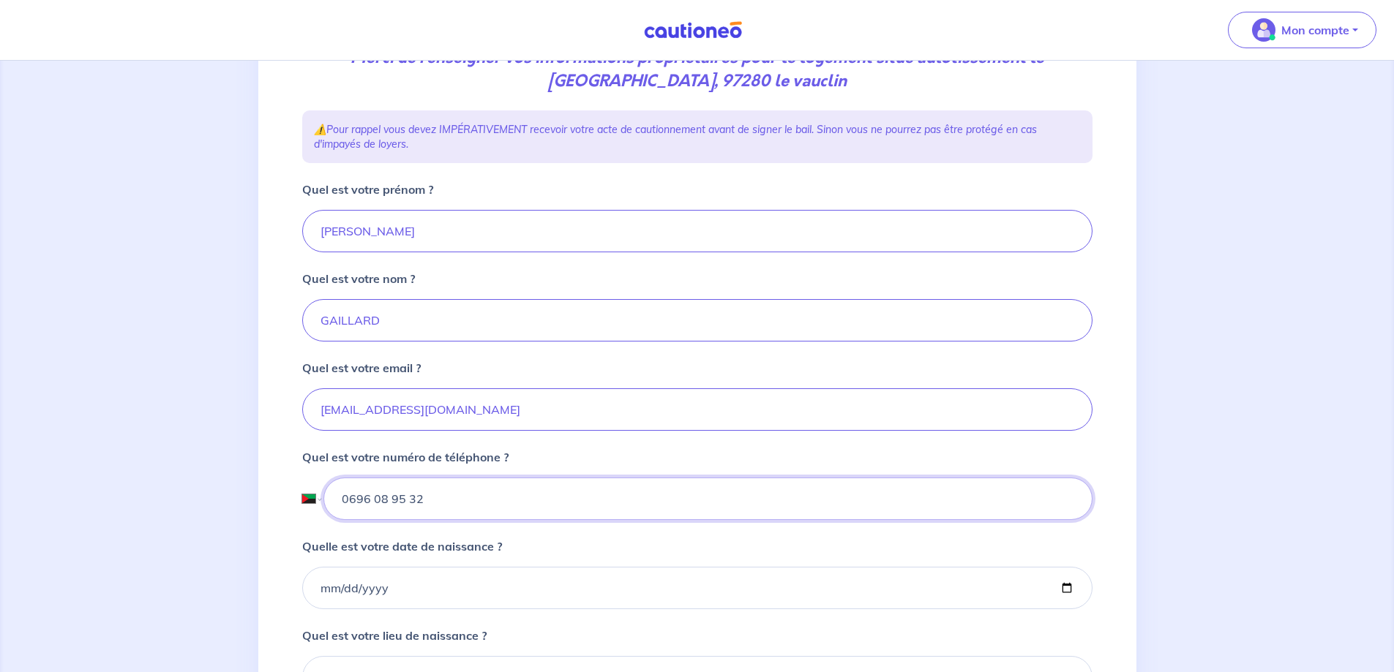
type input "0696 08 95 32"
click at [328, 580] on input "Quelle est votre date de naissance ?" at bounding box center [697, 588] width 790 height 42
click at [328, 585] on input "Quelle est votre date de naissance ?" at bounding box center [697, 588] width 790 height 42
drag, startPoint x: 399, startPoint y: 593, endPoint x: 346, endPoint y: 593, distance: 53.4
click at [346, 593] on input "Quelle est votre date de naissance ?" at bounding box center [697, 588] width 790 height 42
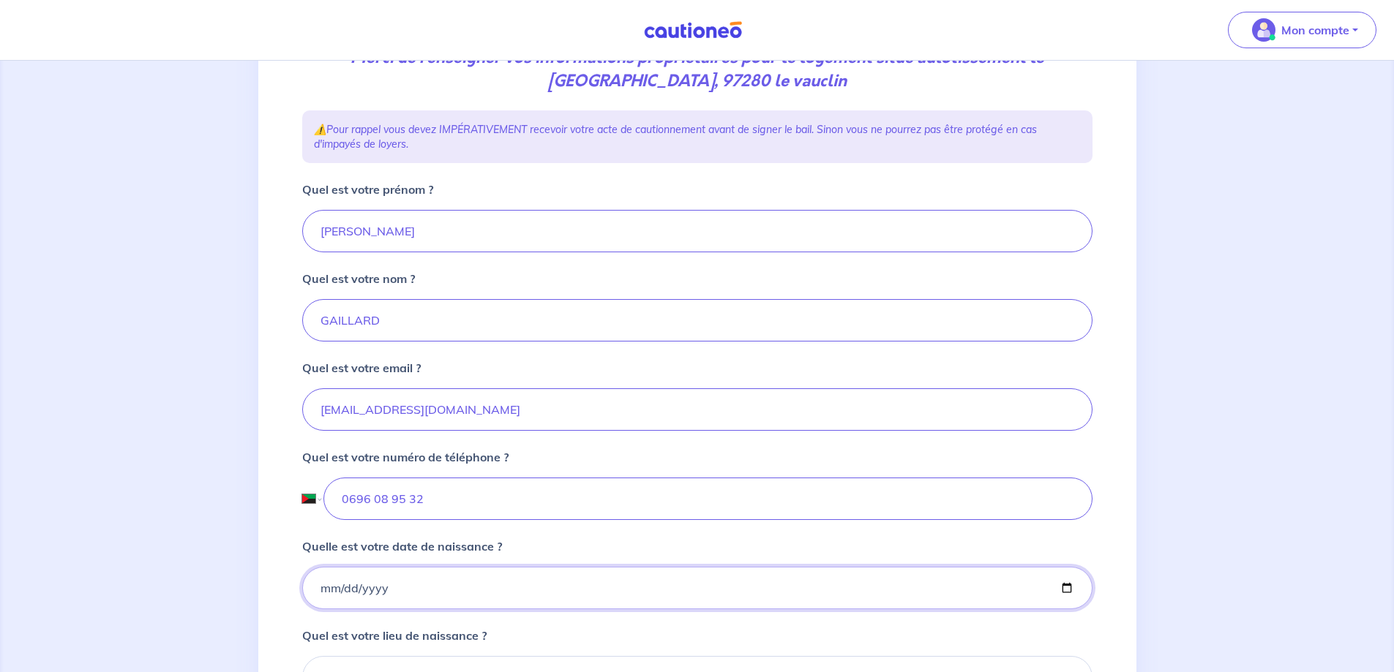
click at [394, 587] on input "Quelle est votre date de naissance ?" at bounding box center [697, 588] width 790 height 42
click at [394, 586] on input "Quelle est votre date de naissance ?" at bounding box center [697, 588] width 790 height 42
click at [378, 584] on input "Quelle est votre date de naissance ?" at bounding box center [697, 588] width 790 height 42
drag, startPoint x: 333, startPoint y: 597, endPoint x: 321, endPoint y: 594, distance: 12.1
click at [329, 597] on input "Quelle est votre date de naissance ?" at bounding box center [697, 588] width 790 height 42
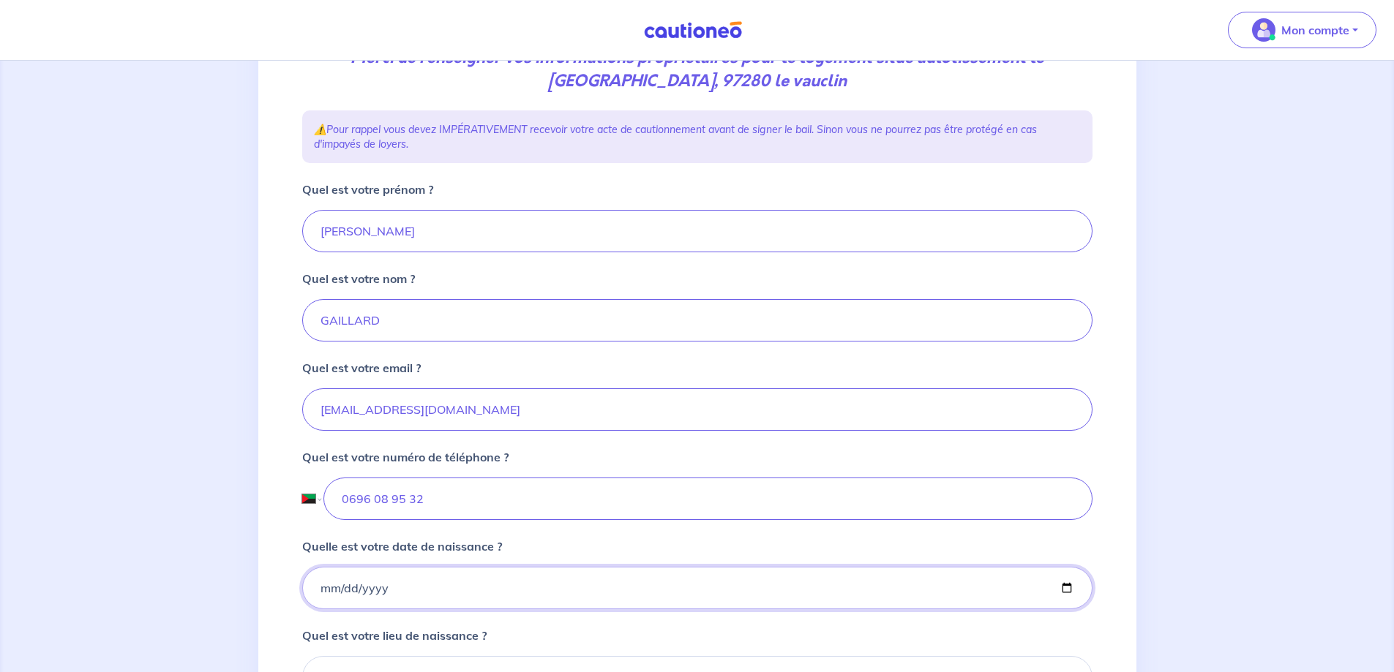
click at [320, 593] on input "Quelle est votre date de naissance ?" at bounding box center [697, 588] width 790 height 42
click at [320, 592] on input "Quelle est votre date de naissance ?" at bounding box center [697, 588] width 790 height 42
type input "1985-07-01"
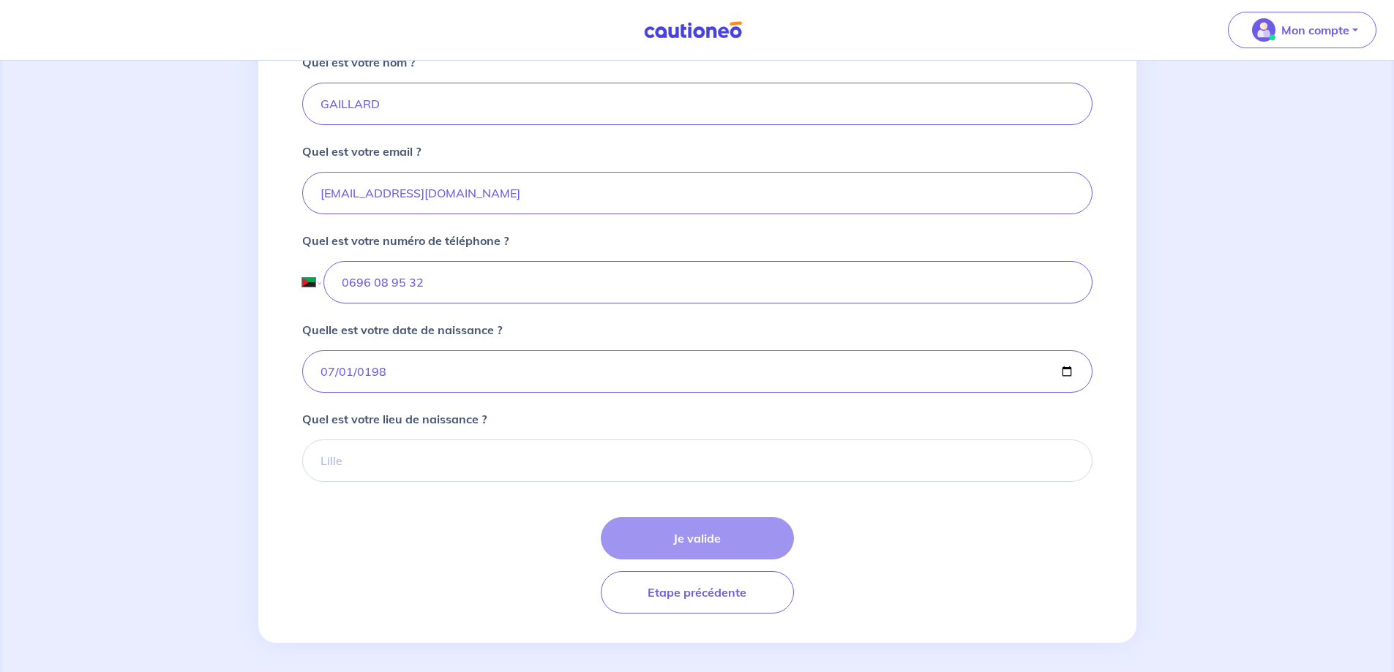
scroll to position [442, 0]
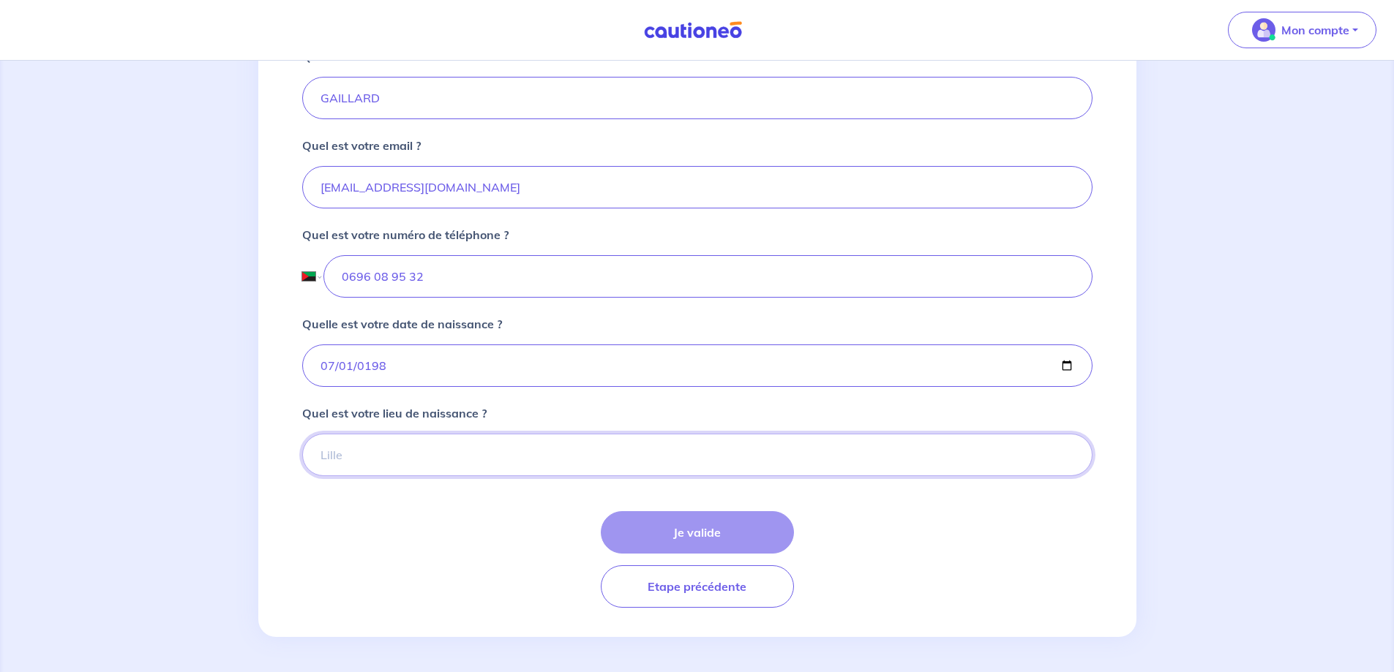
click at [372, 462] on input "Quel est votre lieu de naissance ?" at bounding box center [697, 455] width 790 height 42
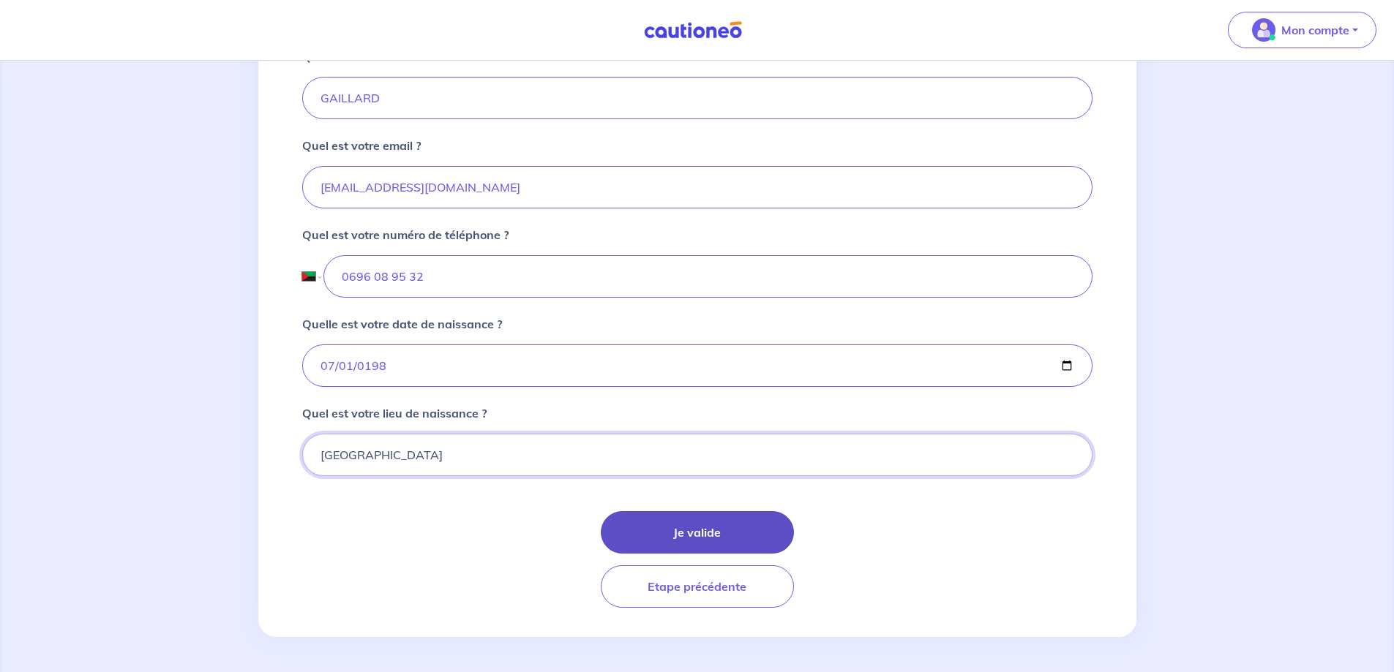
type input "marseille"
click at [712, 533] on button "Je valide" at bounding box center [697, 532] width 193 height 42
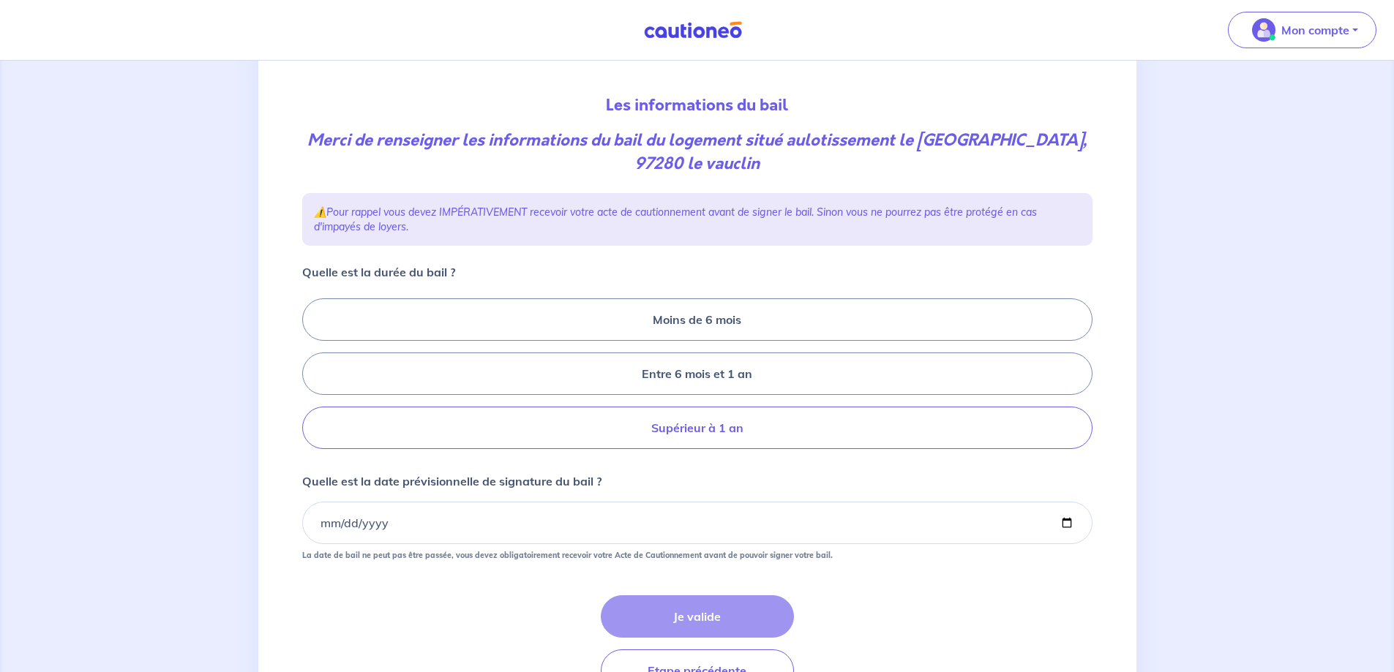
scroll to position [146, 0]
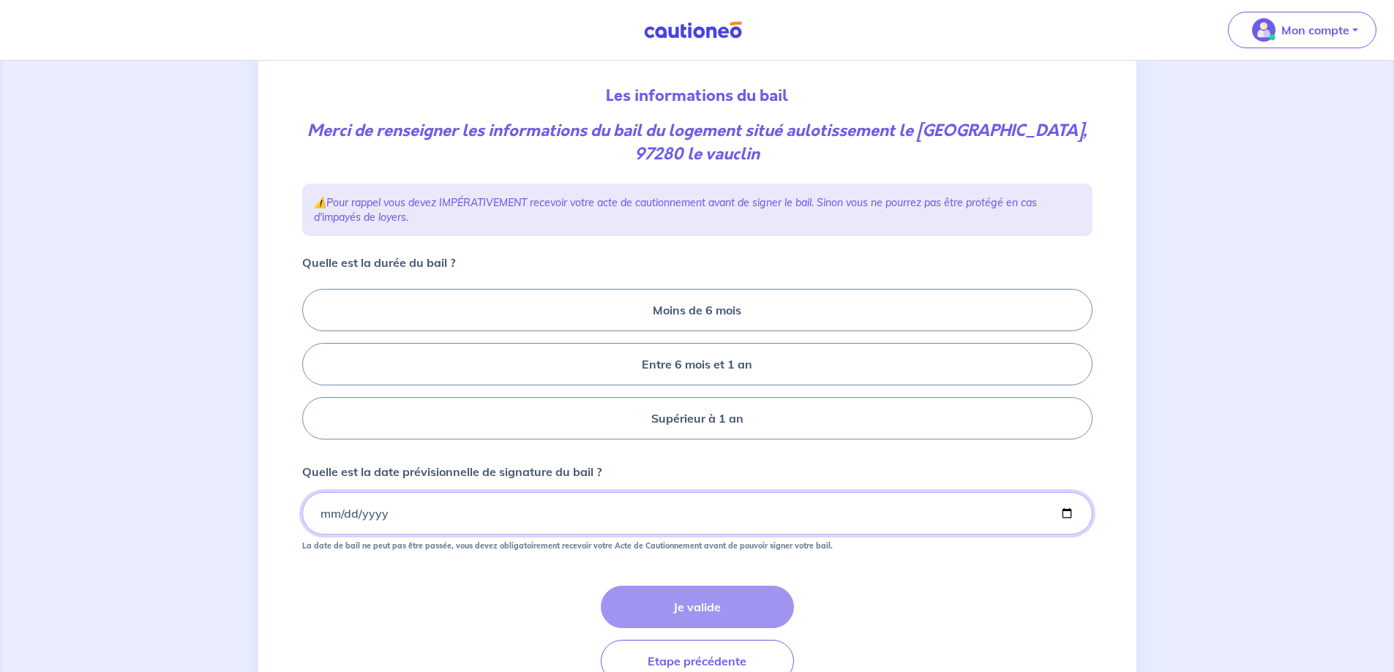
click at [323, 519] on input "Quelle est la date prévisionnelle de signature du bail ?" at bounding box center [697, 513] width 790 height 42
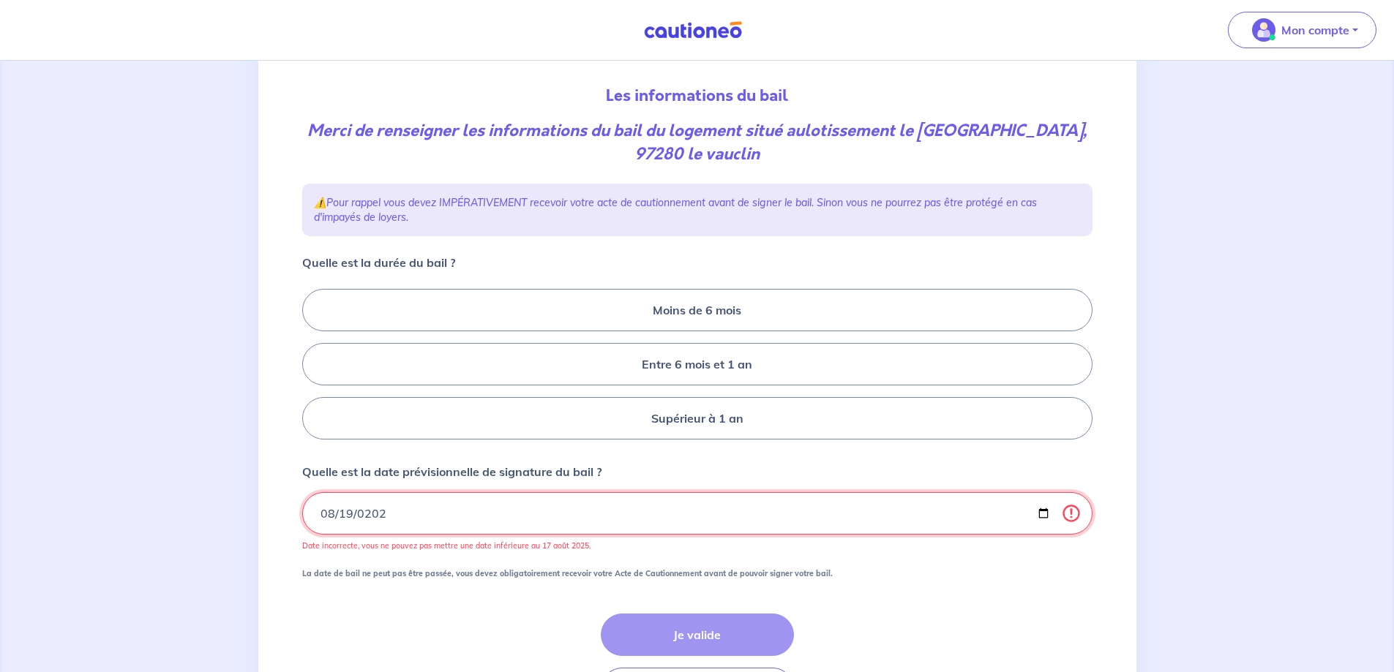
type input "2025-08-19"
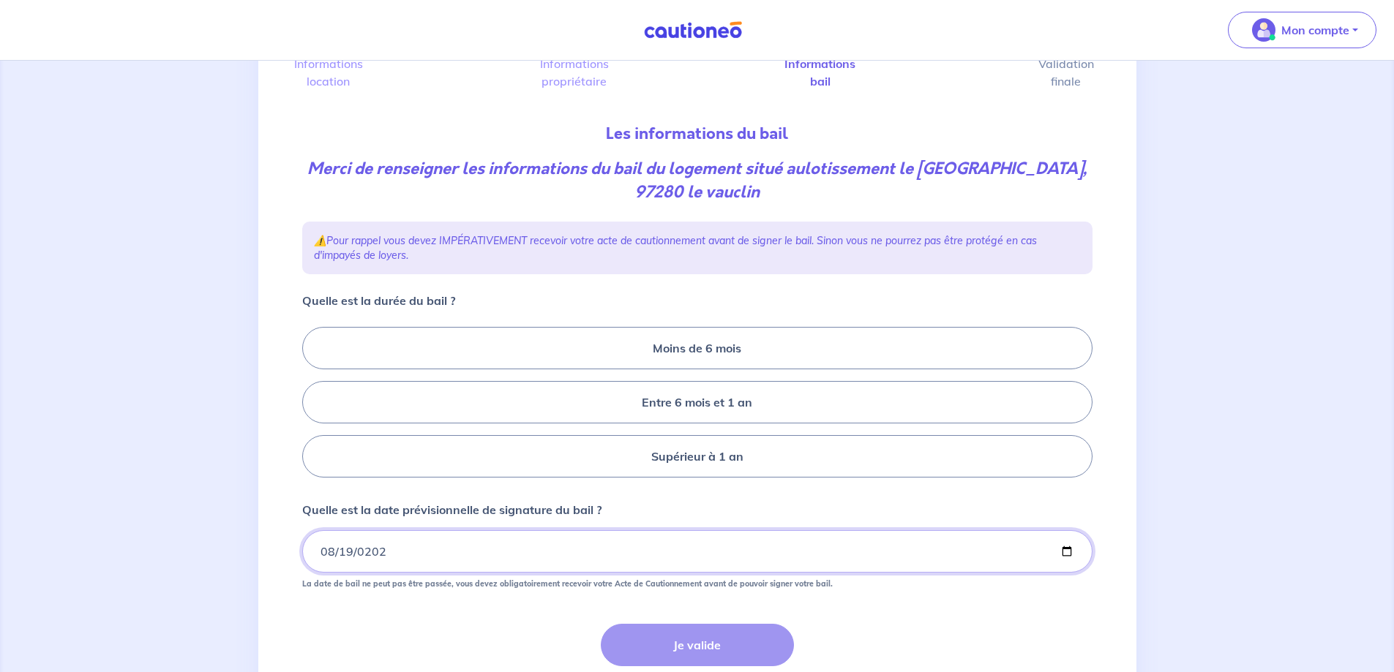
scroll to position [73, 0]
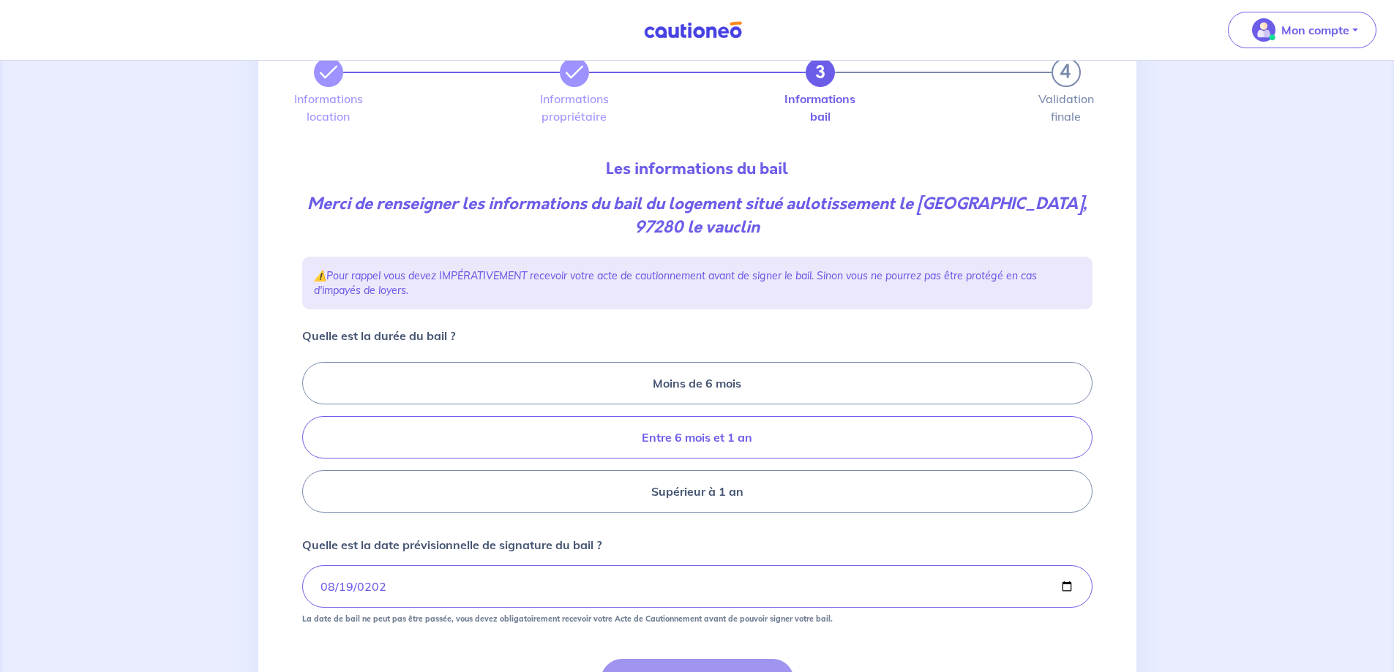
click at [702, 437] on label "Entre 6 mois et 1 an" at bounding box center [697, 437] width 790 height 42
click at [312, 437] on input "Entre 6 mois et 1 an" at bounding box center [307, 438] width 10 height 10
radio input "true"
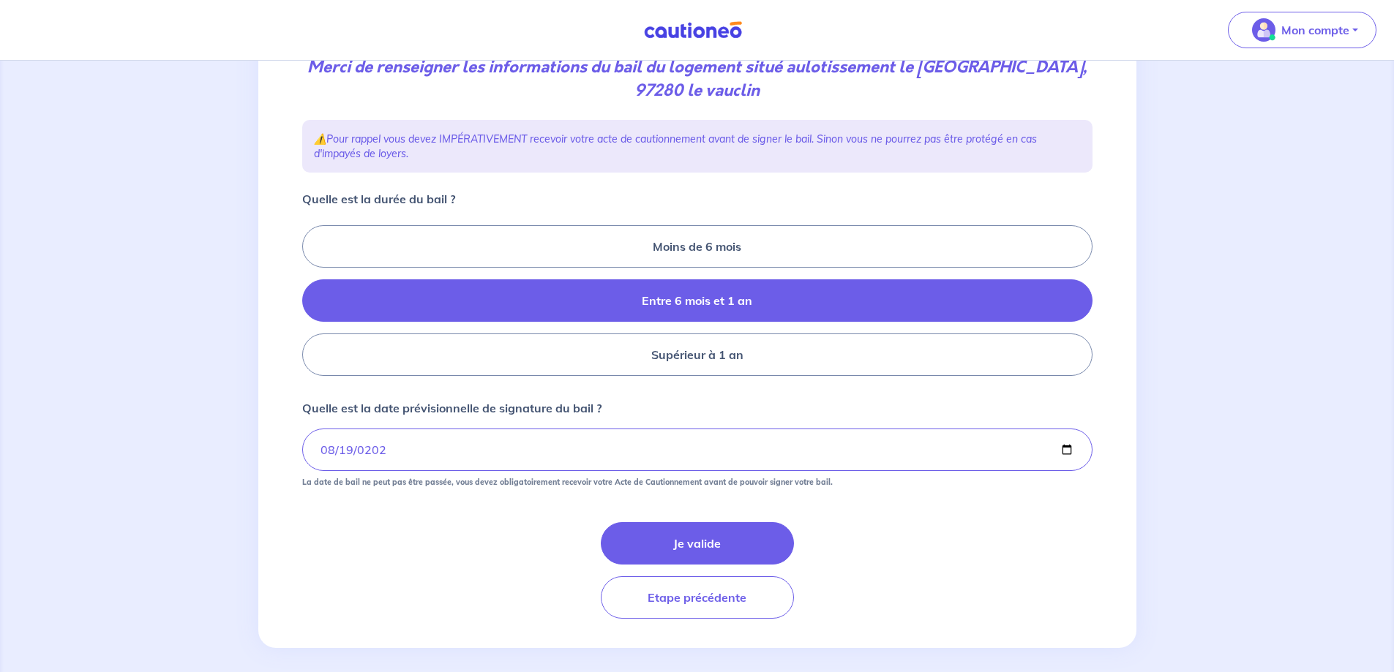
scroll to position [221, 0]
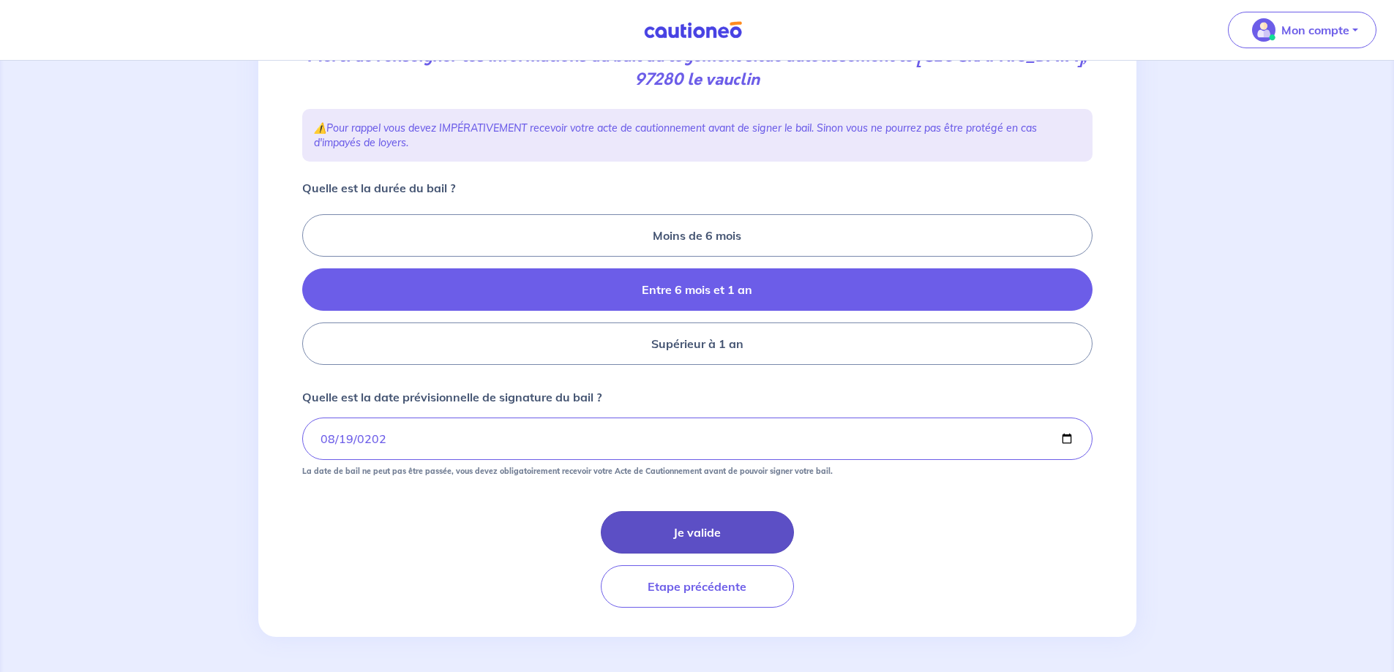
click at [723, 528] on button "Je valide" at bounding box center [697, 532] width 193 height 42
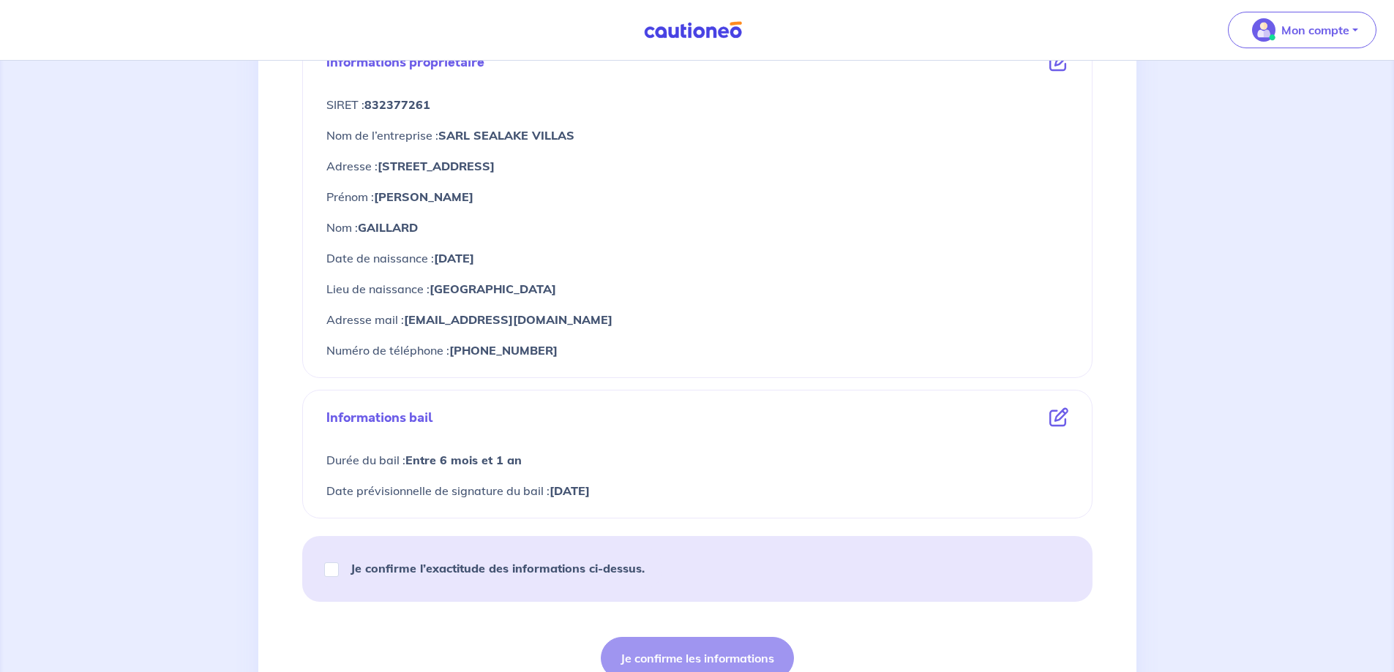
scroll to position [585, 0]
click at [329, 570] on input "Je confirme l’exactitude des informations ci-dessus." at bounding box center [331, 567] width 15 height 15
checkbox input "true"
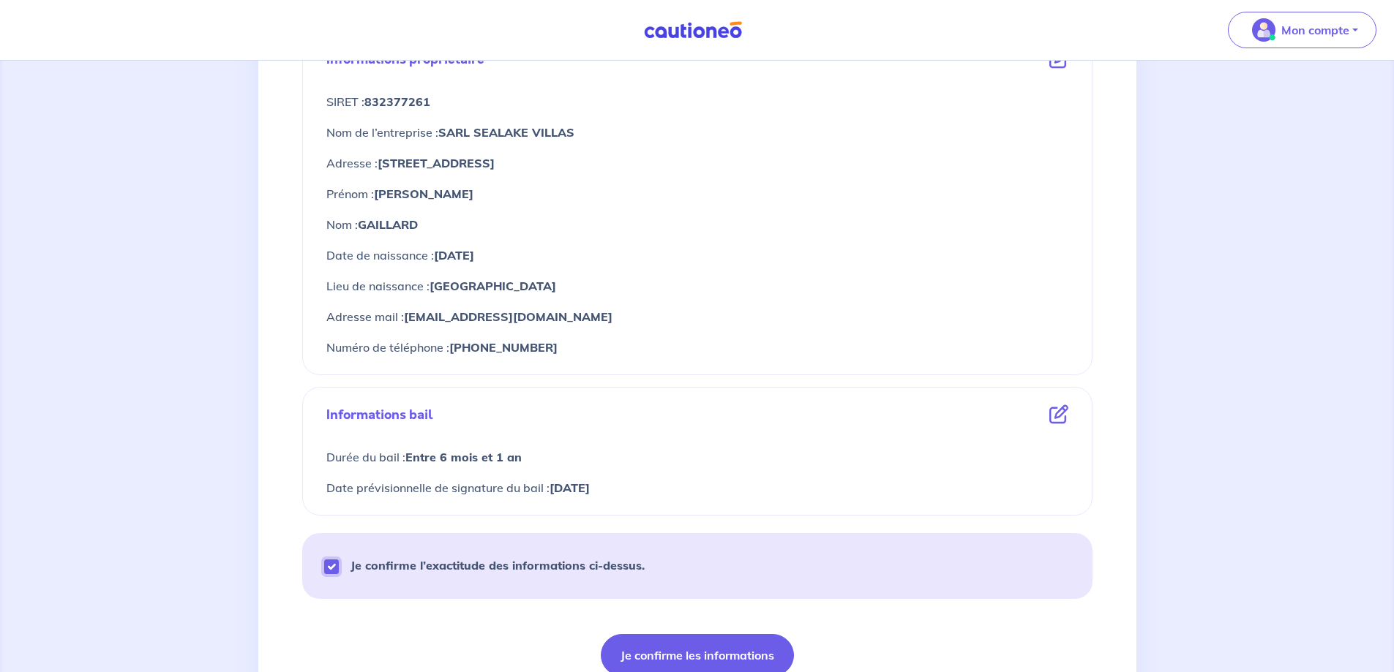
scroll to position [708, 0]
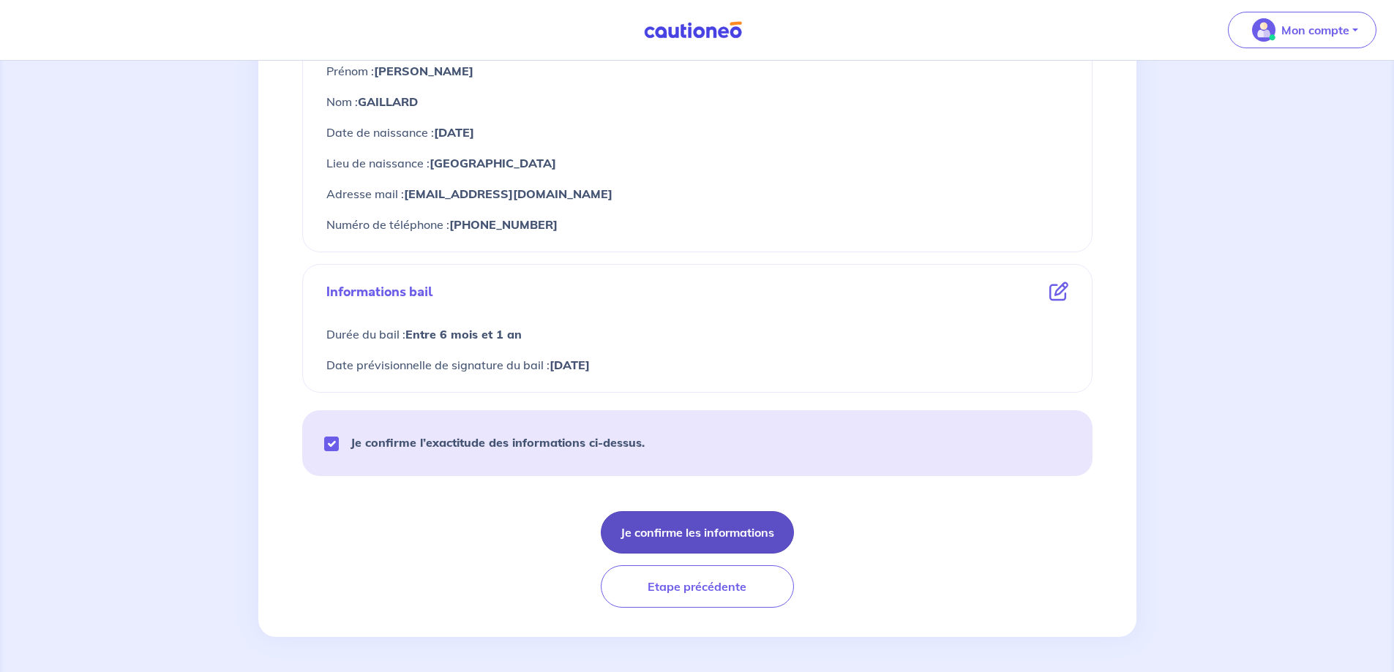
click at [713, 534] on button "Je confirme les informations" at bounding box center [697, 532] width 193 height 42
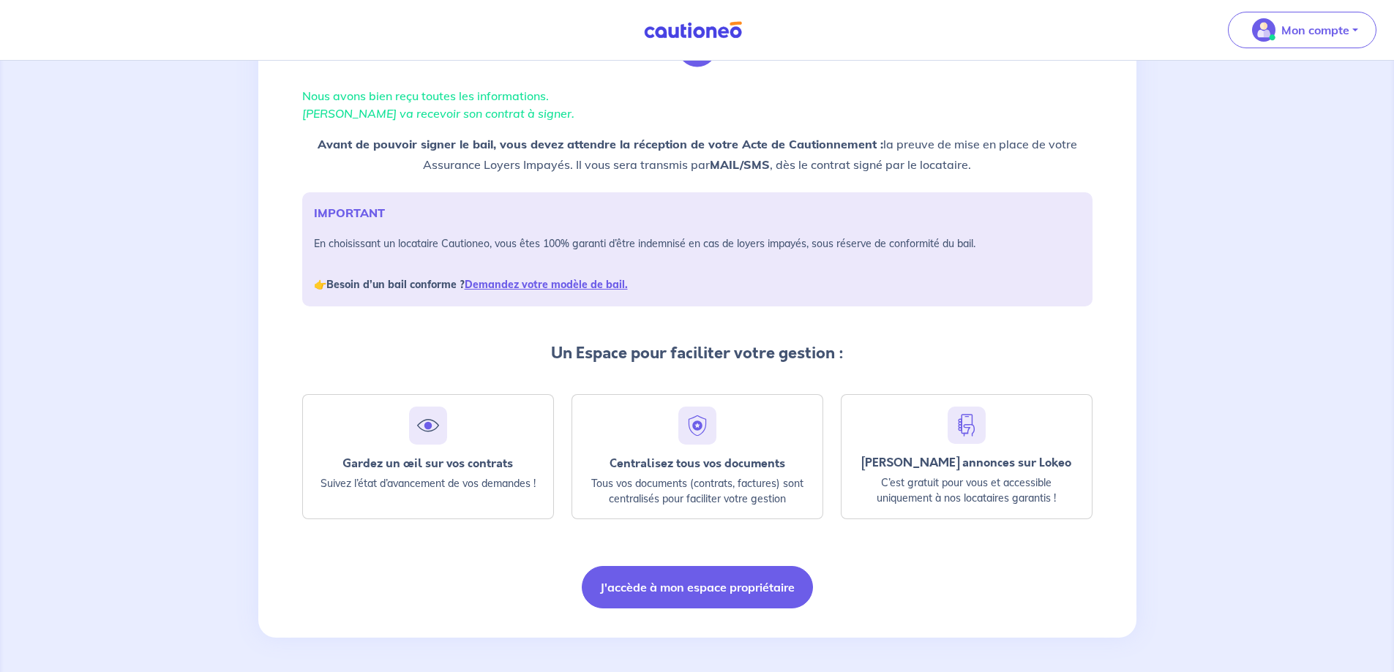
scroll to position [89, 0]
click at [732, 583] on button "J'accède à mon espace propriétaire" at bounding box center [697, 586] width 231 height 42
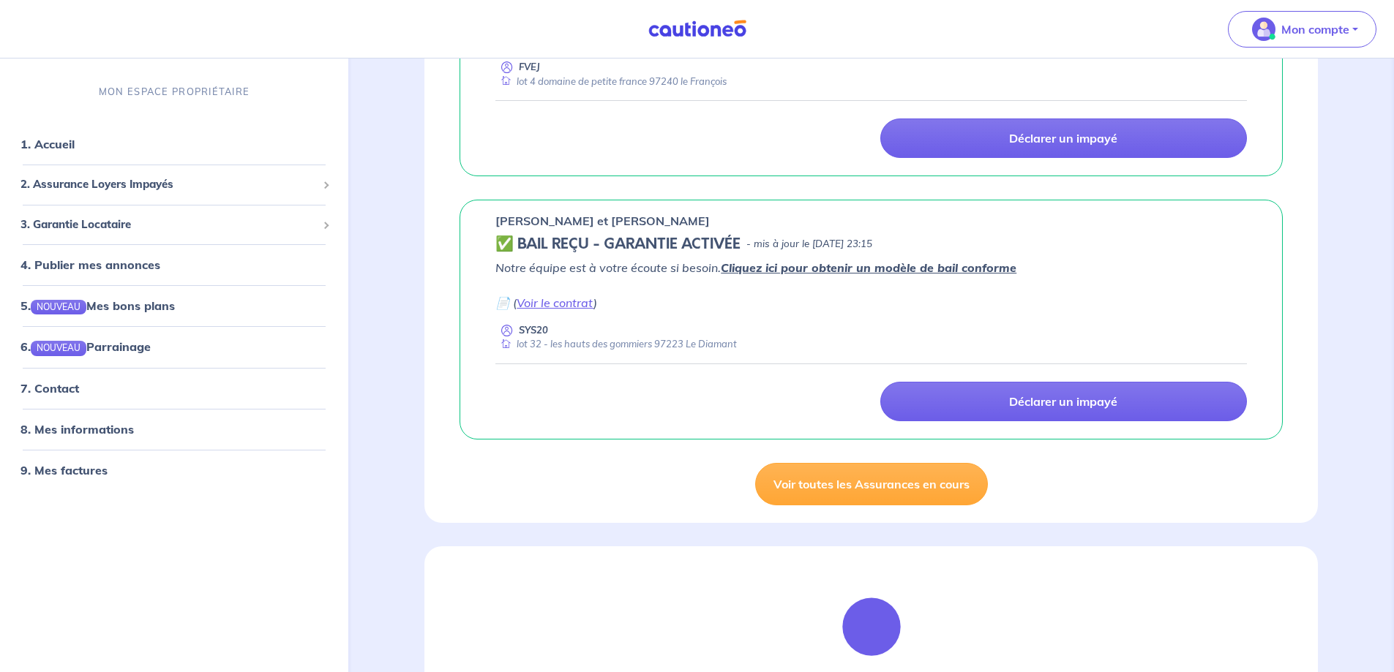
scroll to position [1317, 0]
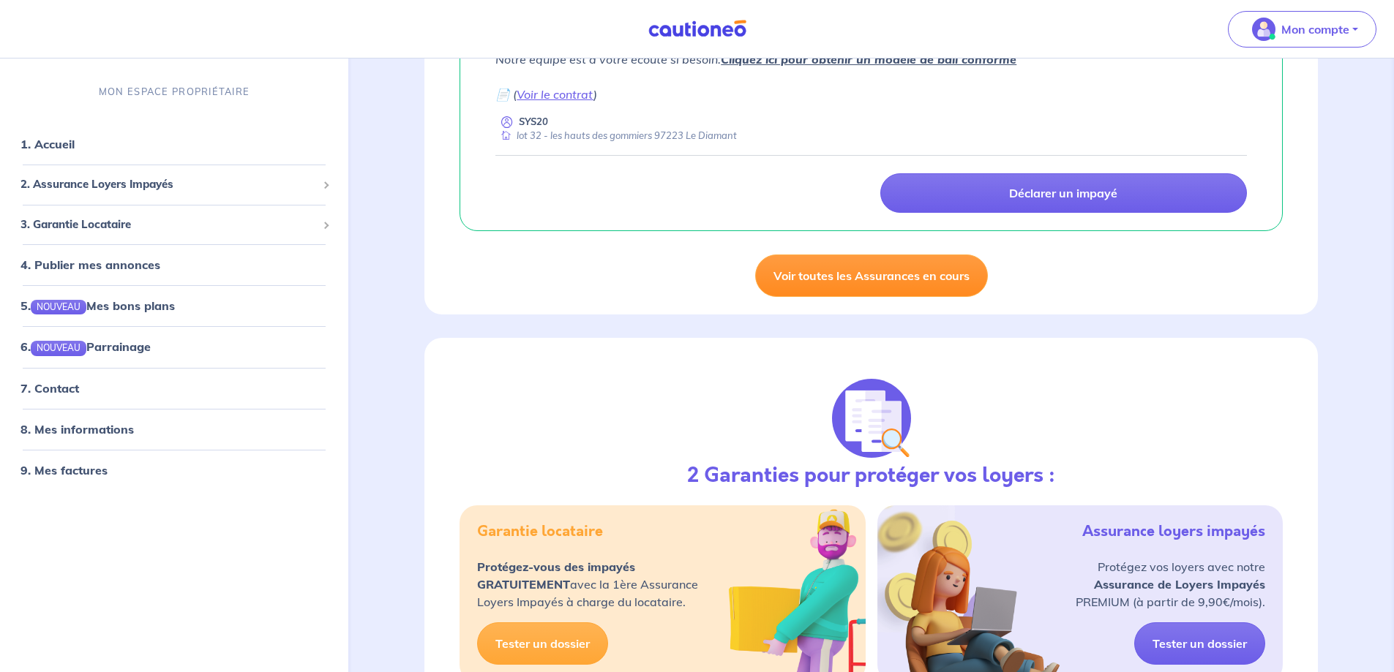
click at [833, 279] on link "Voir toutes les Assurances en cours" at bounding box center [871, 276] width 233 height 42
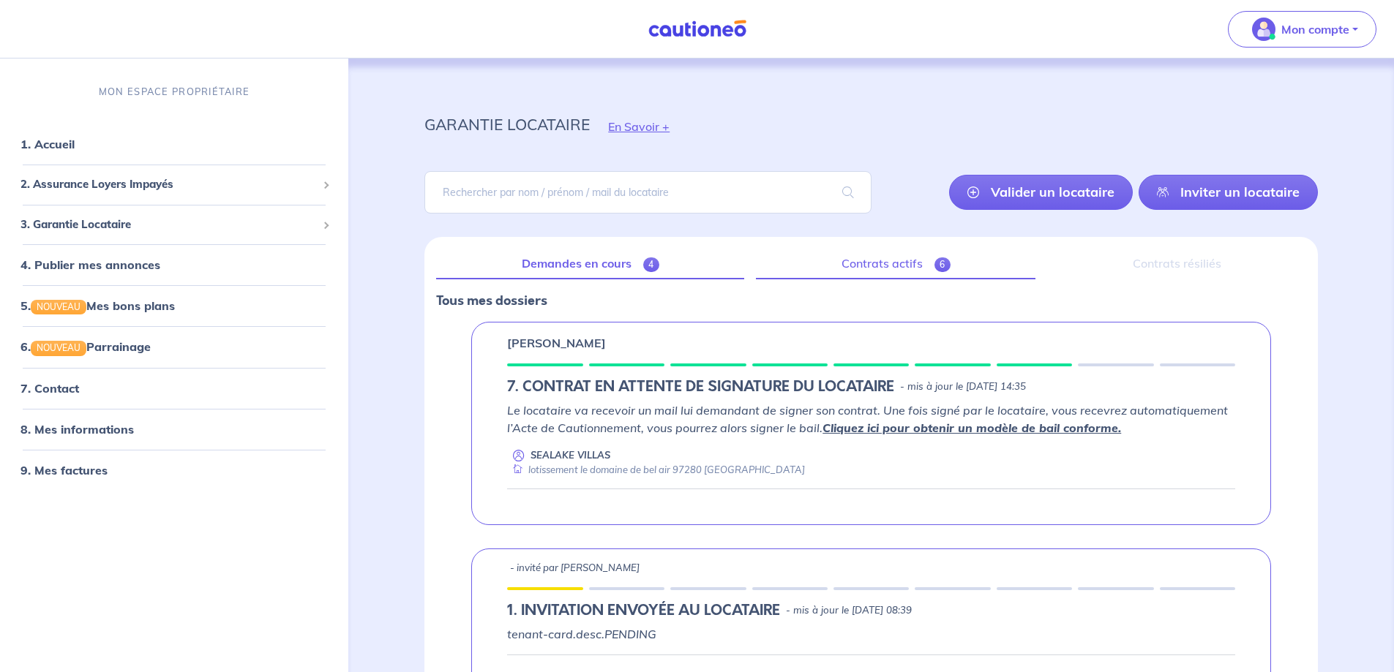
click at [928, 268] on link "Contrats actifs 6" at bounding box center [895, 264] width 279 height 31
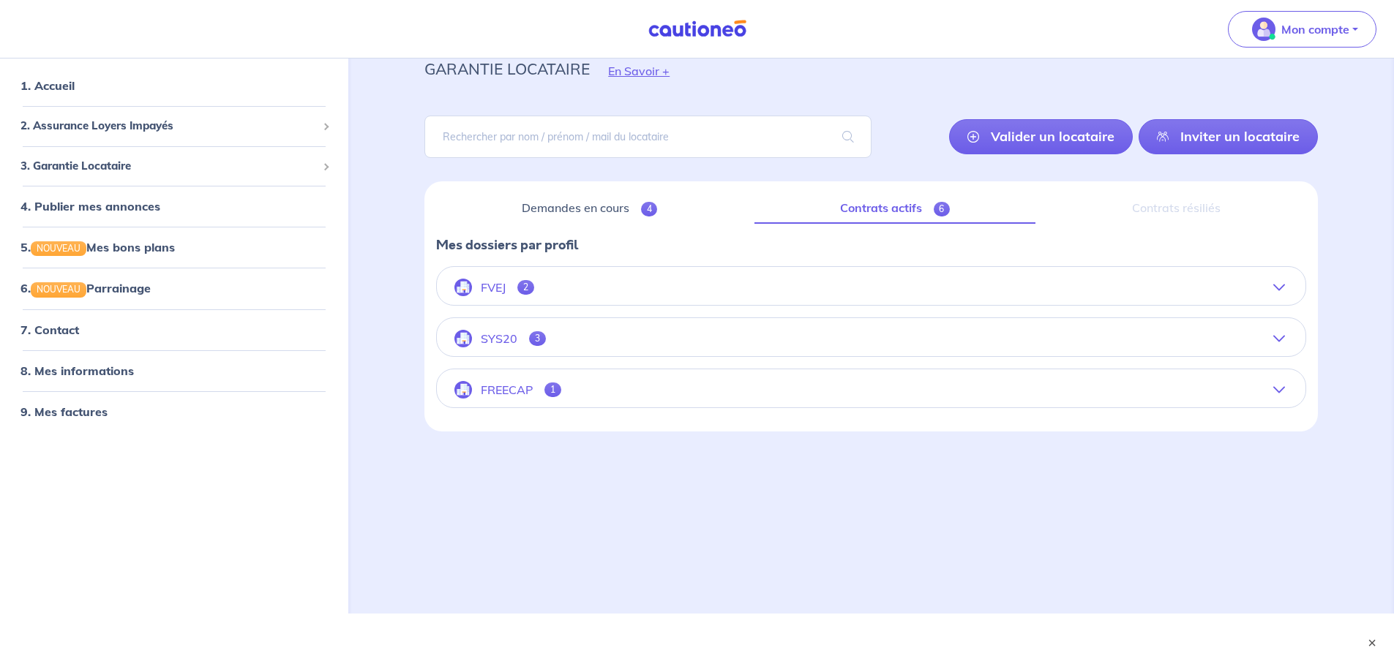
scroll to position [56, 0]
click at [1274, 384] on icon "button" at bounding box center [1279, 390] width 12 height 12
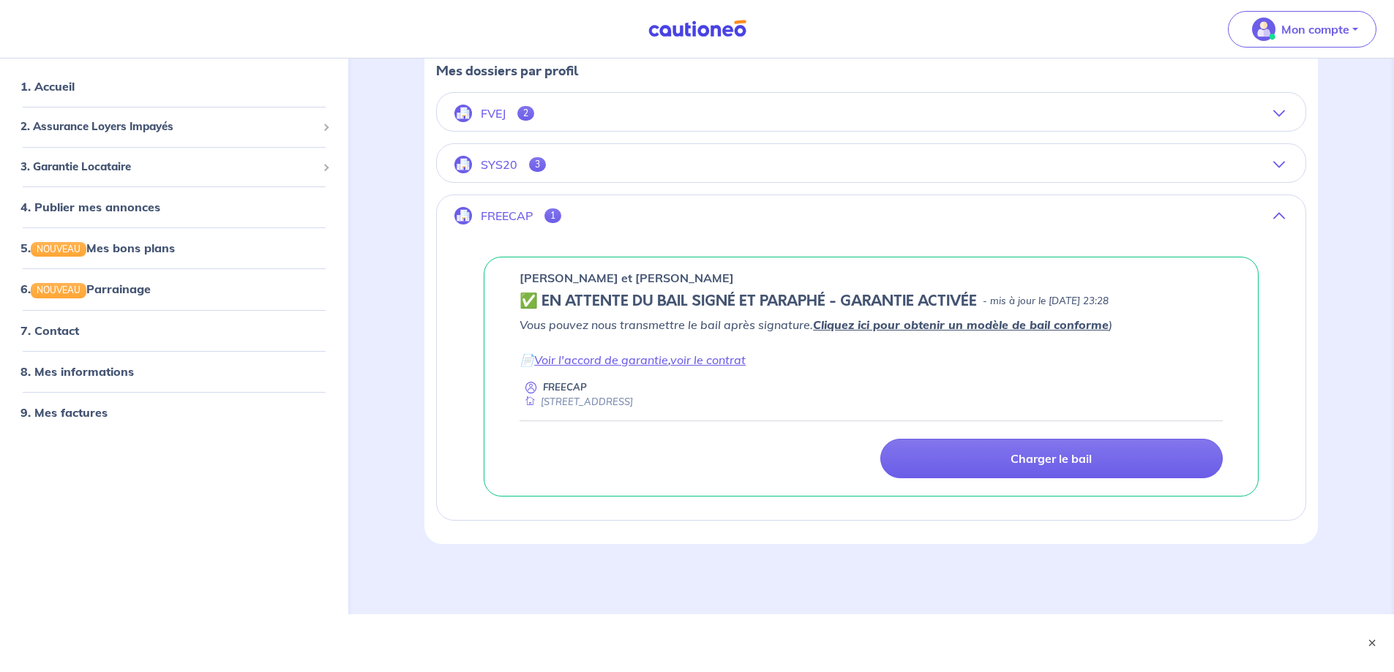
scroll to position [230, 0]
click at [693, 362] on link "voir le contrat" at bounding box center [707, 359] width 75 height 15
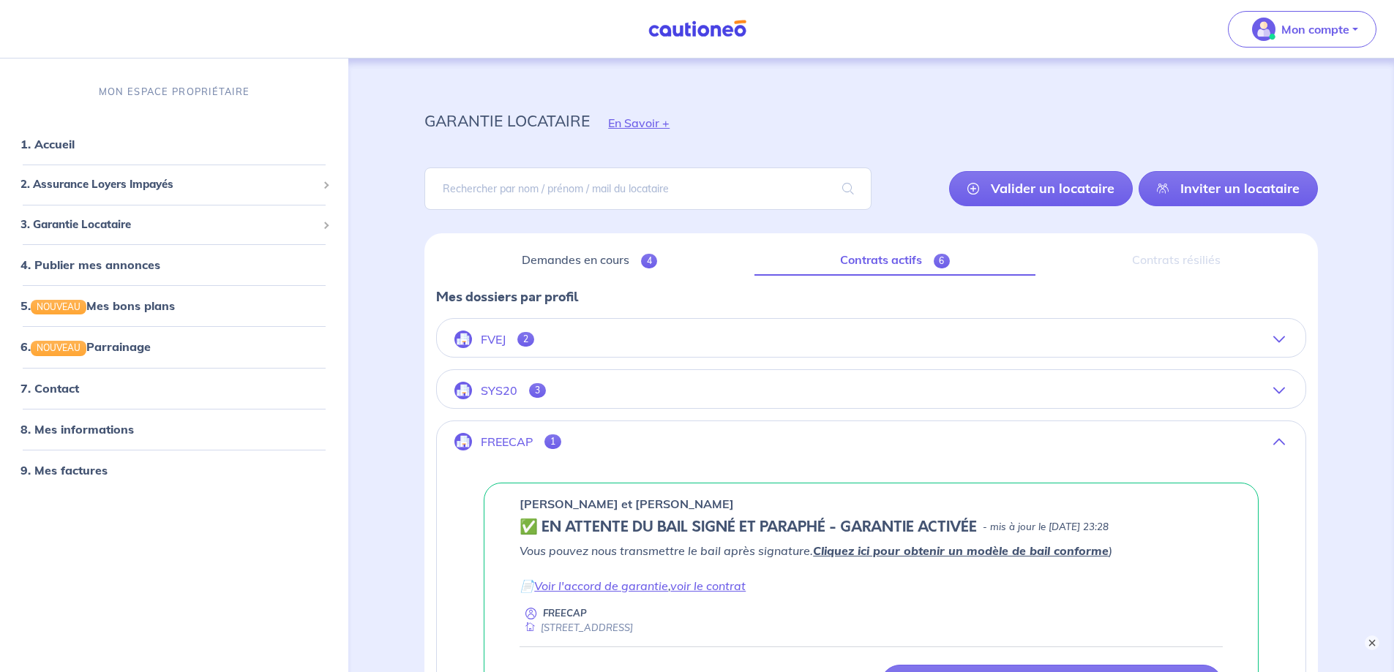
scroll to position [0, 0]
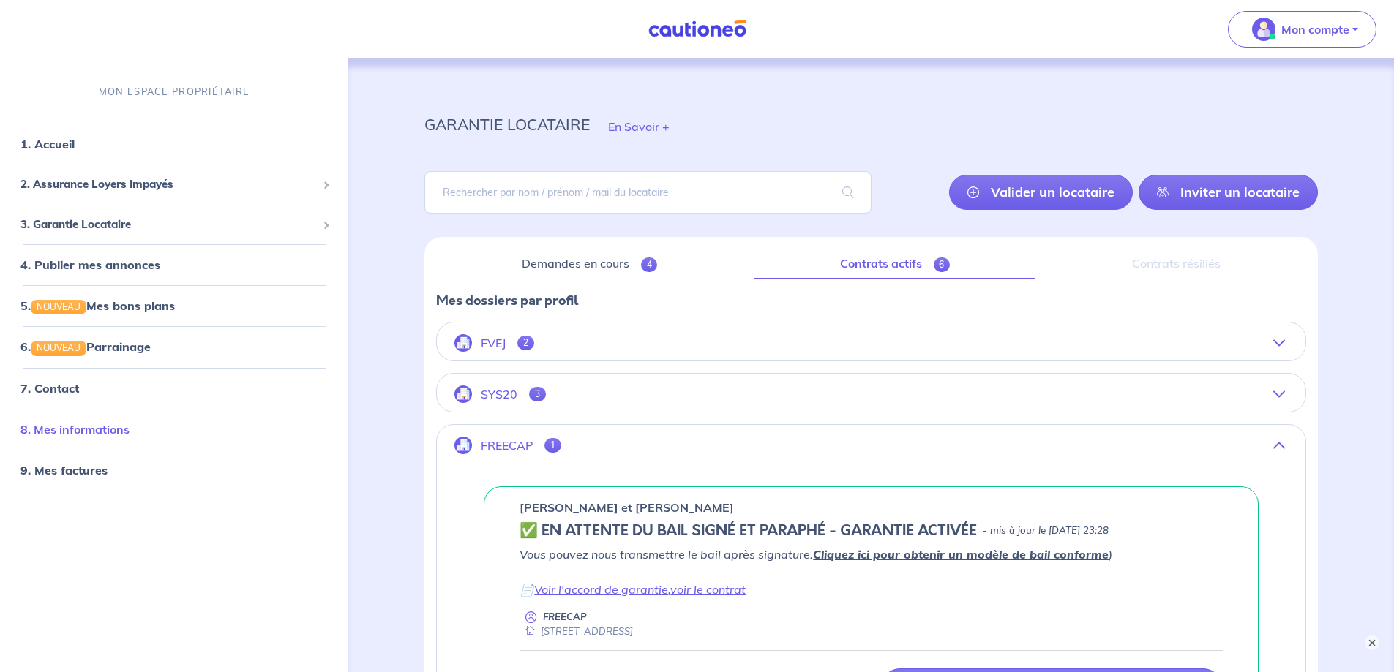
click at [72, 424] on link "8. Mes informations" at bounding box center [74, 428] width 109 height 15
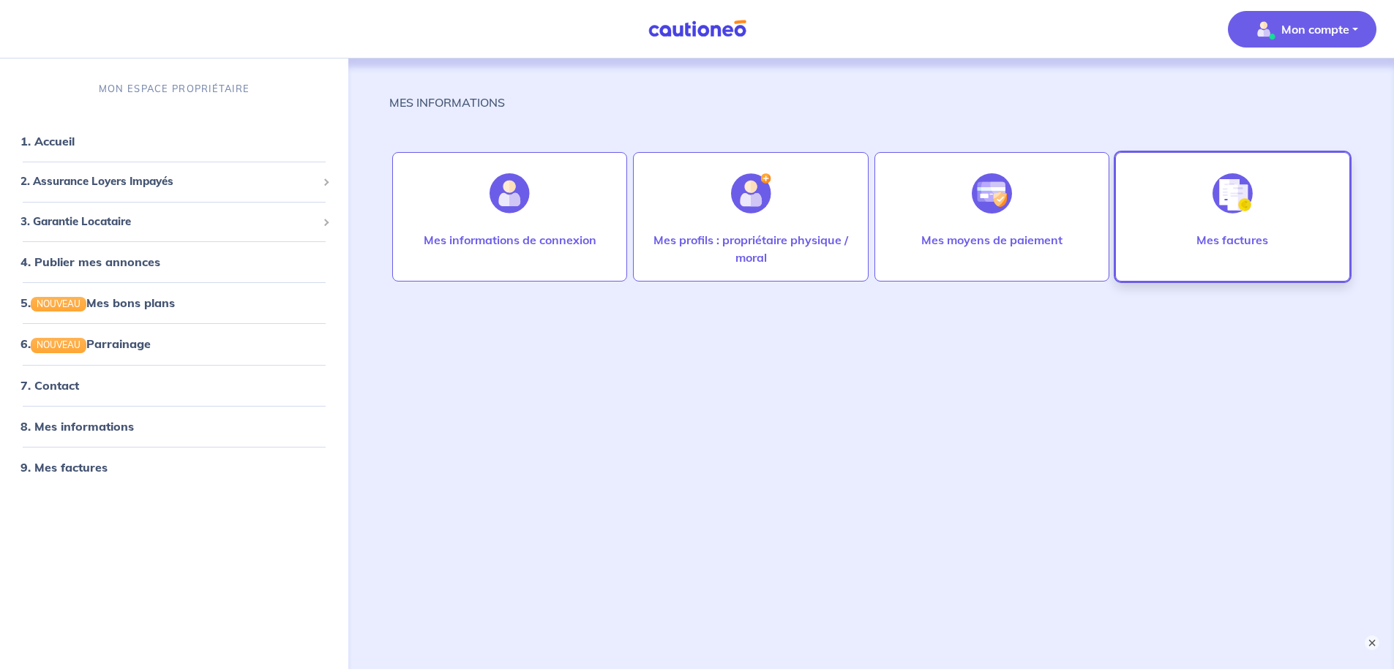
click at [1295, 202] on div "Mes factures" at bounding box center [1232, 216] width 235 height 129
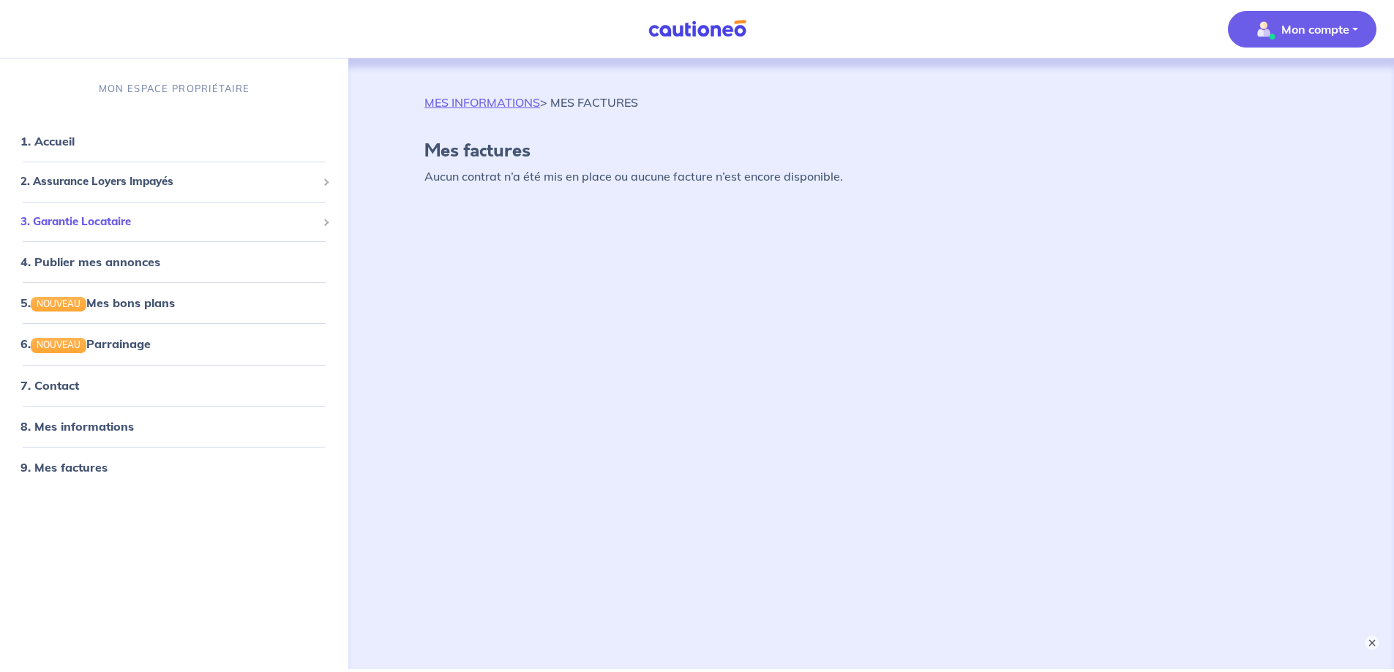
click at [182, 214] on span "3. Garantie Locataire" at bounding box center [168, 222] width 296 height 17
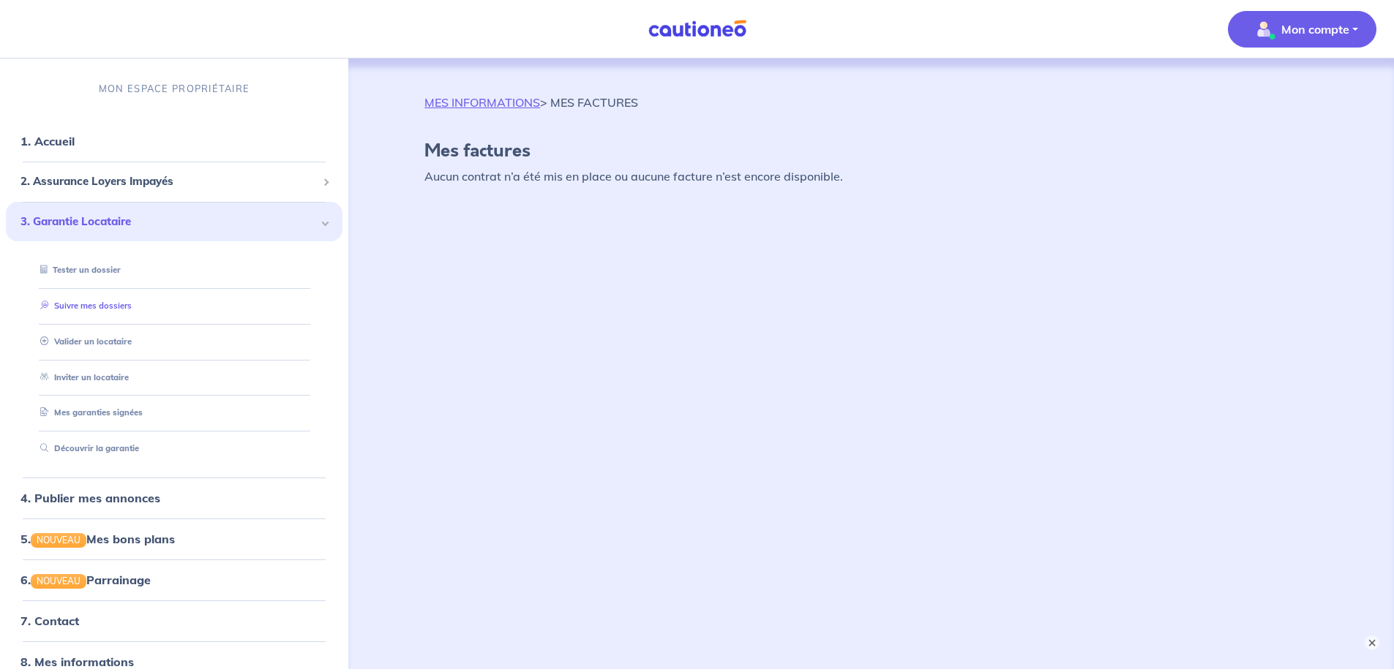
click at [108, 305] on link "Suivre mes dossiers" at bounding box center [82, 306] width 97 height 10
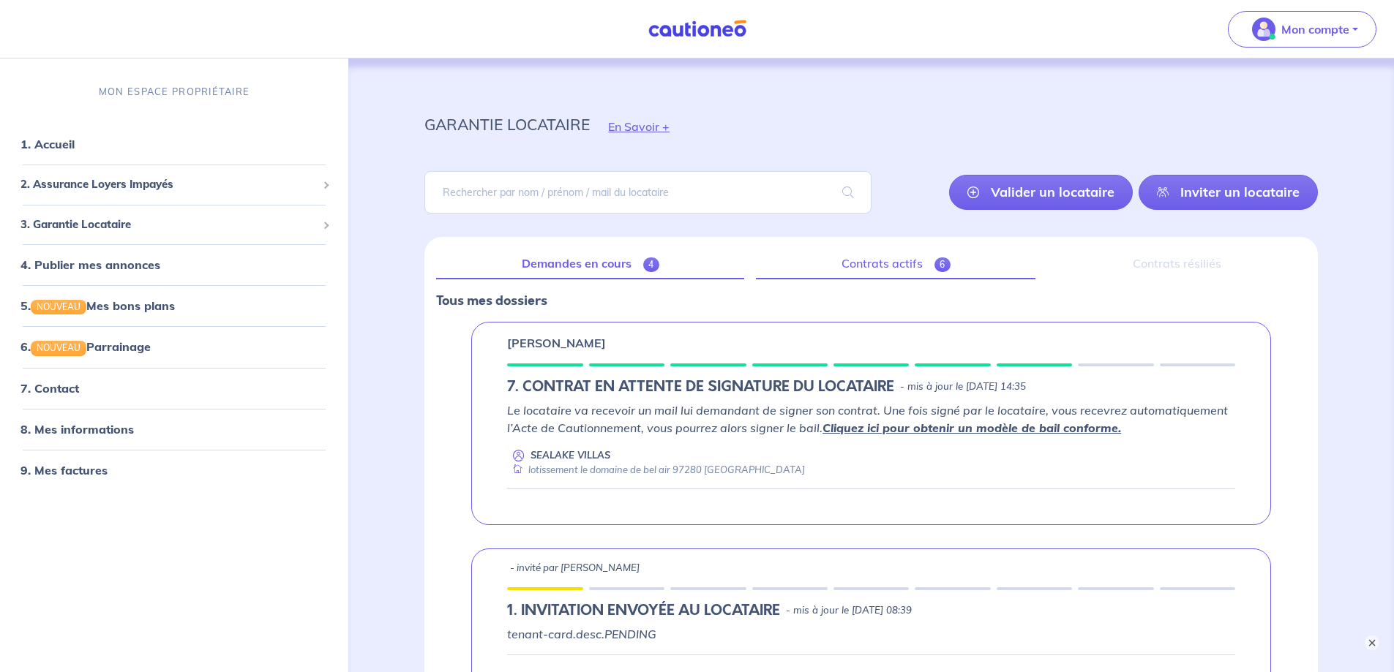
click at [898, 260] on link "Contrats actifs 6" at bounding box center [895, 264] width 279 height 31
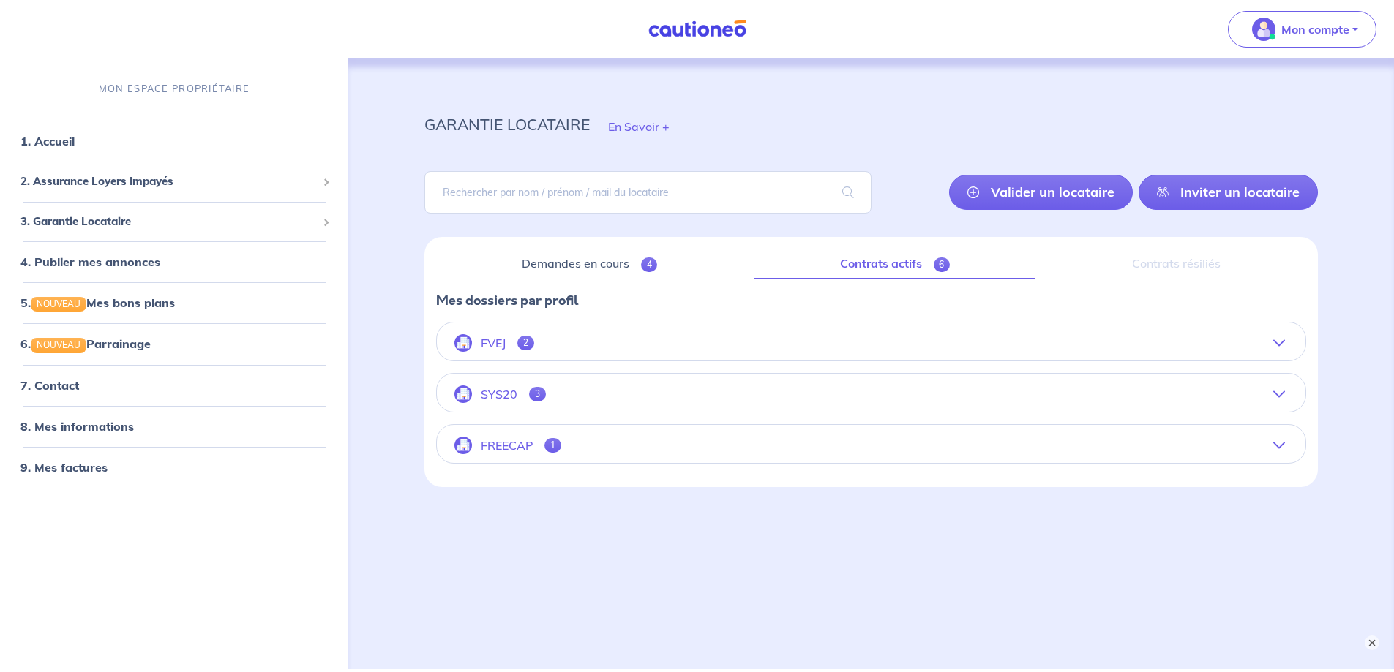
click at [1278, 394] on icon "button" at bounding box center [1279, 394] width 12 height 12
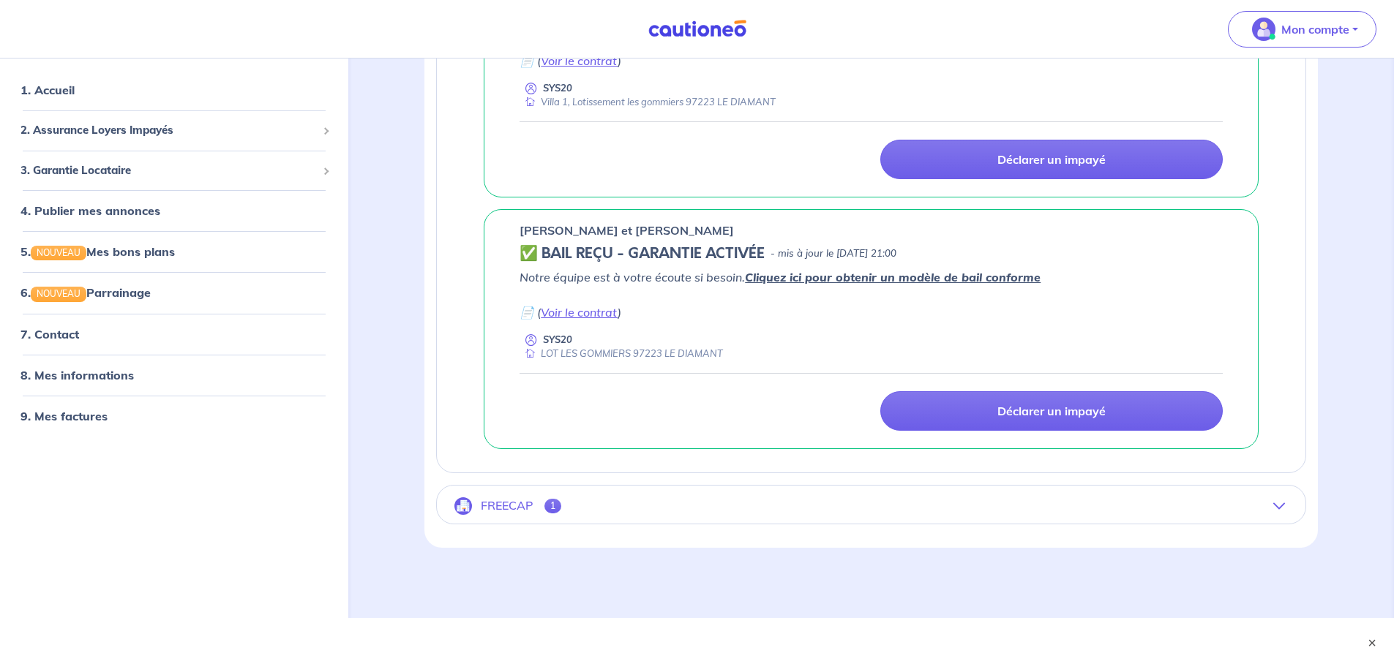
scroll to position [734, 0]
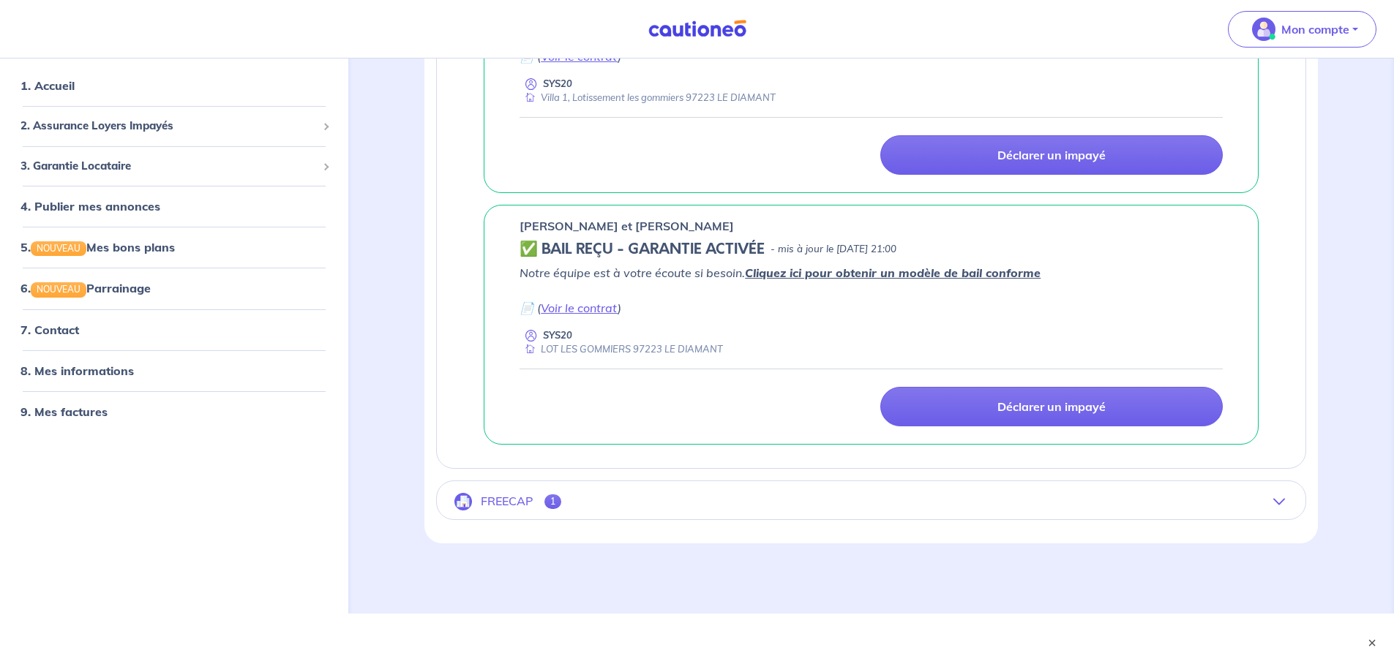
click at [1279, 504] on icon "button" at bounding box center [1279, 502] width 12 height 12
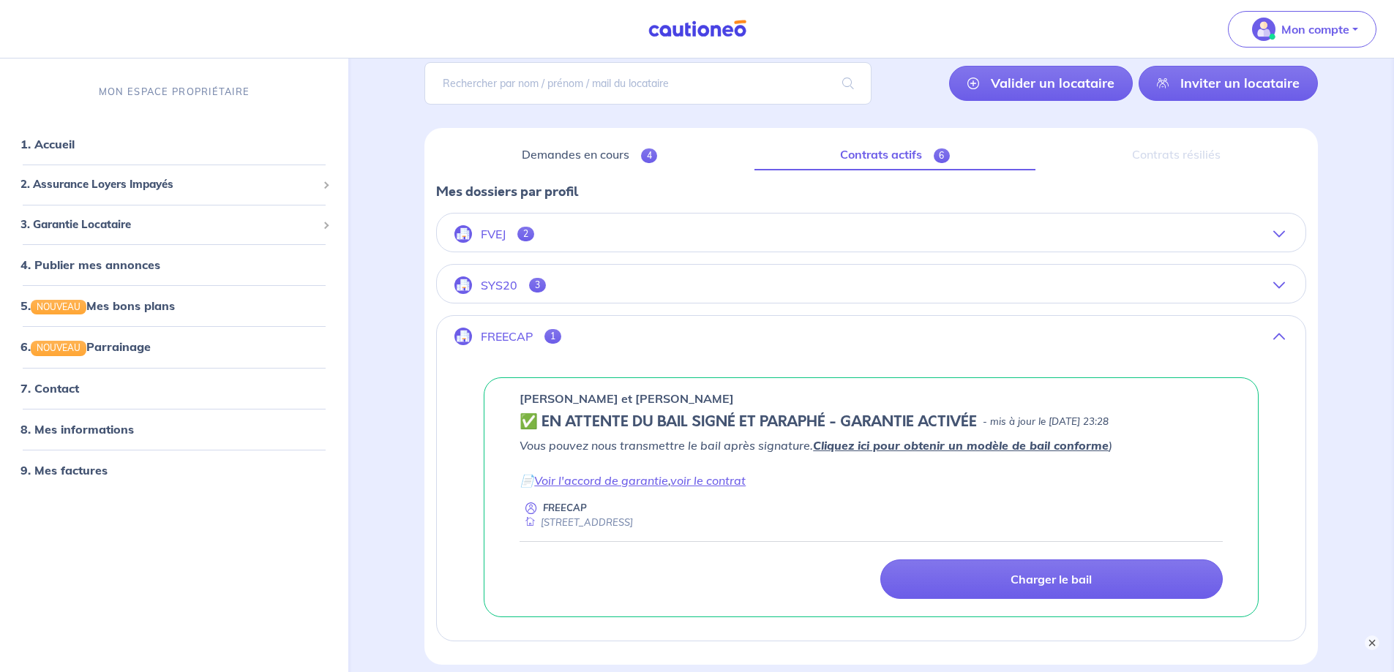
scroll to position [0, 0]
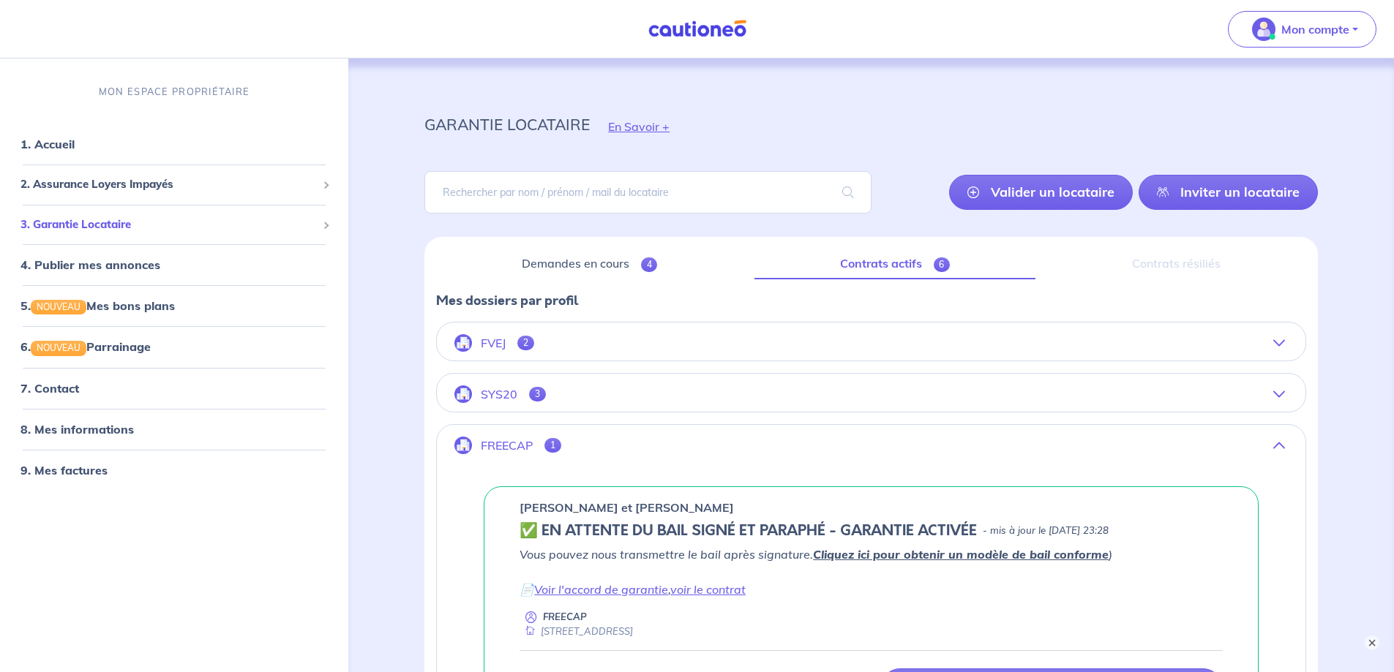
click at [69, 232] on span "3. Garantie Locataire" at bounding box center [168, 225] width 296 height 17
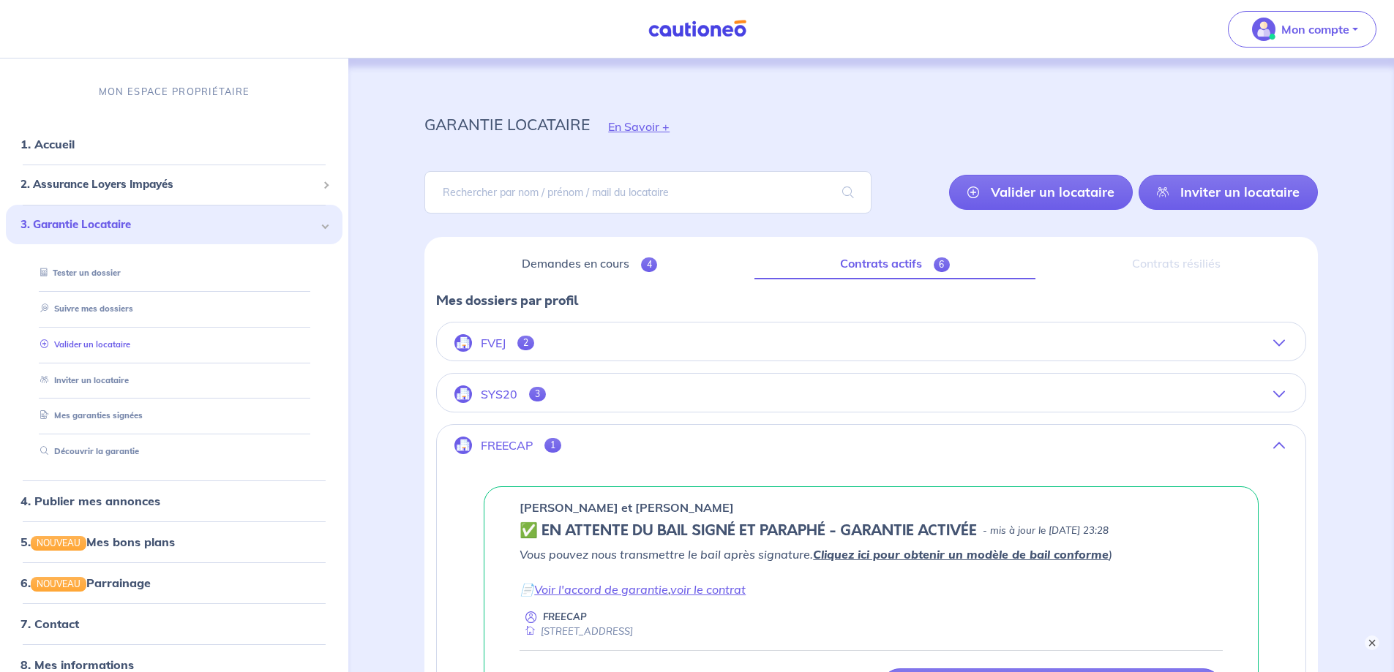
click at [70, 339] on link "Valider un locataire" at bounding box center [82, 344] width 96 height 10
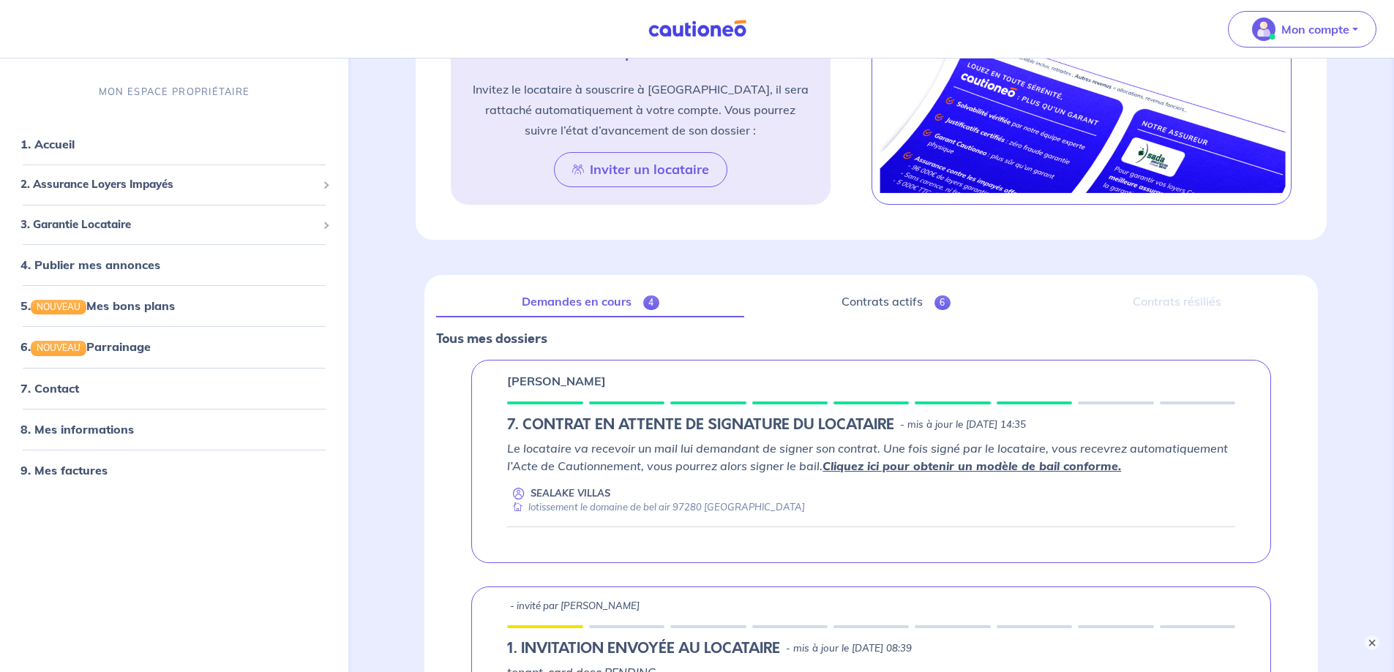
scroll to position [879, 0]
